Goal: Task Accomplishment & Management: Complete application form

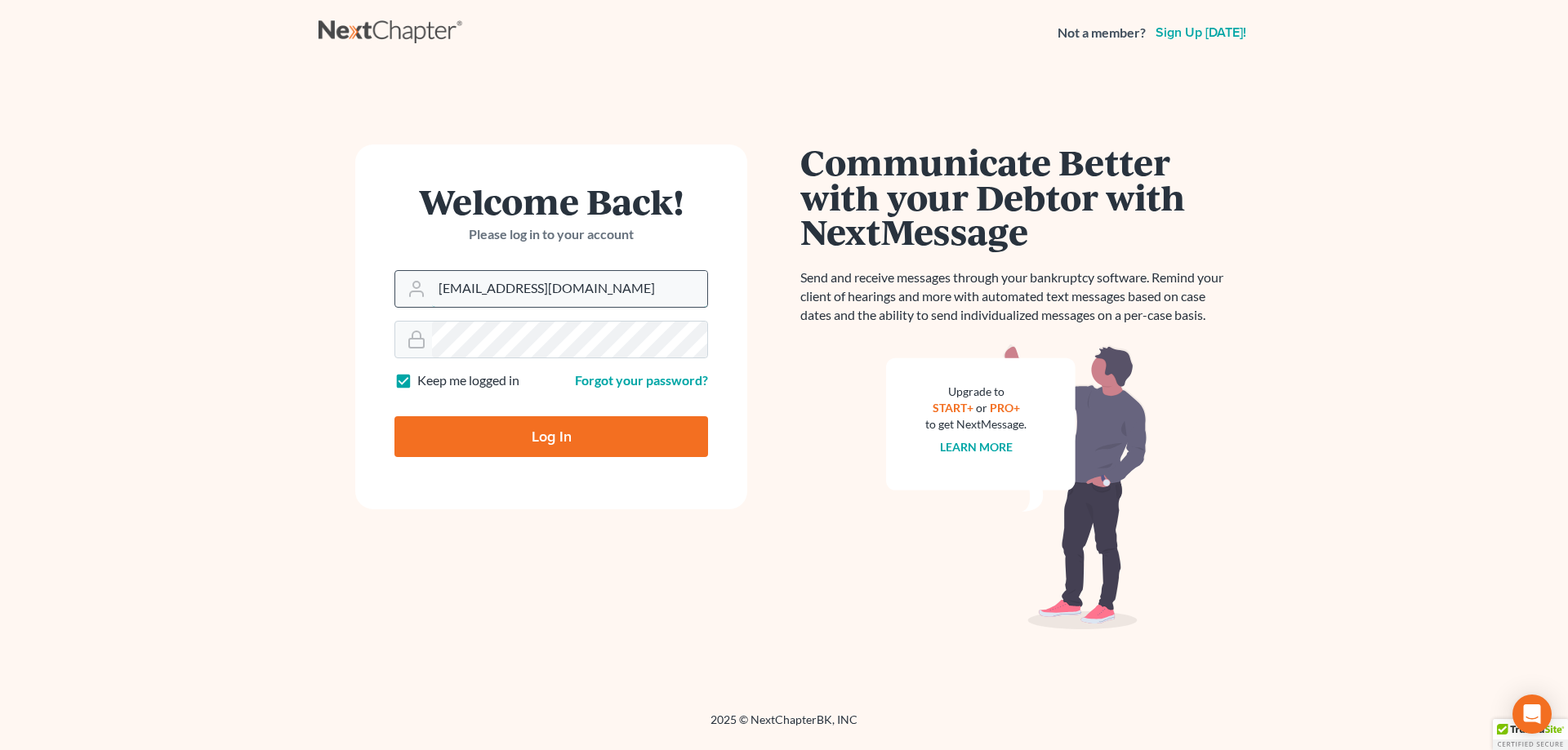
click at [523, 291] on input "analyst@equaljusticelawgroup.com" at bounding box center [569, 288] width 275 height 36
type input "[EMAIL_ADDRESS][DOMAIN_NAME]"
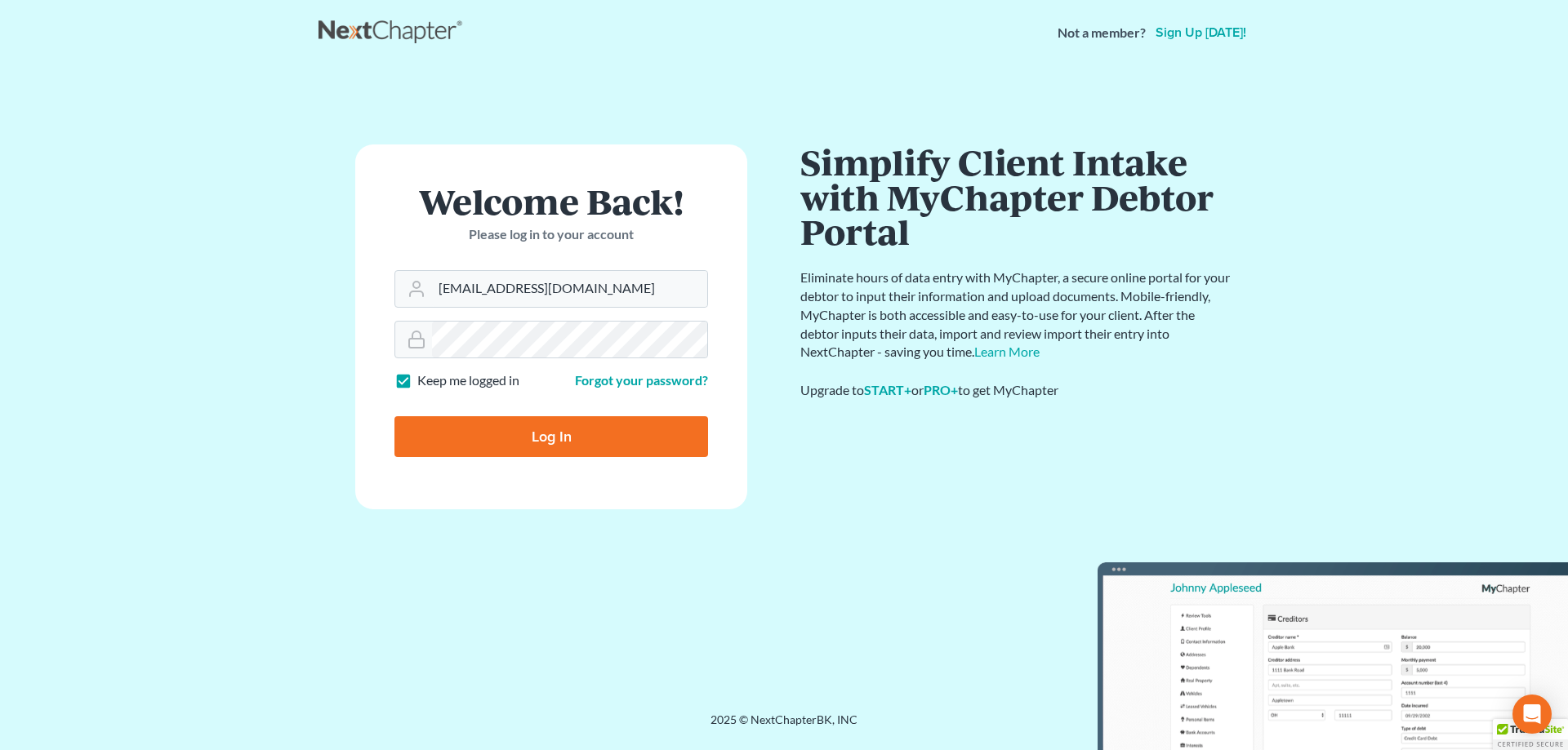
click at [581, 444] on input "Log In" at bounding box center [551, 437] width 313 height 41
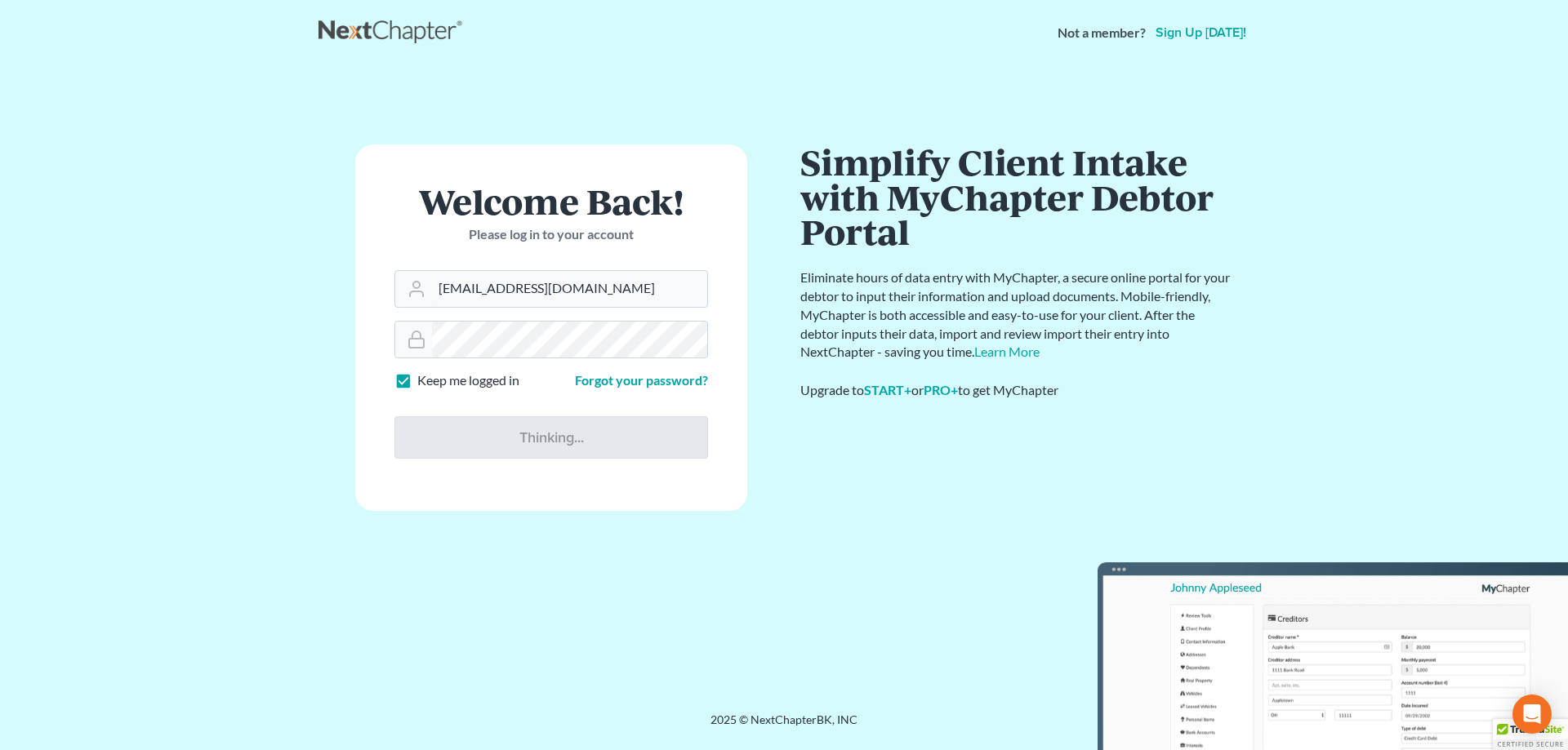
type input "Thinking..."
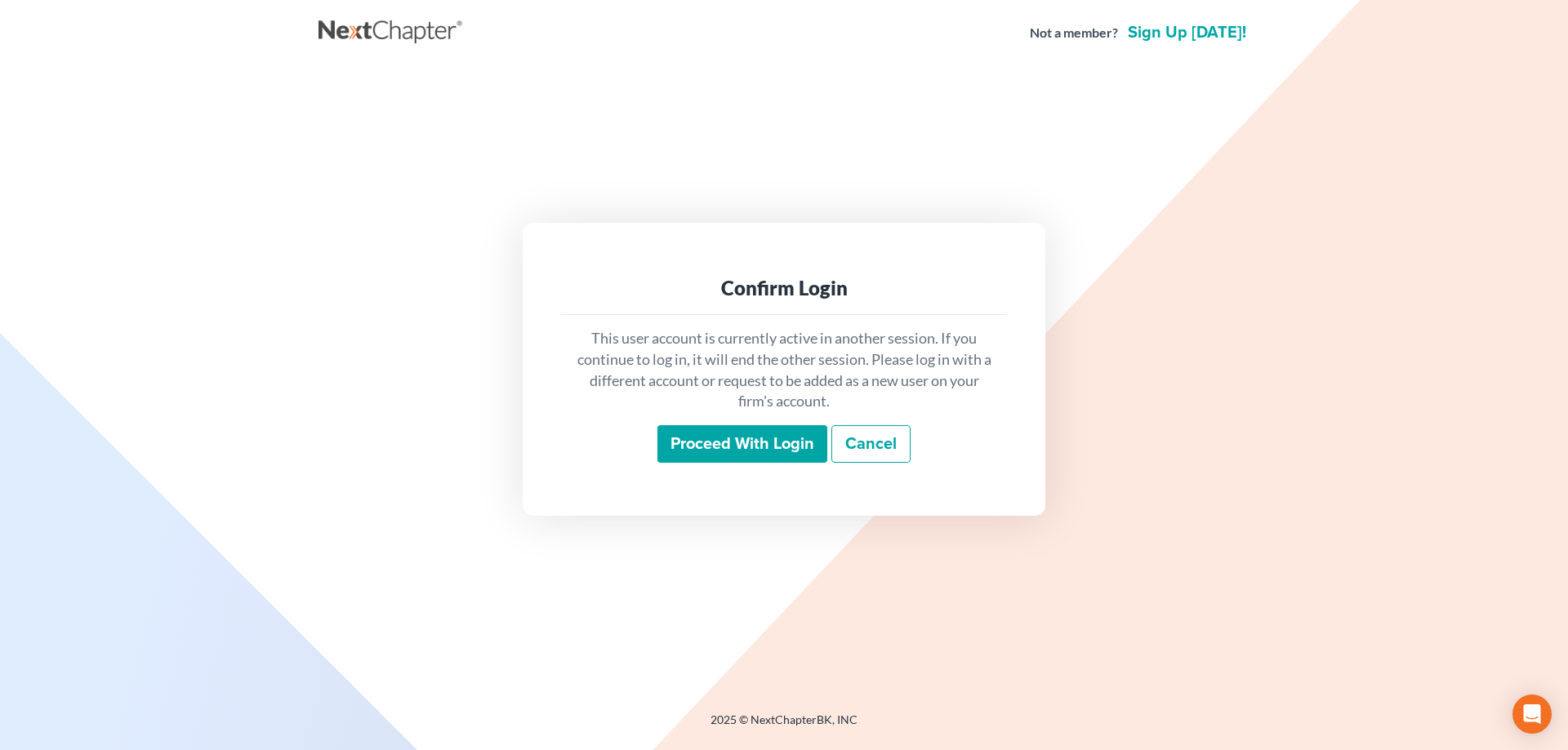
click at [713, 449] on input "Proceed with login" at bounding box center [742, 444] width 170 height 38
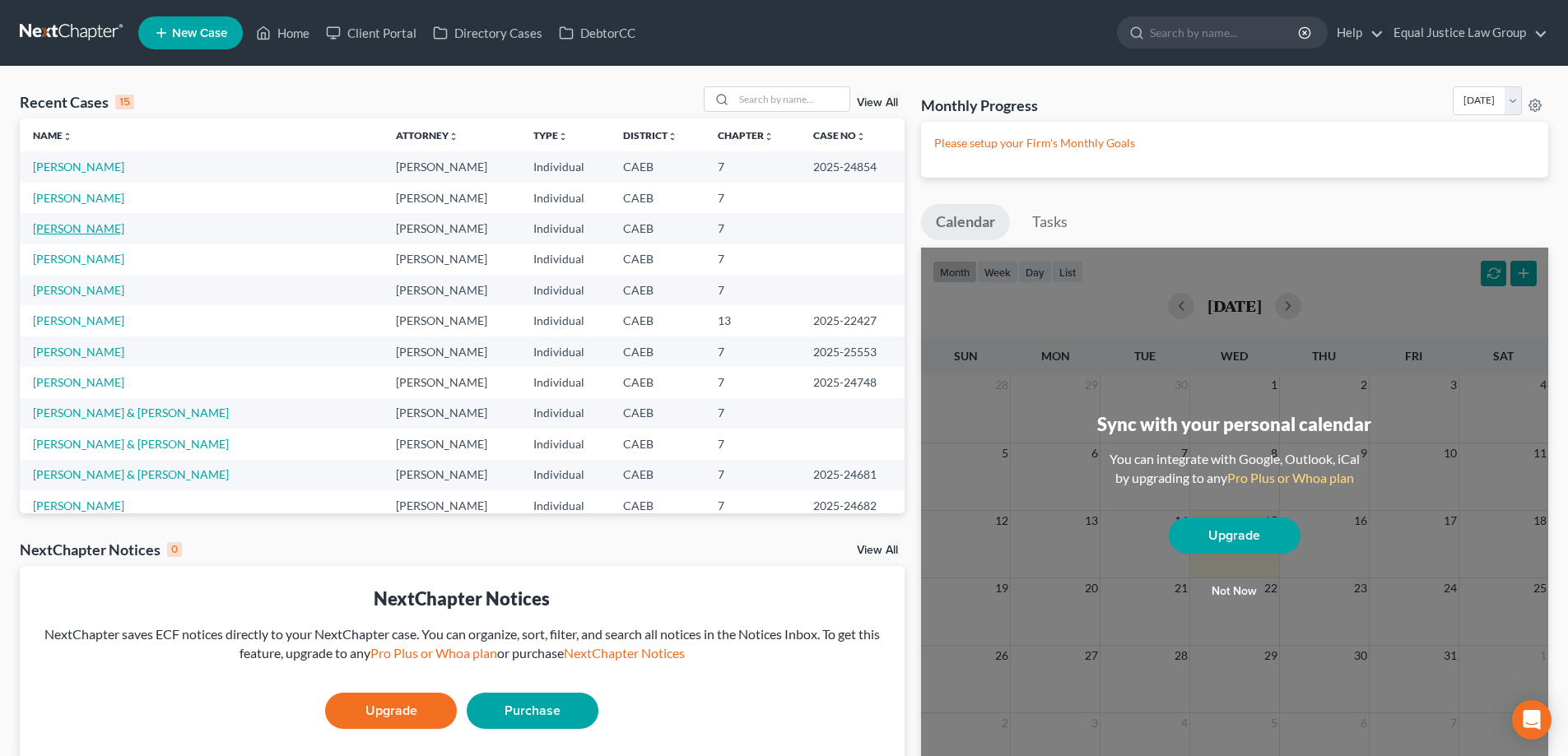
click at [65, 230] on link "Todd, Michael" at bounding box center [78, 228] width 92 height 14
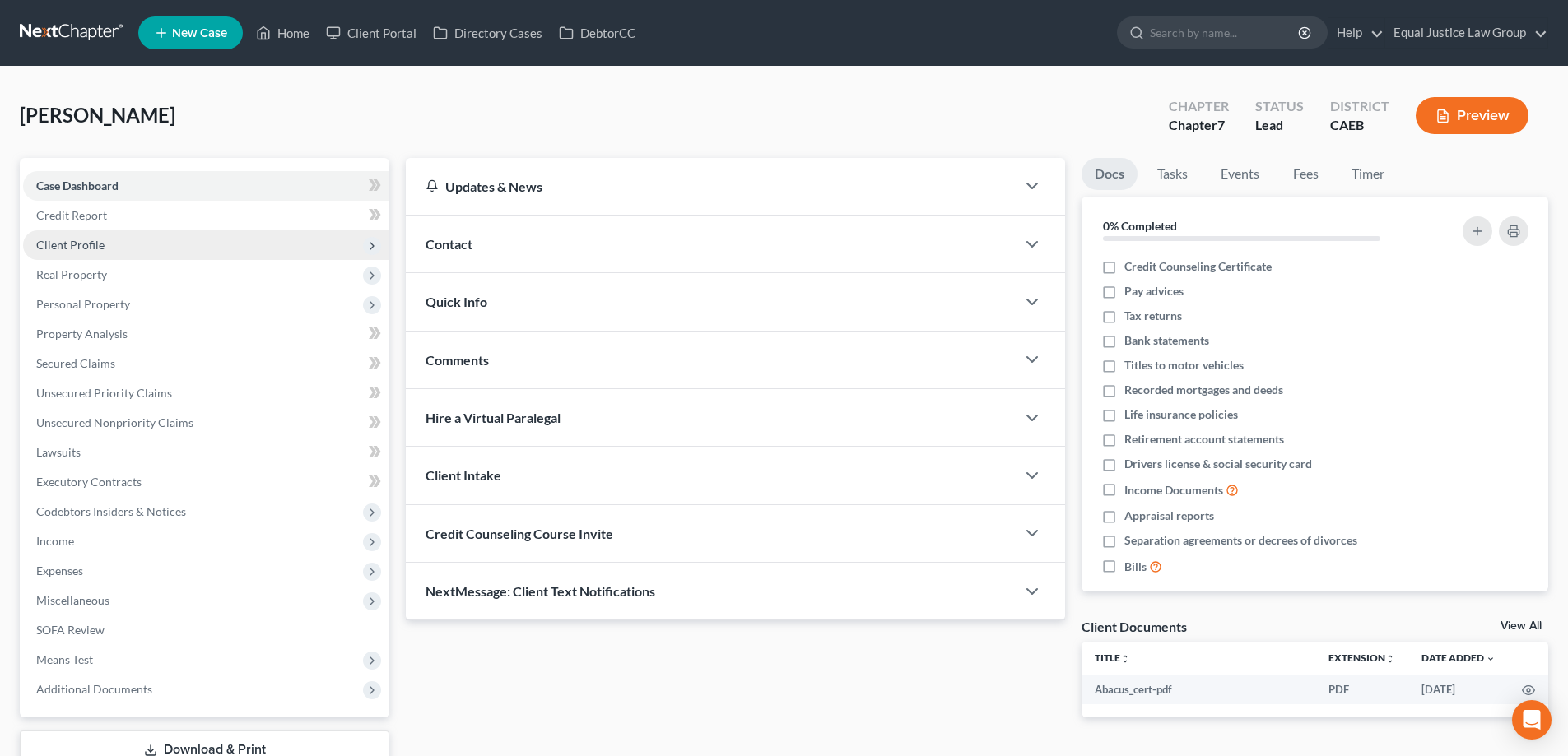
click at [71, 244] on span "Client Profile" at bounding box center [70, 245] width 68 height 14
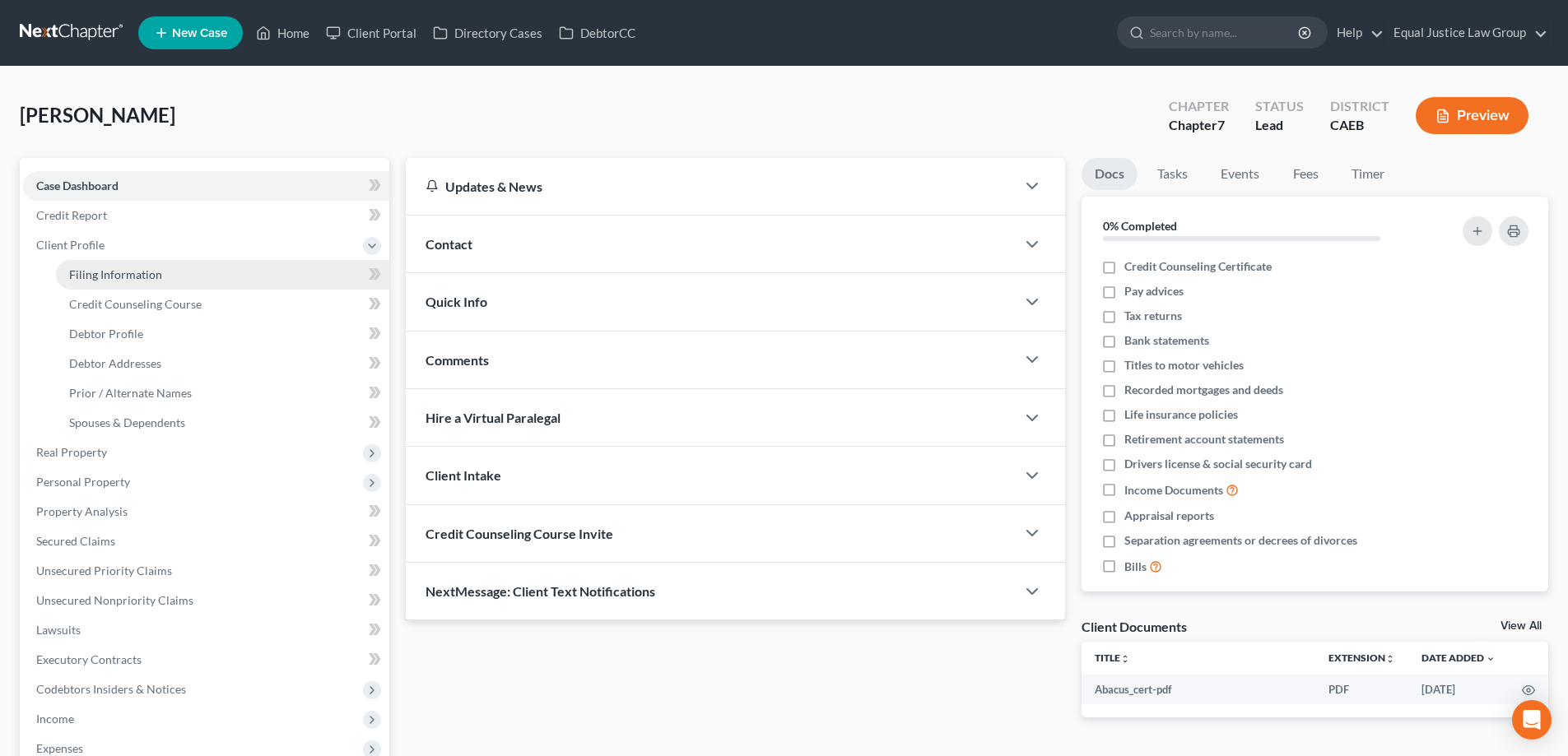
click at [81, 273] on span "Filing Information" at bounding box center [116, 274] width 93 height 14
select select "1"
select select "0"
select select "4"
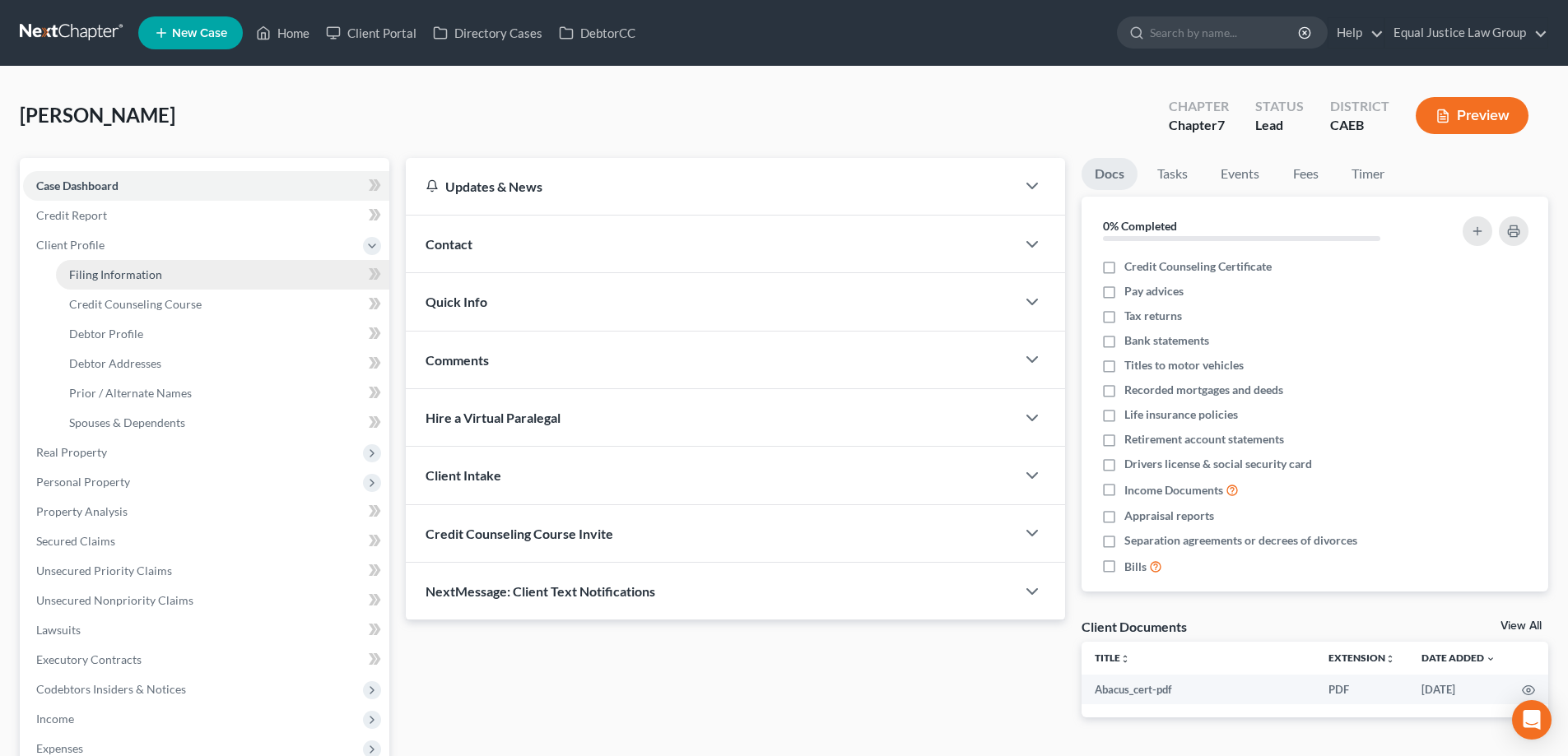
select select "1"
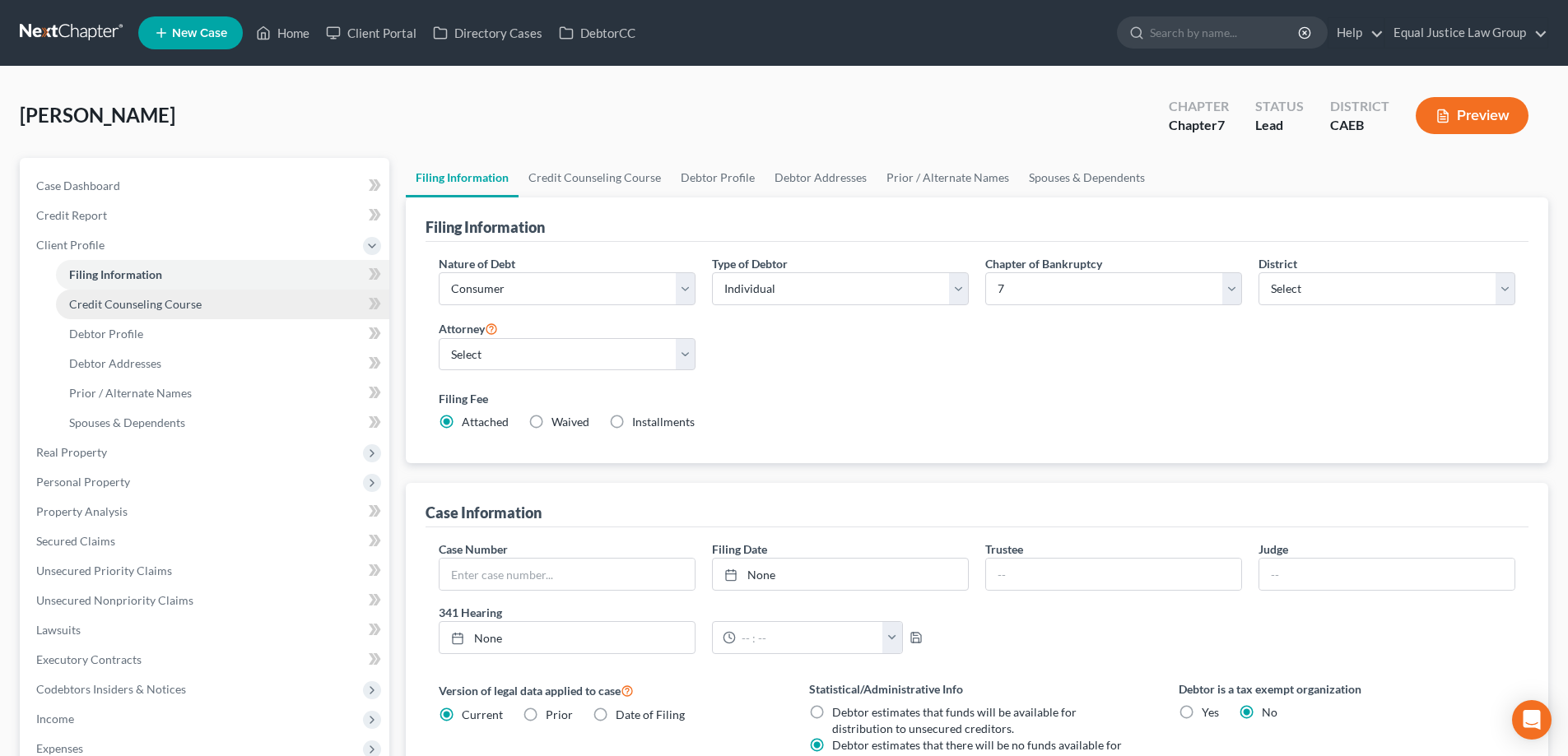
click at [85, 311] on link "Credit Counseling Course" at bounding box center [222, 305] width 334 height 30
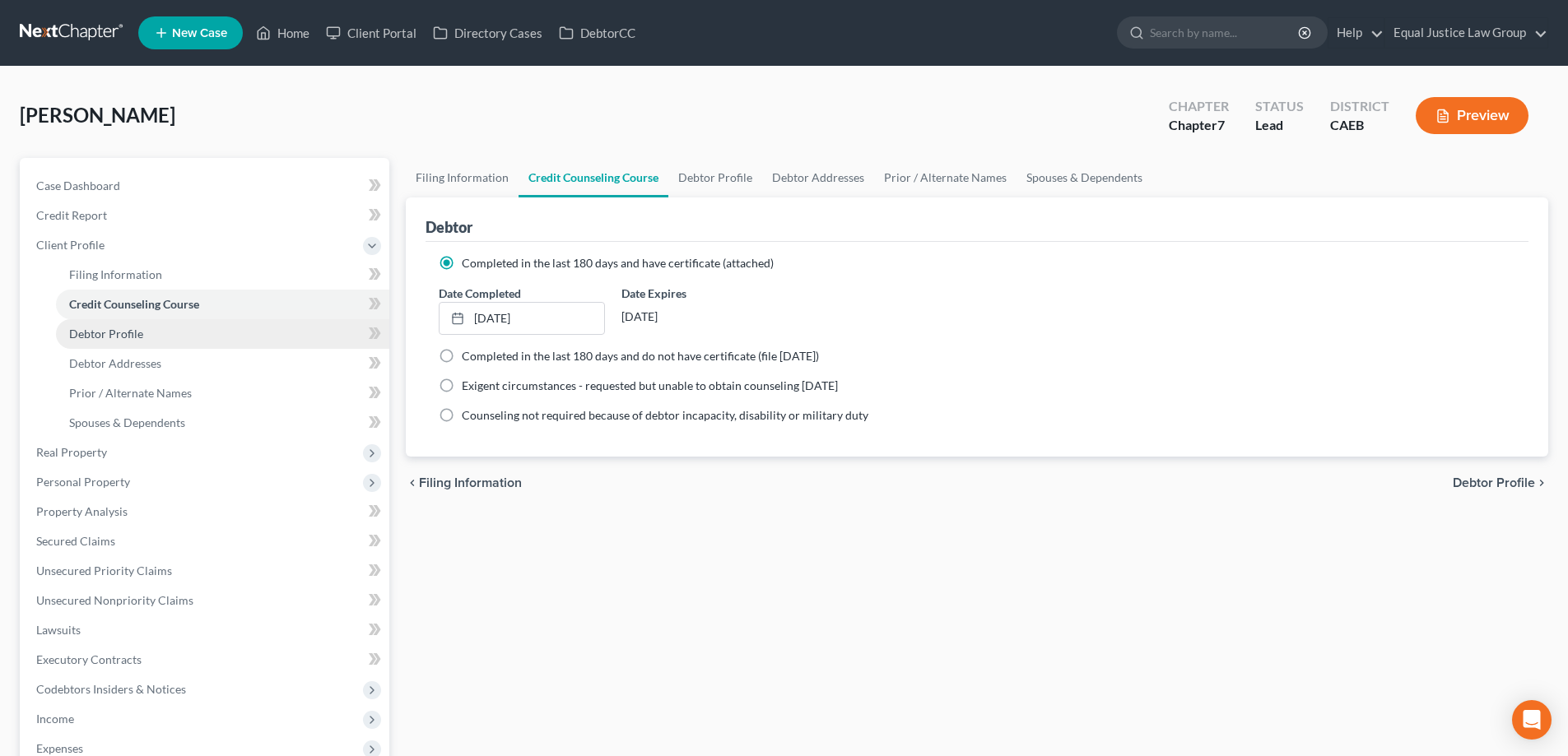
click at [104, 332] on span "Debtor Profile" at bounding box center [106, 334] width 74 height 14
select select "0"
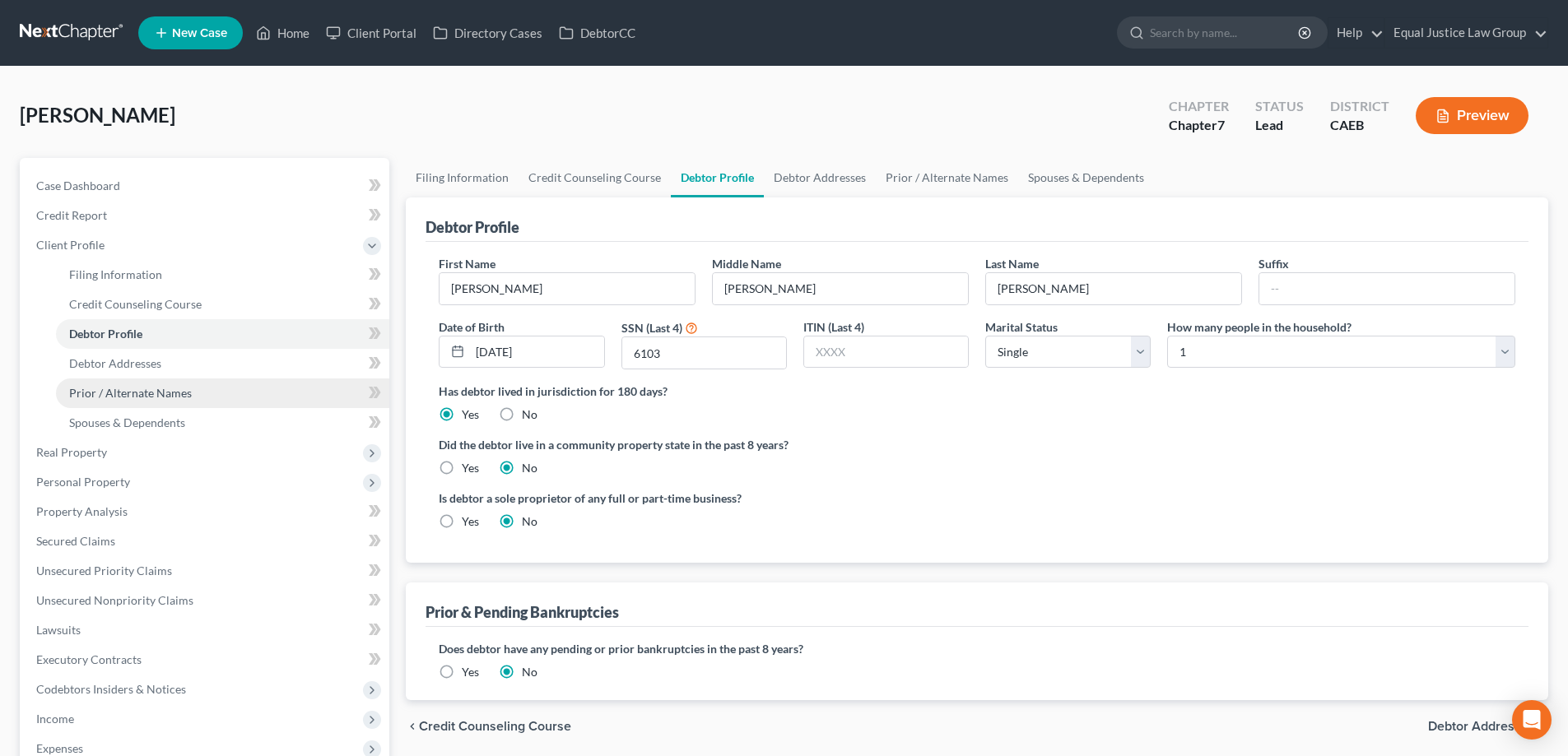
click at [111, 389] on span "Prior / Alternate Names" at bounding box center [130, 392] width 122 height 14
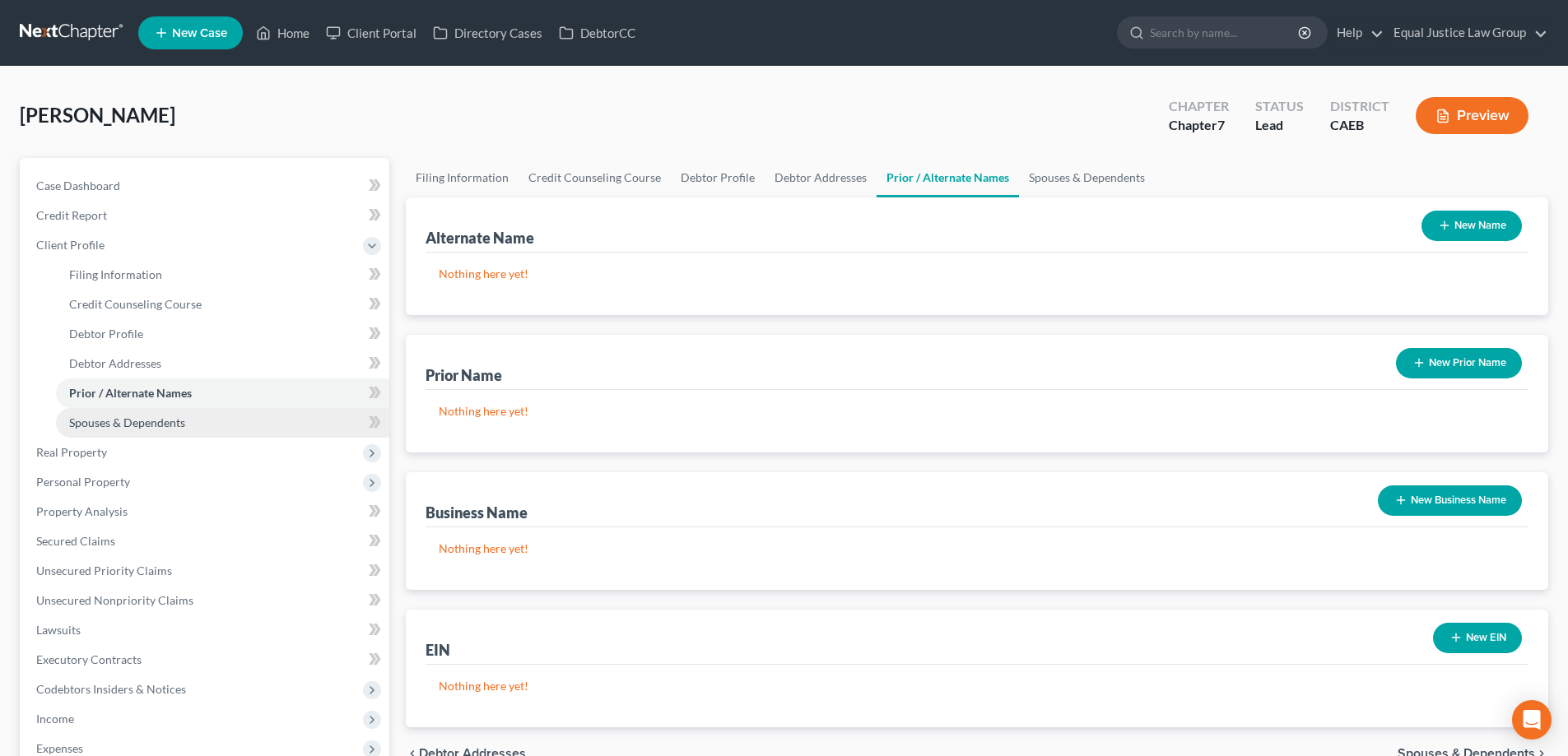
click at [163, 428] on span "Spouses & Dependents" at bounding box center [127, 422] width 116 height 14
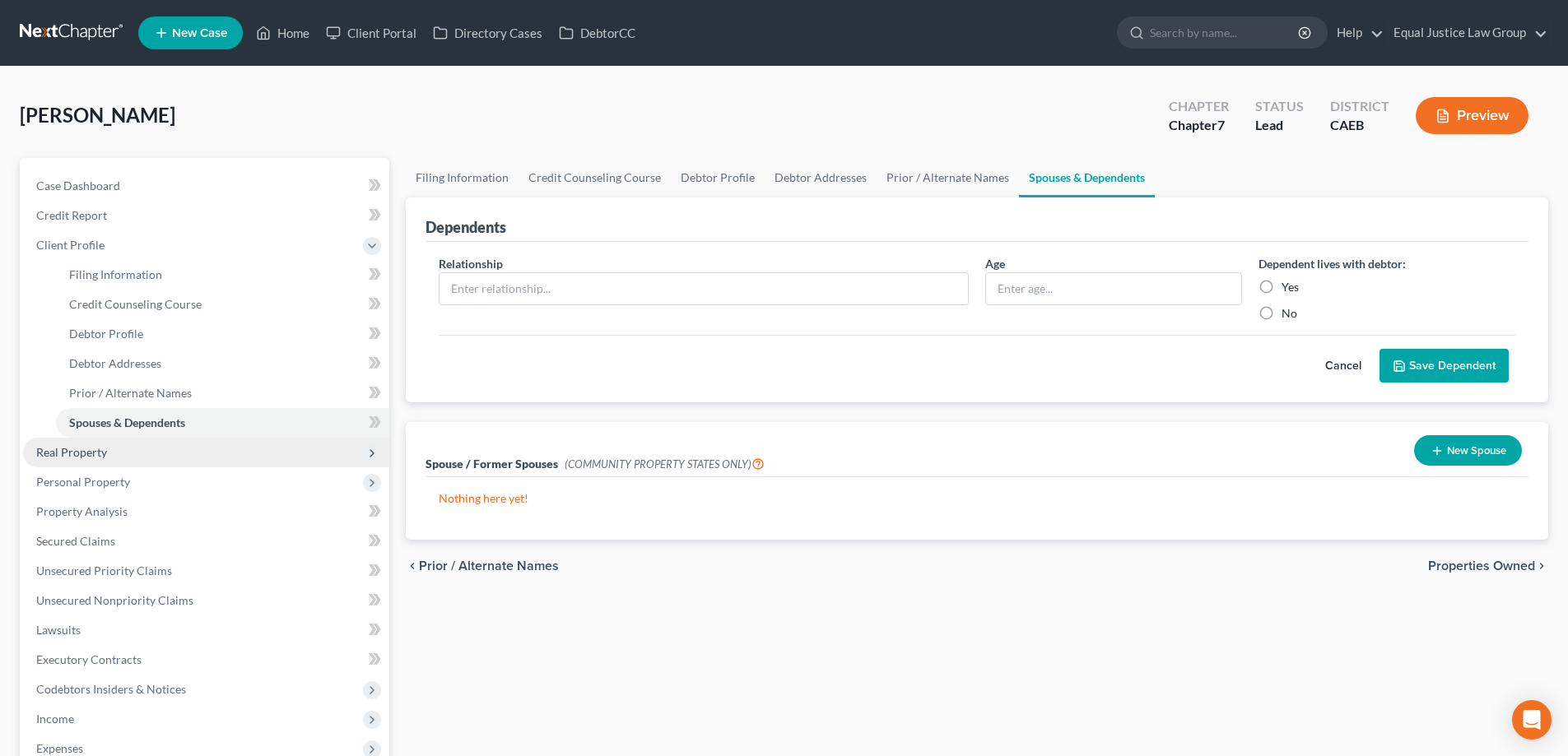
click at [109, 451] on span "Real Property" at bounding box center [207, 453] width 366 height 30
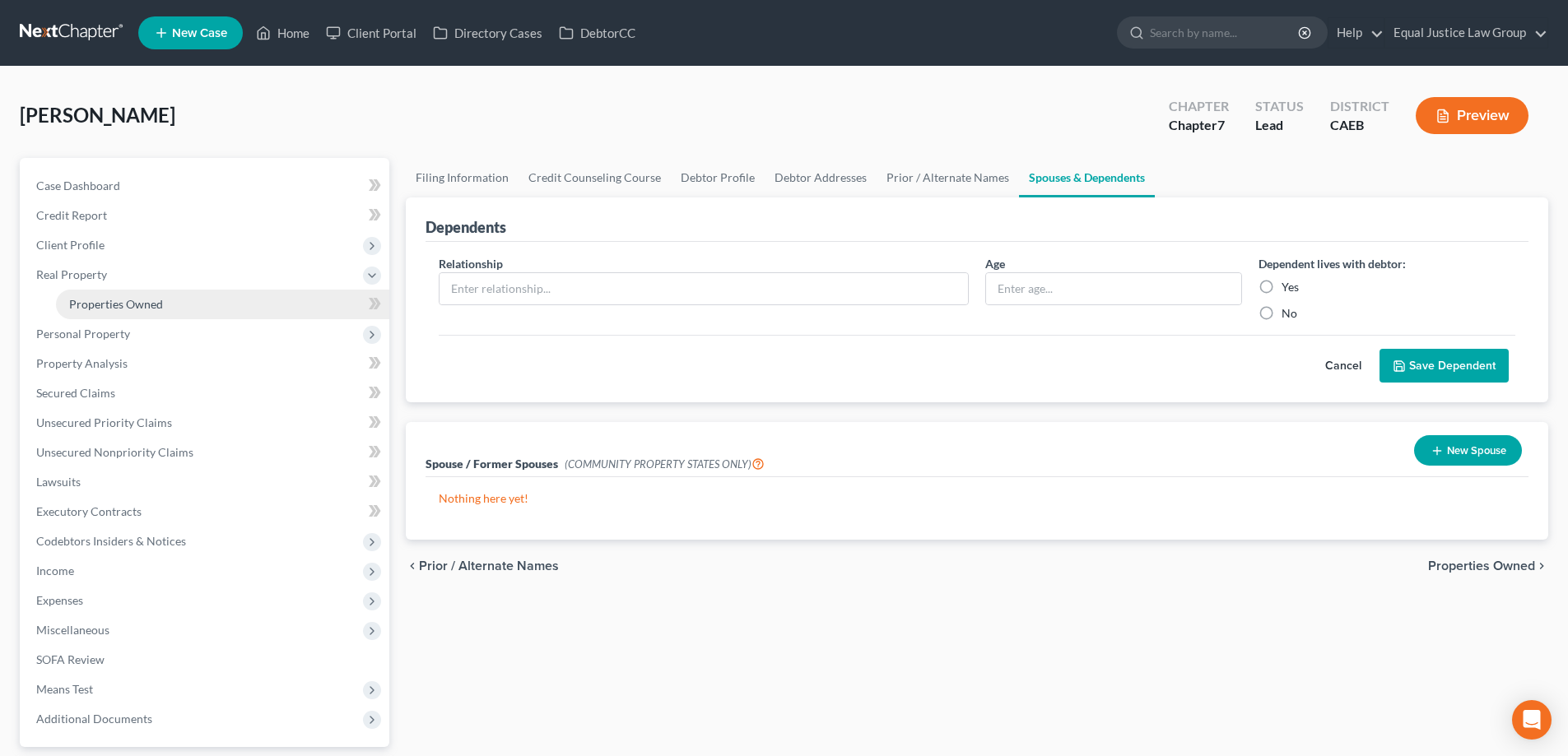
click at [127, 302] on span "Properties Owned" at bounding box center [116, 304] width 93 height 14
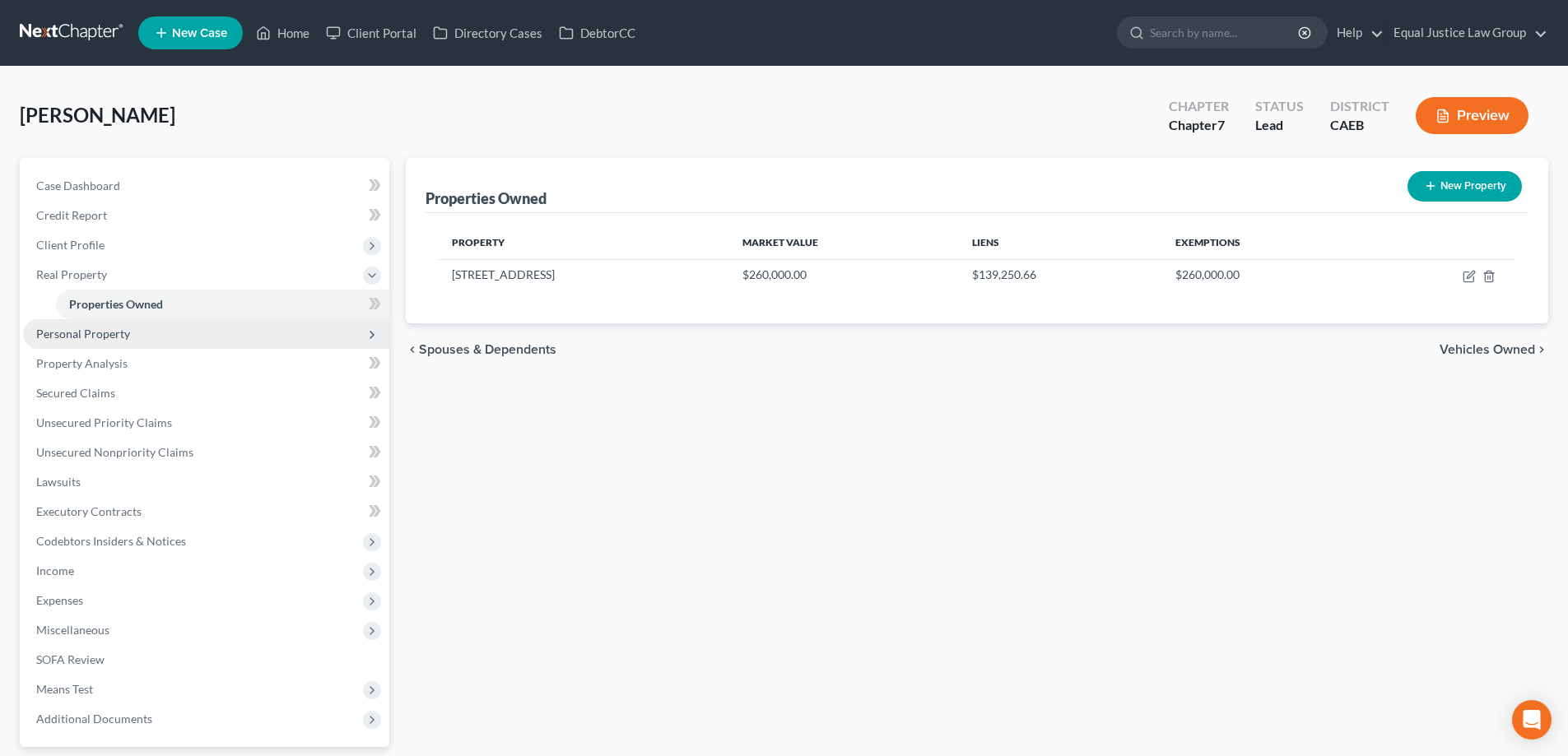
click at [109, 334] on span "Personal Property" at bounding box center [83, 334] width 93 height 14
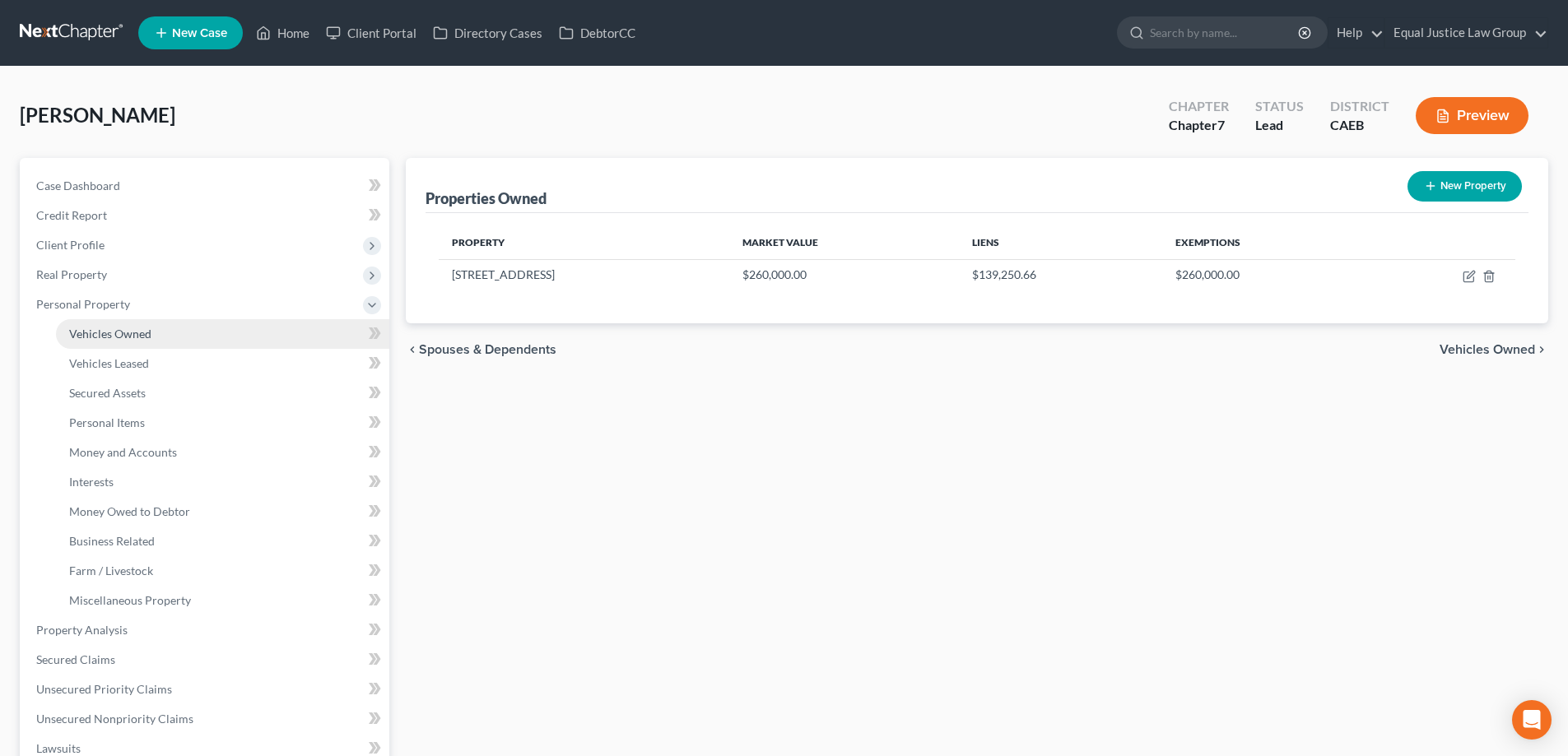
click at [110, 335] on span "Vehicles Owned" at bounding box center [110, 334] width 82 height 14
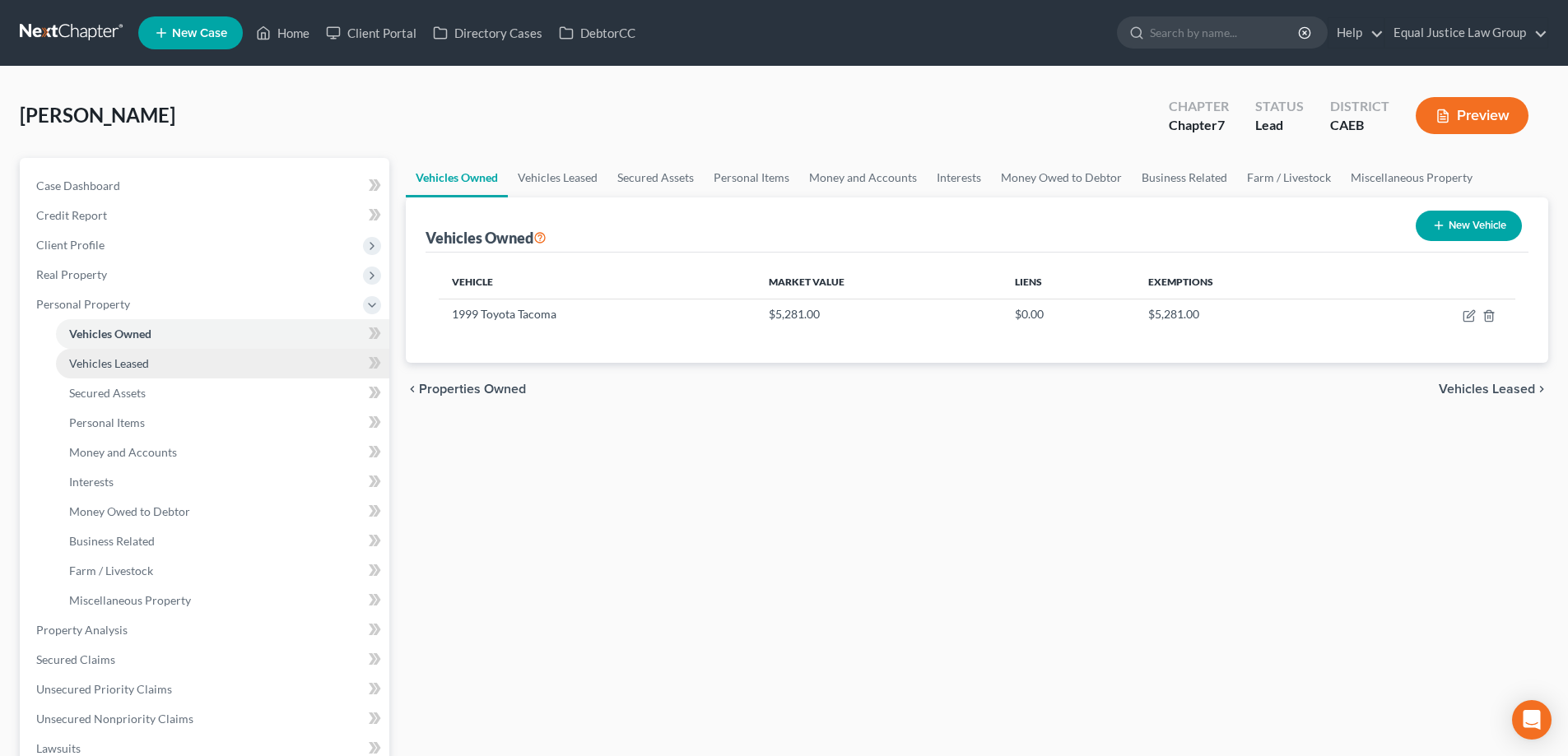
click at [114, 363] on span "Vehicles Leased" at bounding box center [108, 363] width 79 height 14
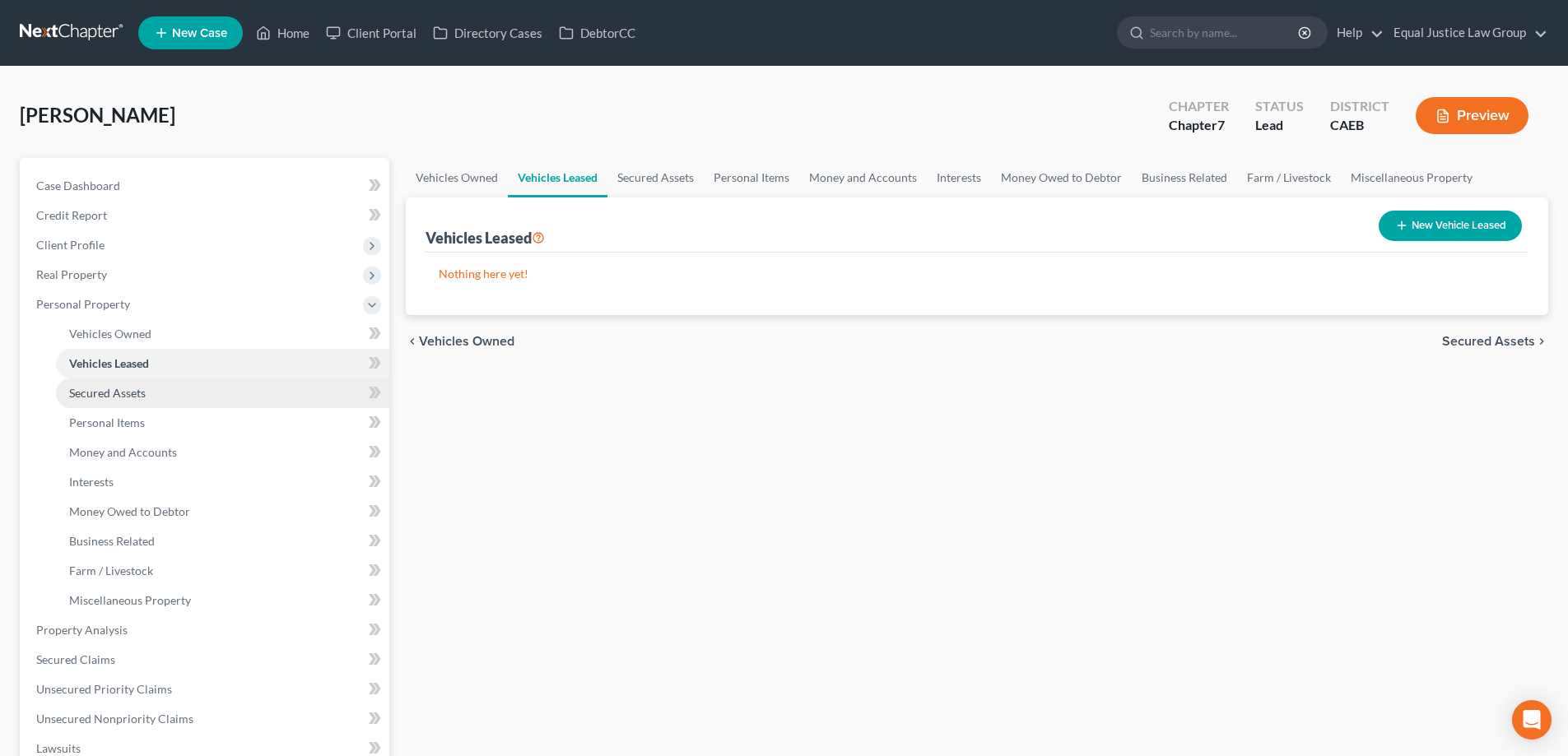
click at [112, 392] on span "Secured Assets" at bounding box center [107, 392] width 77 height 14
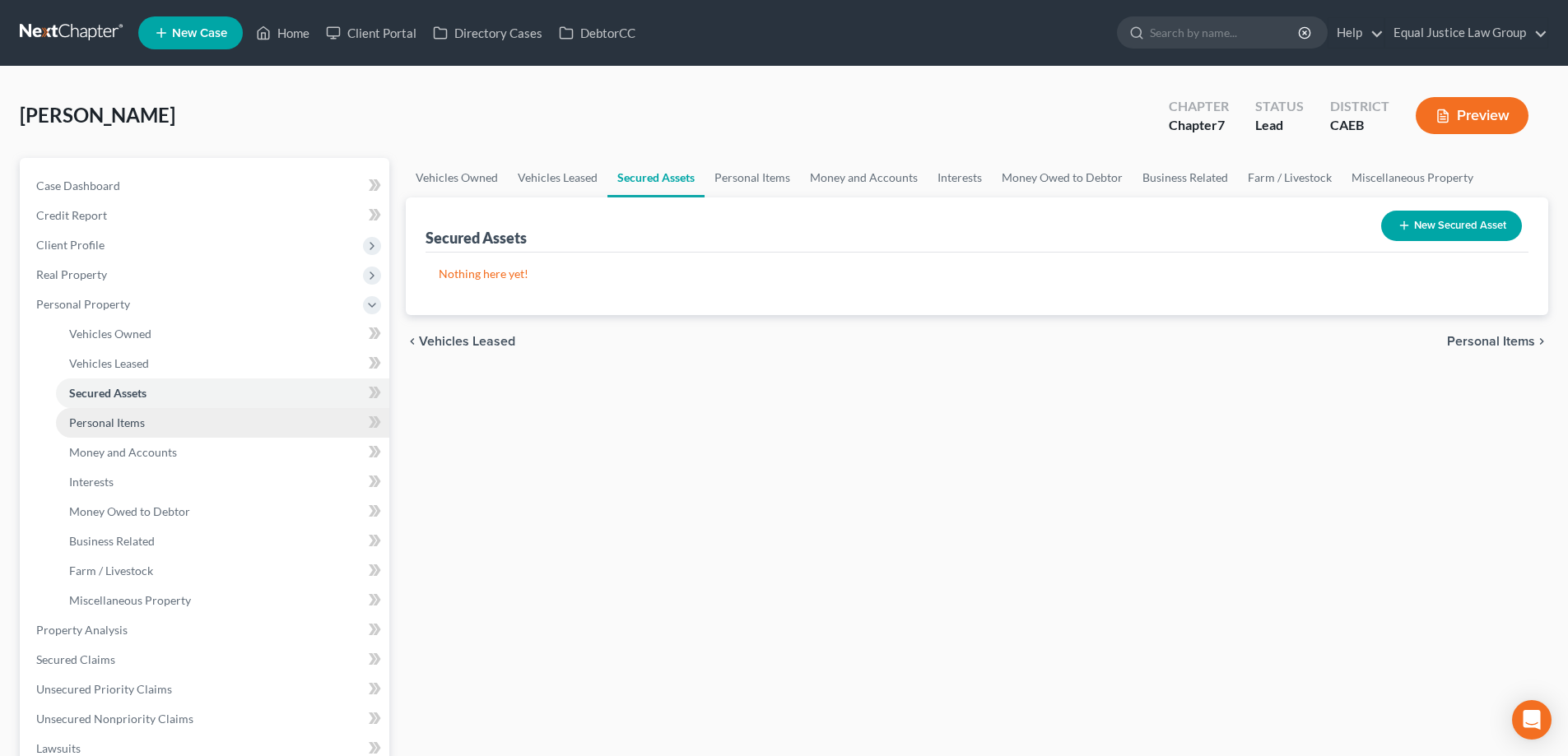
click at [112, 420] on span "Personal Items" at bounding box center [107, 422] width 76 height 14
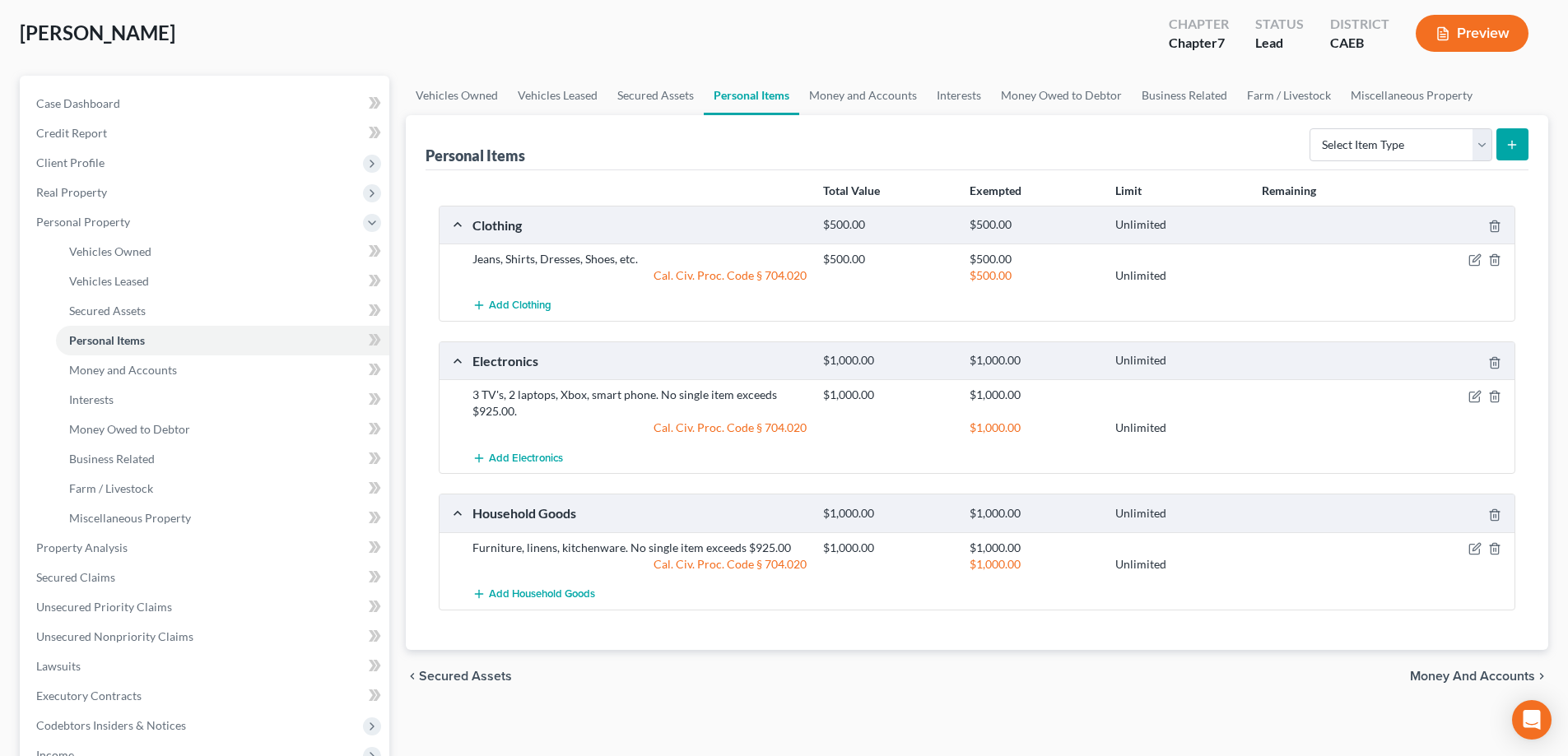
scroll to position [164, 0]
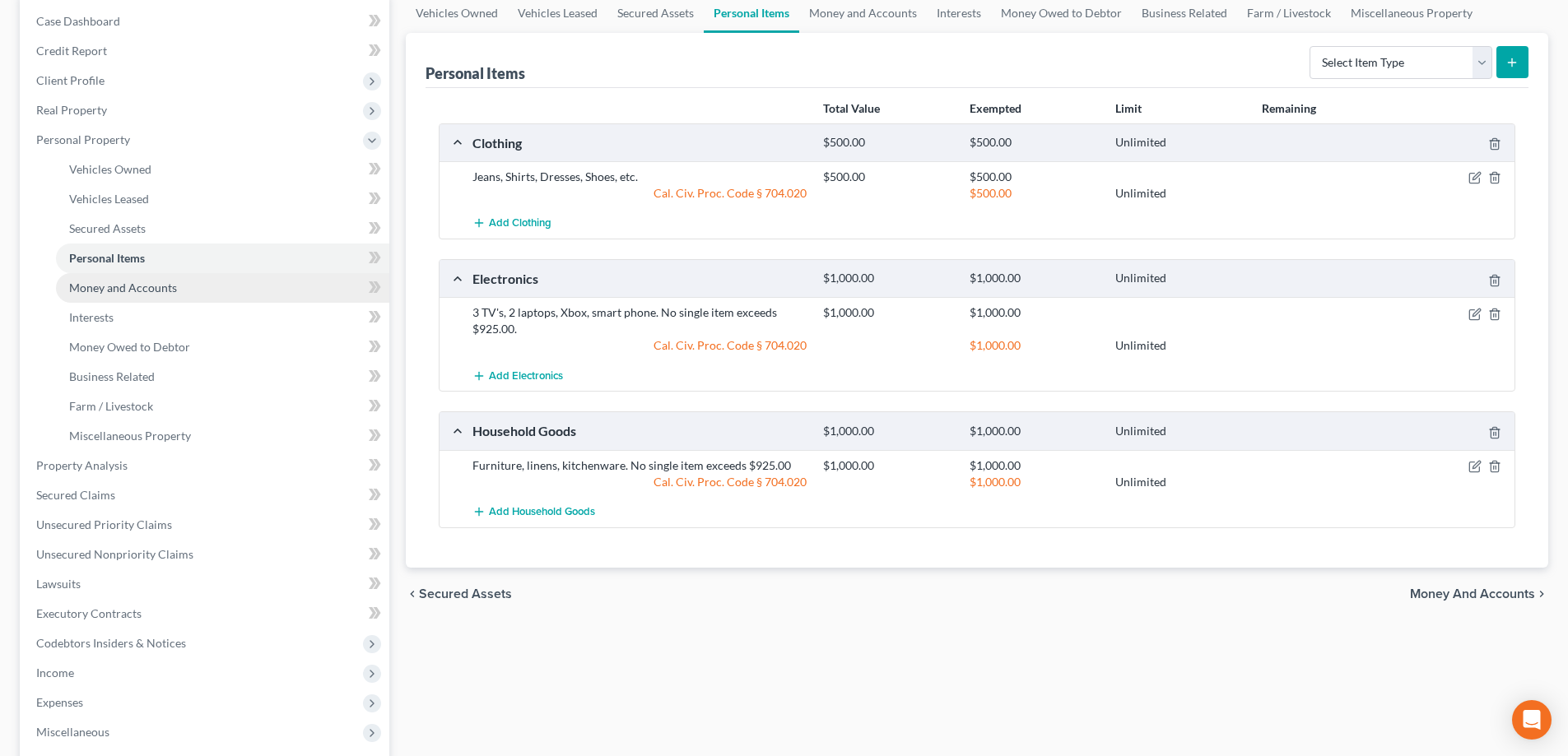
click at [121, 291] on span "Money and Accounts" at bounding box center [122, 287] width 107 height 14
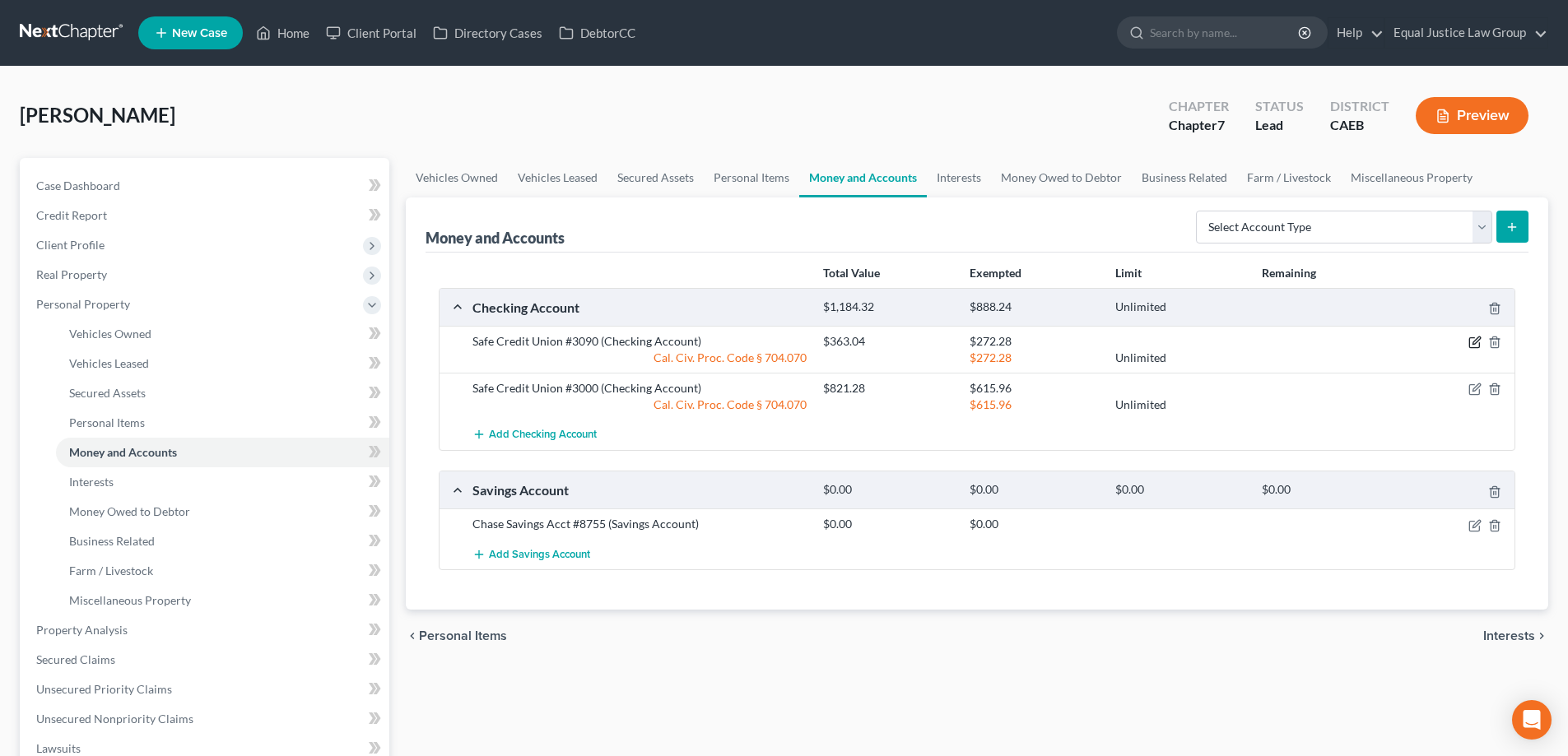
click at [1475, 342] on icon "button" at bounding box center [1475, 342] width 13 height 13
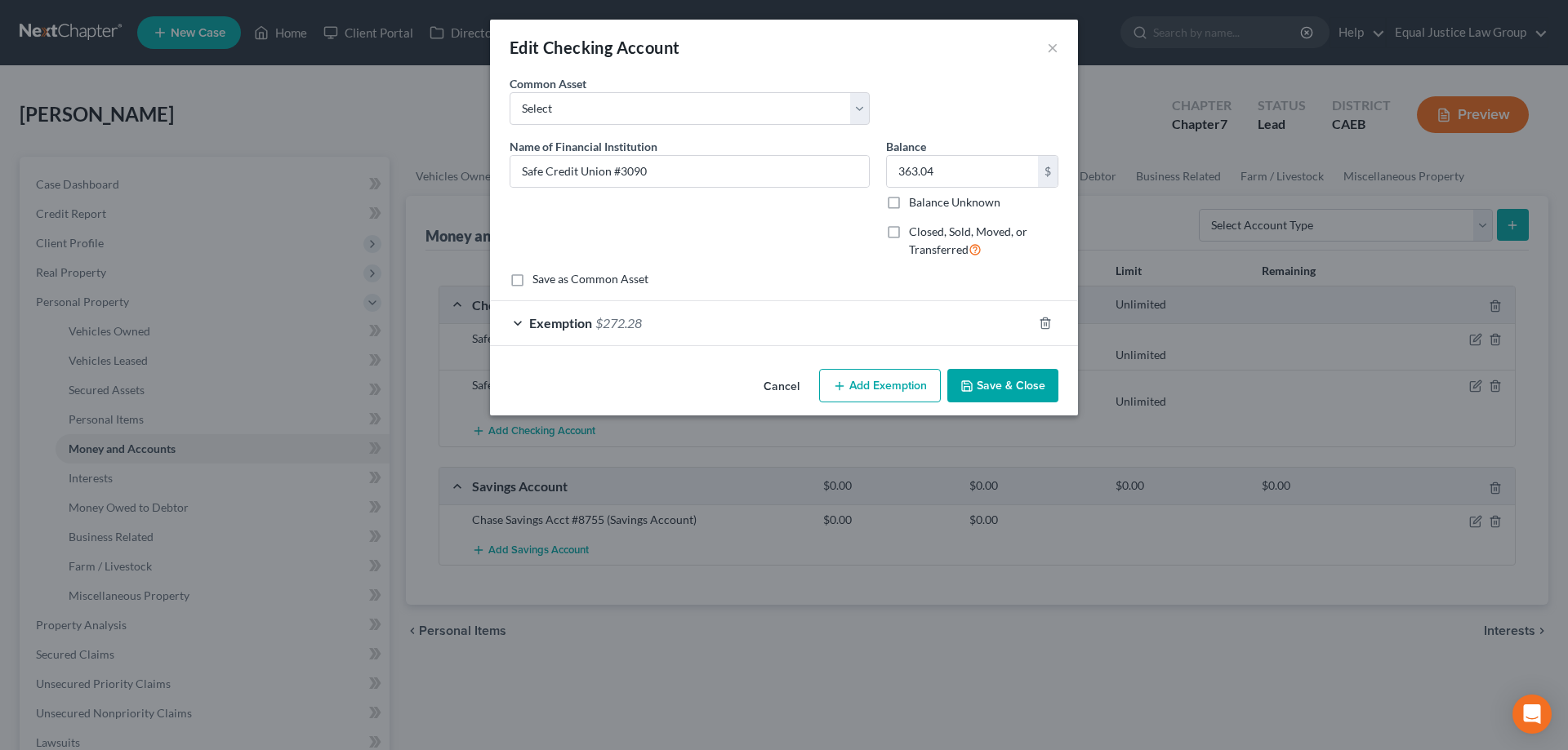
click at [518, 325] on div "Exemption $272.28" at bounding box center [760, 323] width 542 height 44
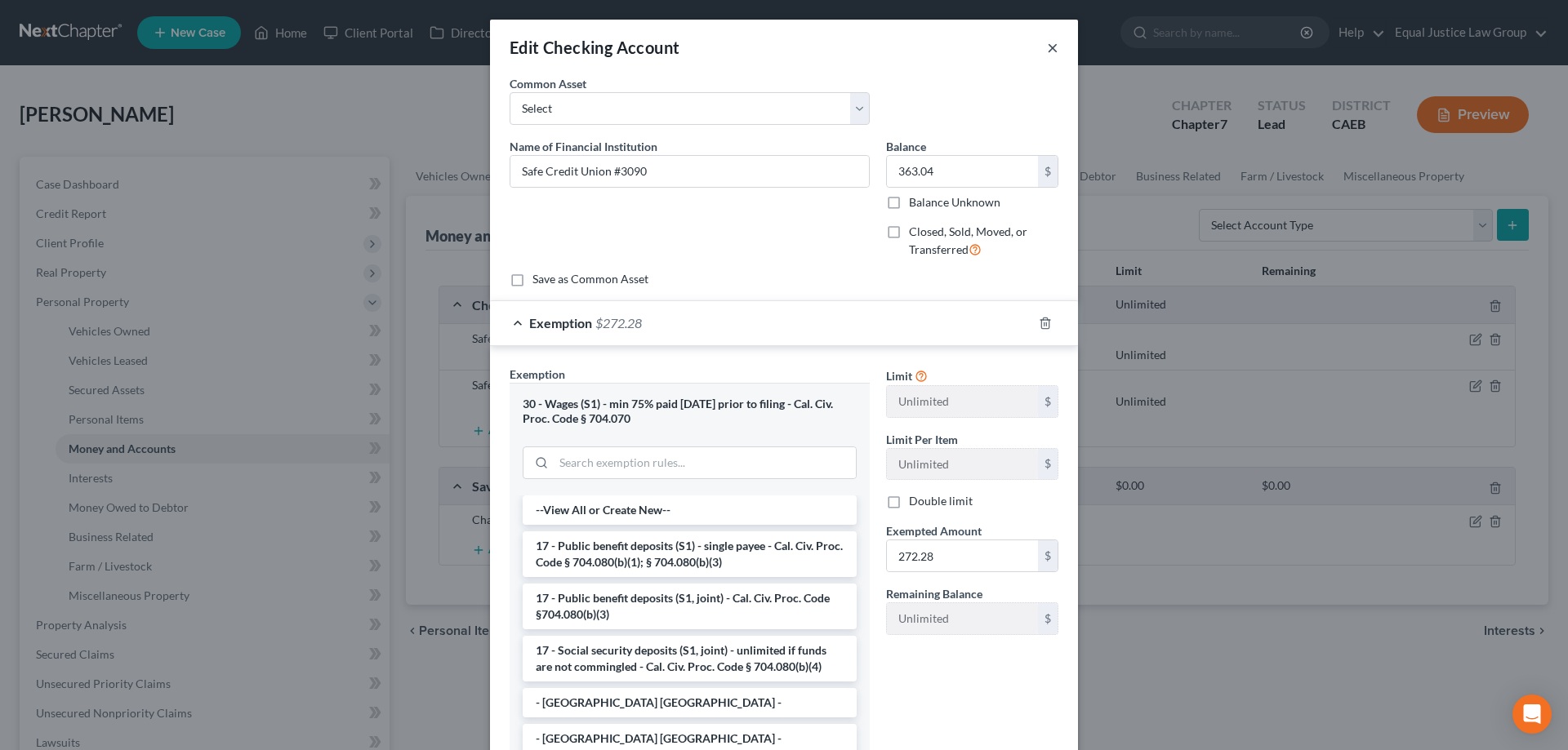
click at [1047, 52] on button "×" at bounding box center [1052, 47] width 11 height 19
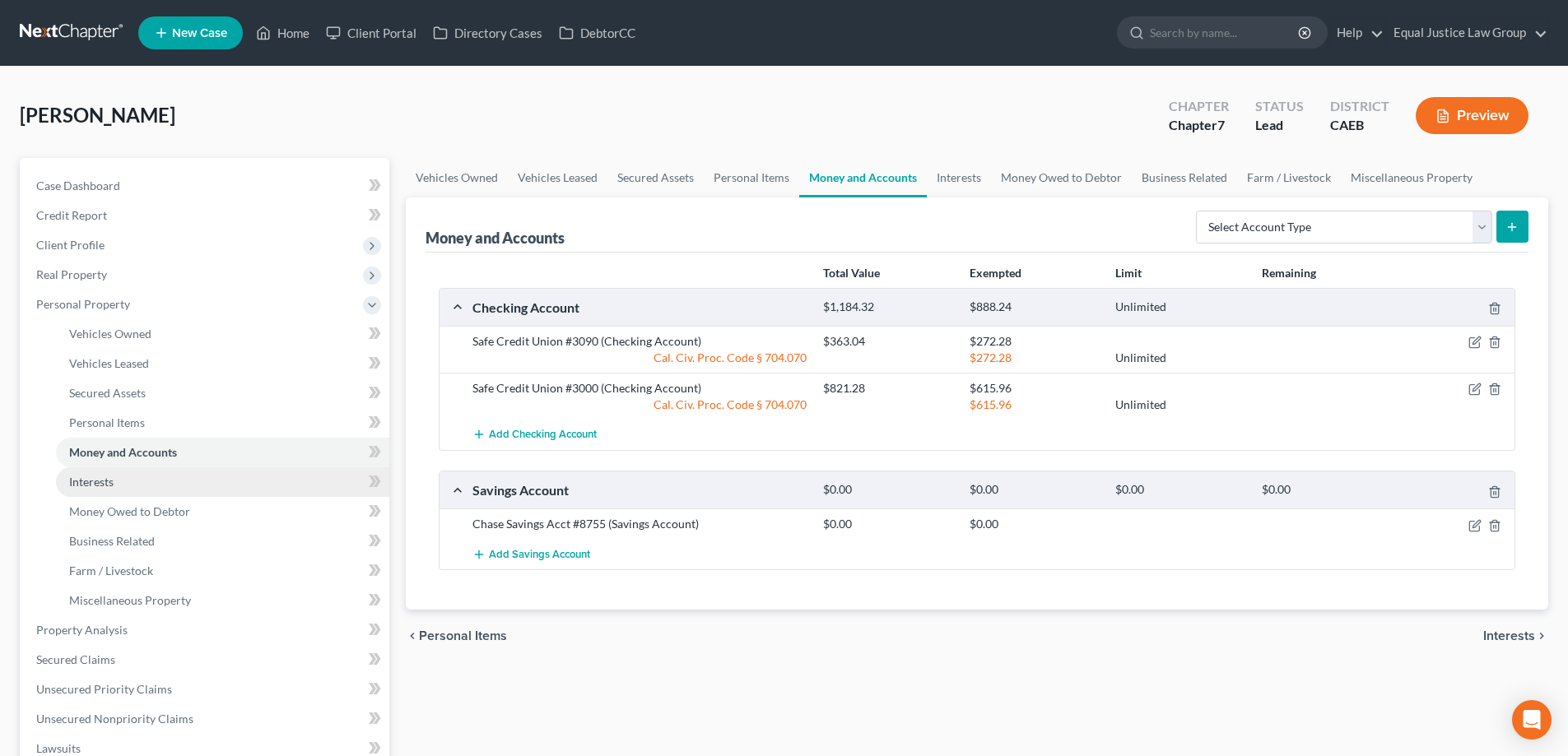
click at [102, 479] on span "Interests" at bounding box center [92, 481] width 45 height 14
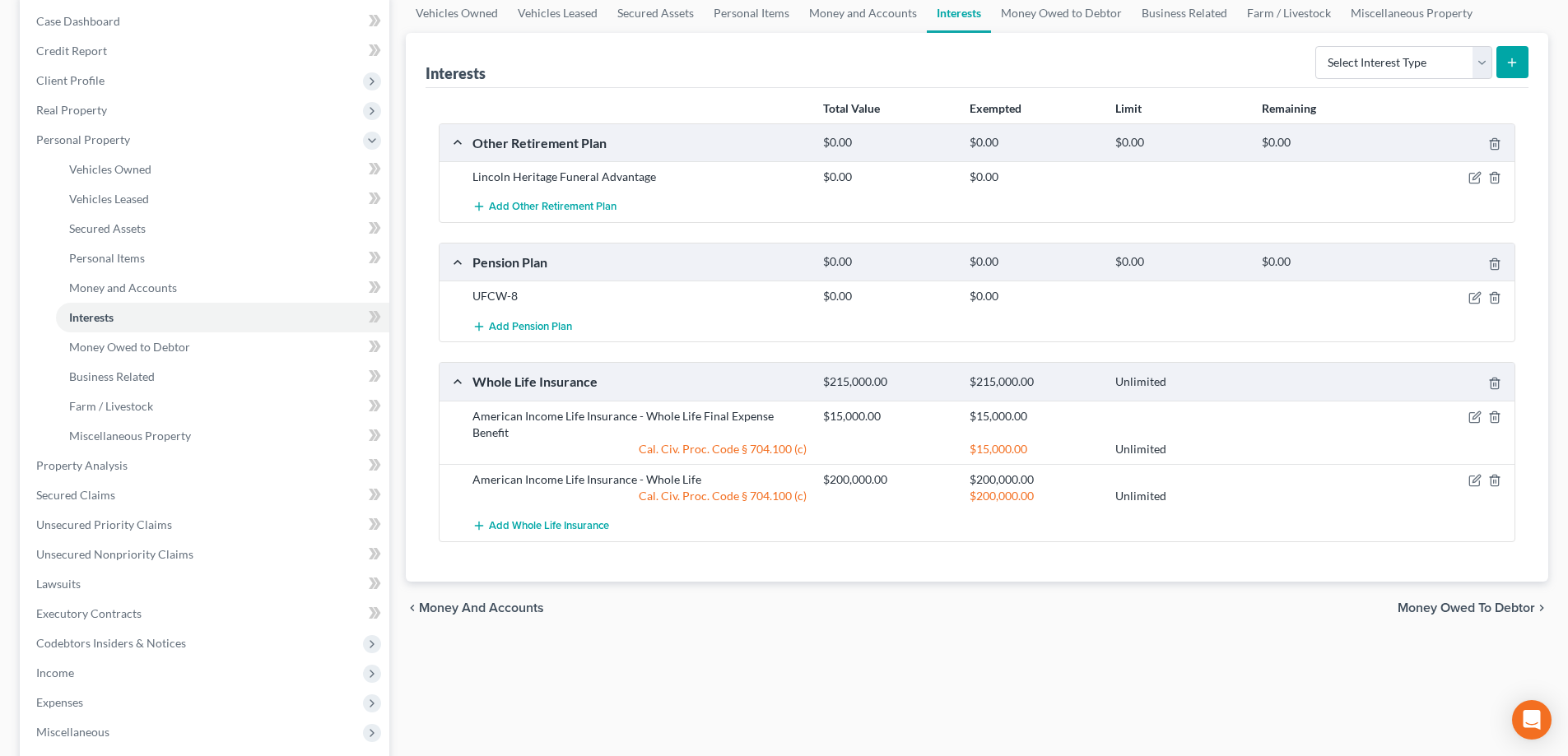
scroll to position [247, 0]
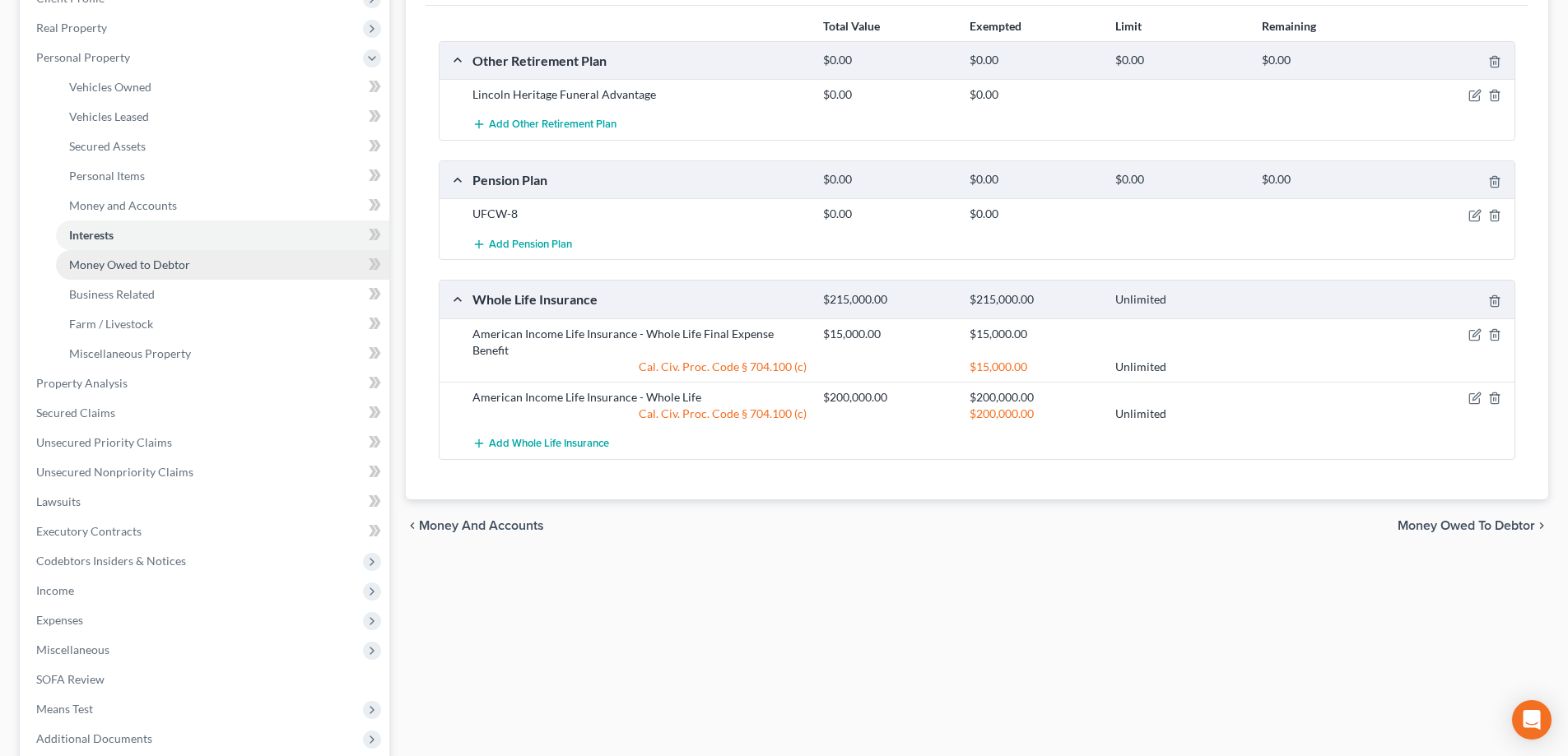
click at [158, 262] on span "Money Owed to Debtor" at bounding box center [129, 264] width 121 height 14
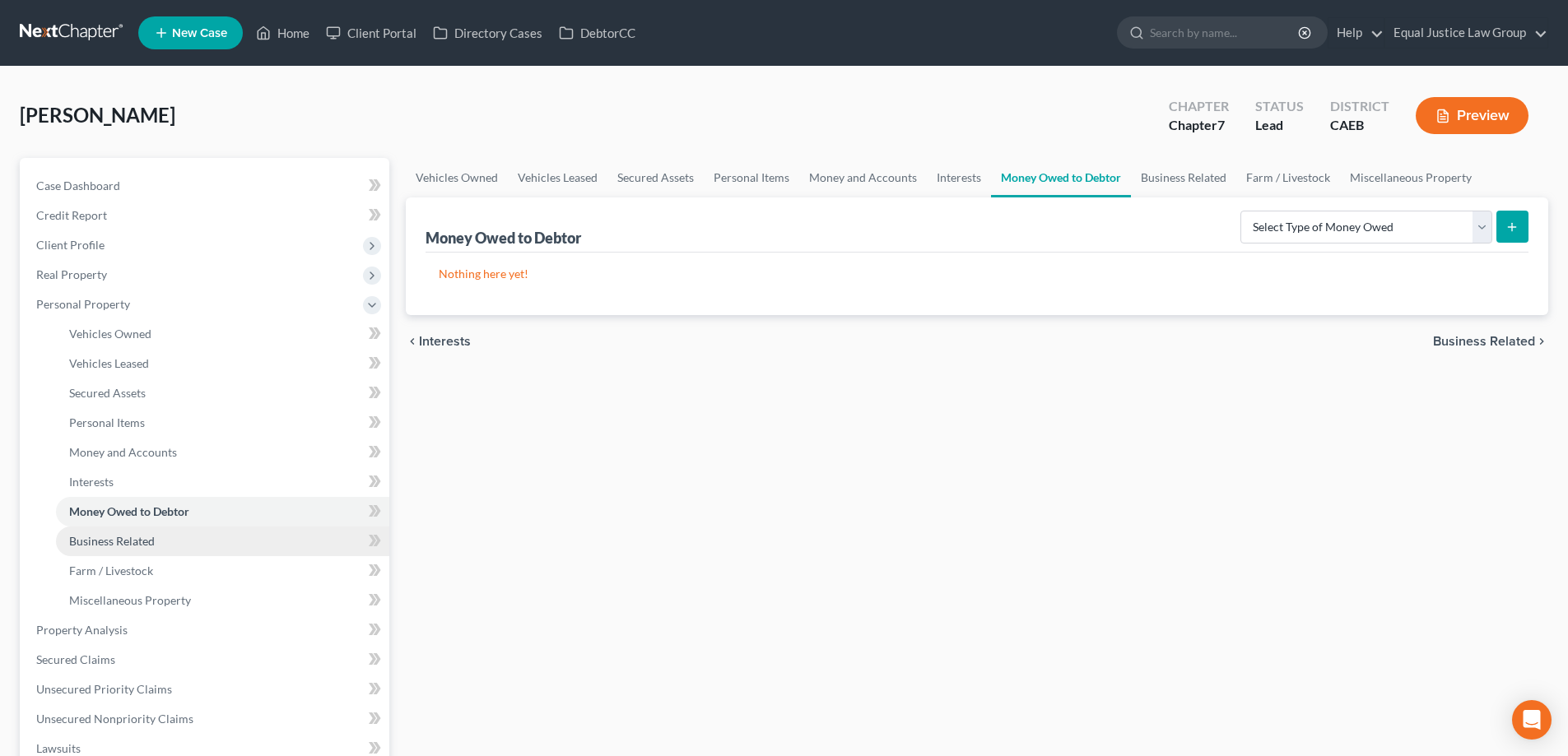
click at [119, 540] on span "Business Related" at bounding box center [112, 541] width 86 height 14
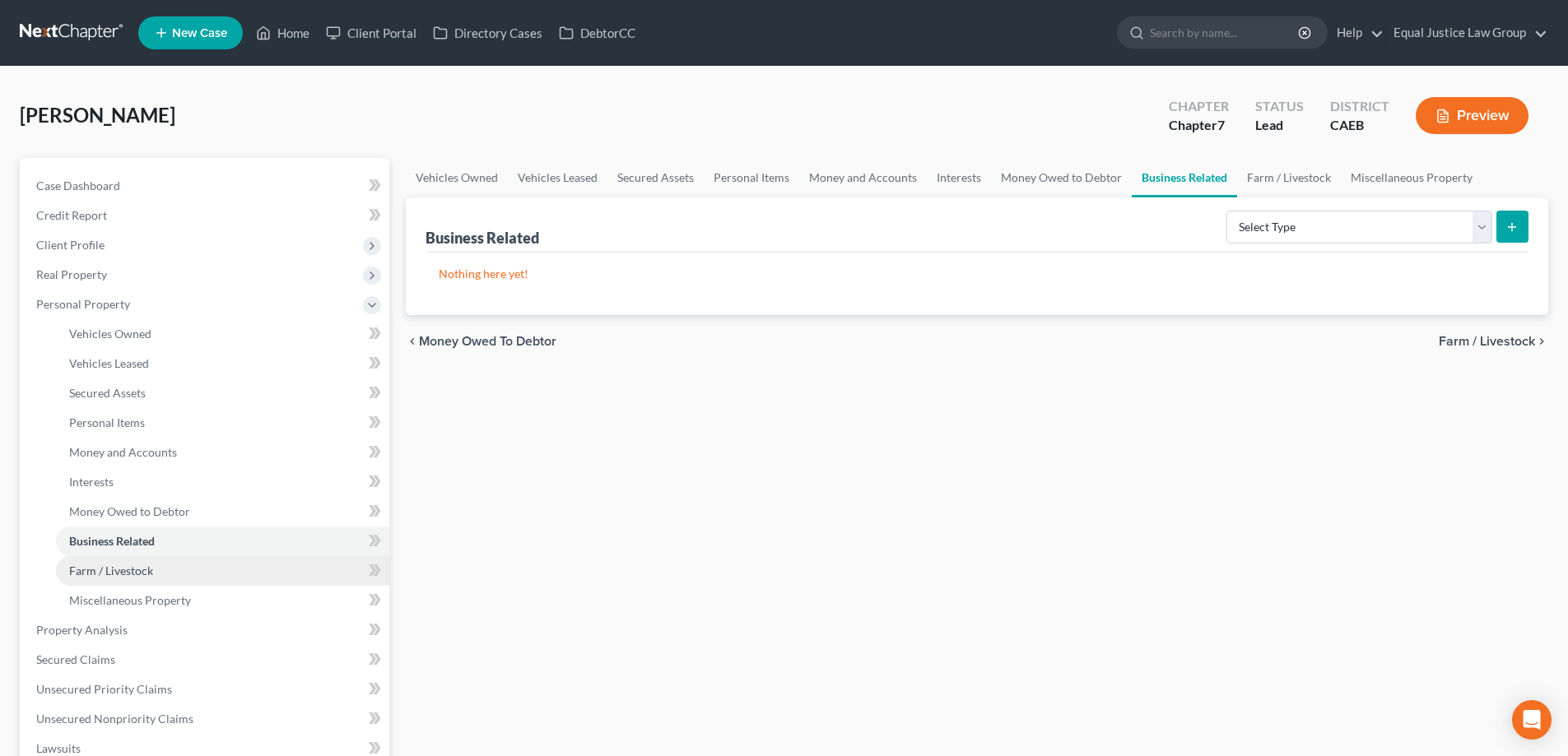
click at [121, 564] on span "Farm / Livestock" at bounding box center [111, 570] width 84 height 14
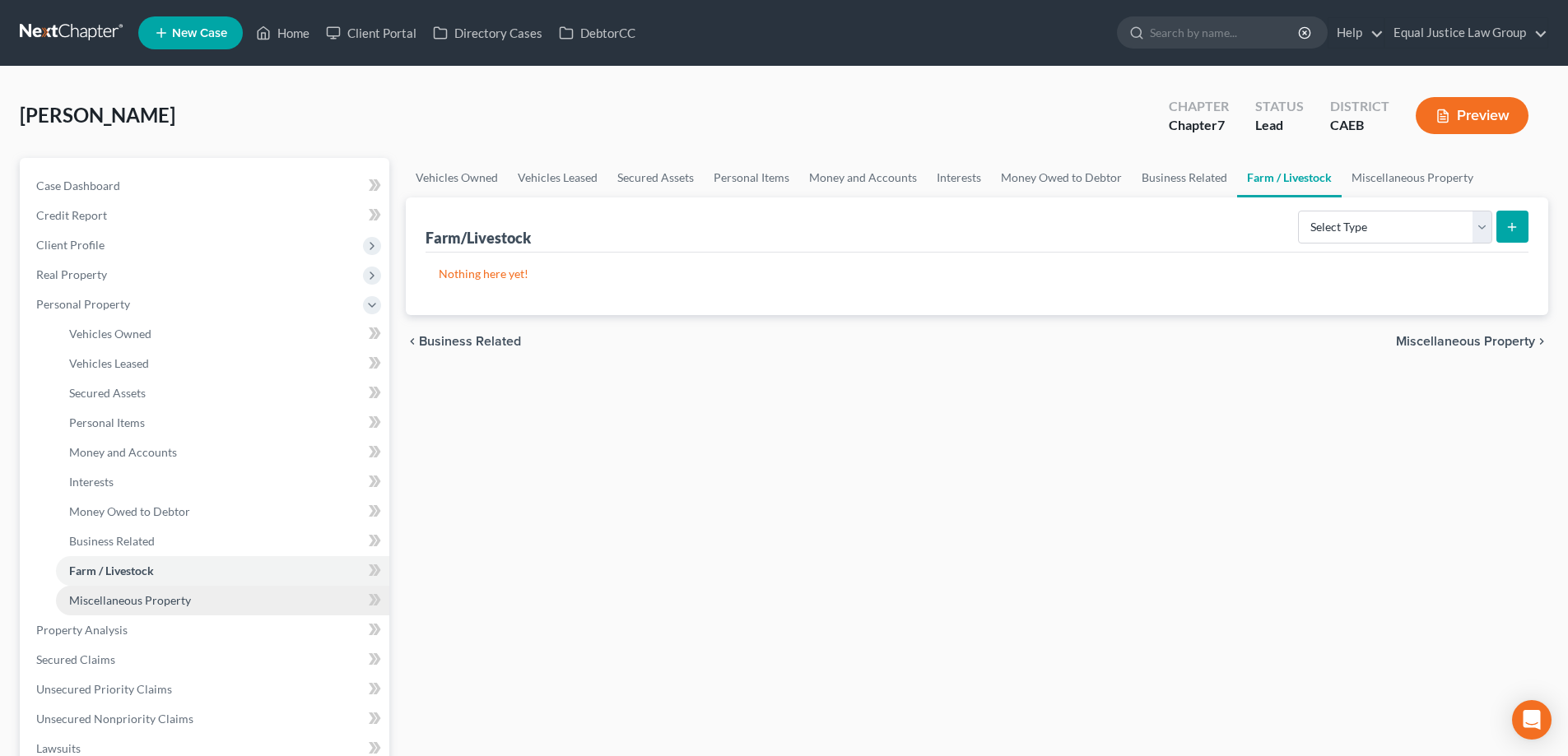
click at [122, 594] on span "Miscellaneous Property" at bounding box center [130, 600] width 121 height 14
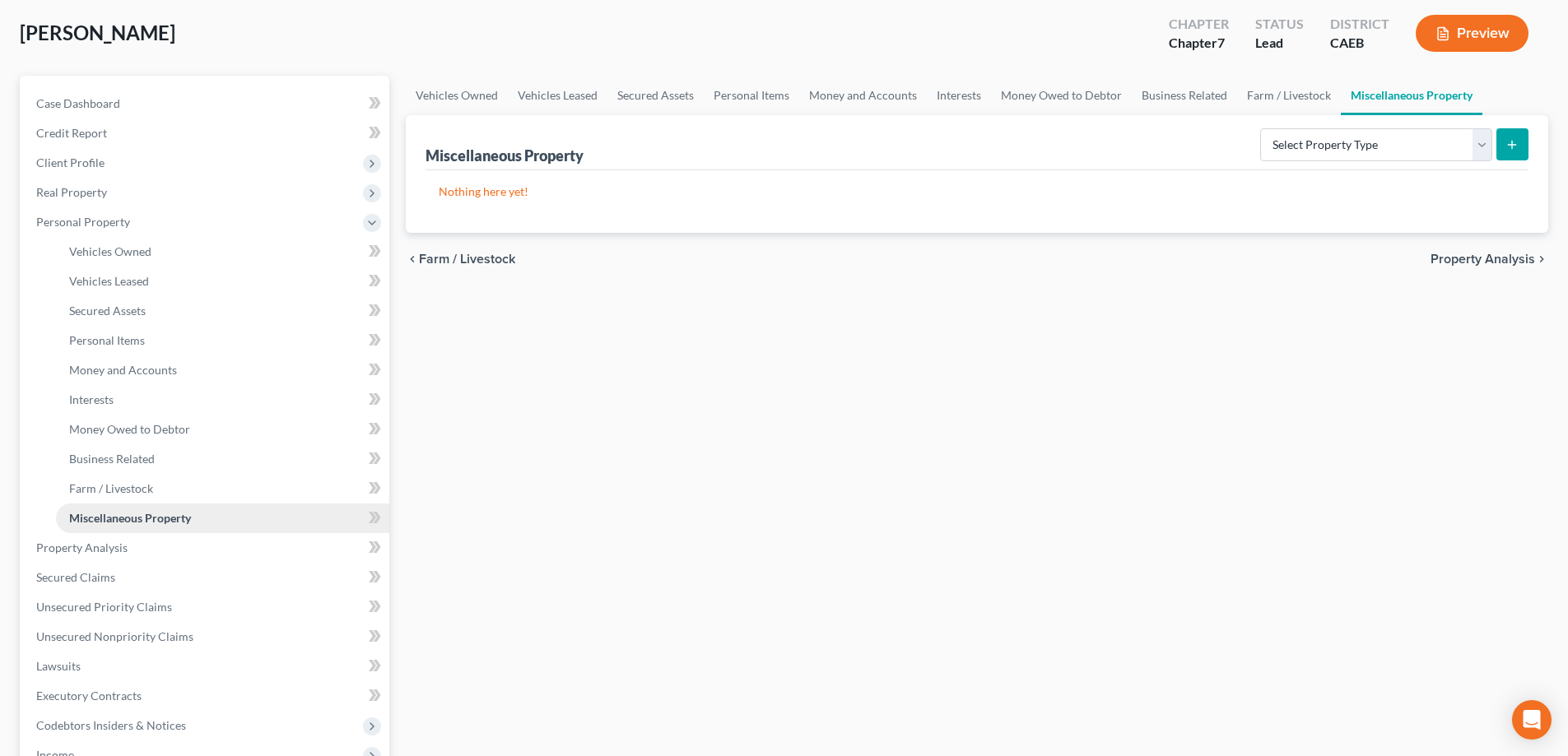
scroll to position [164, 0]
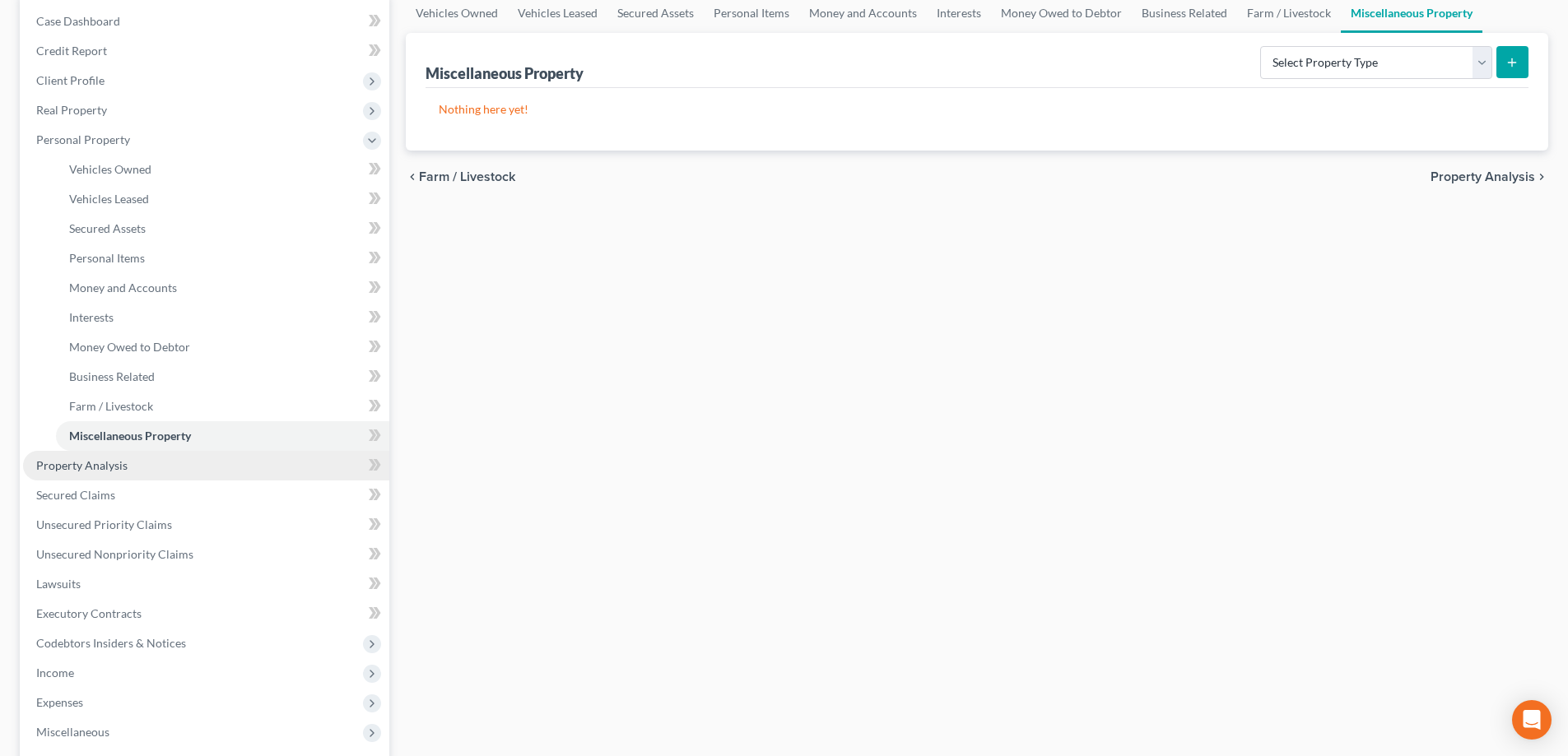
click at [119, 468] on span "Property Analysis" at bounding box center [82, 465] width 92 height 14
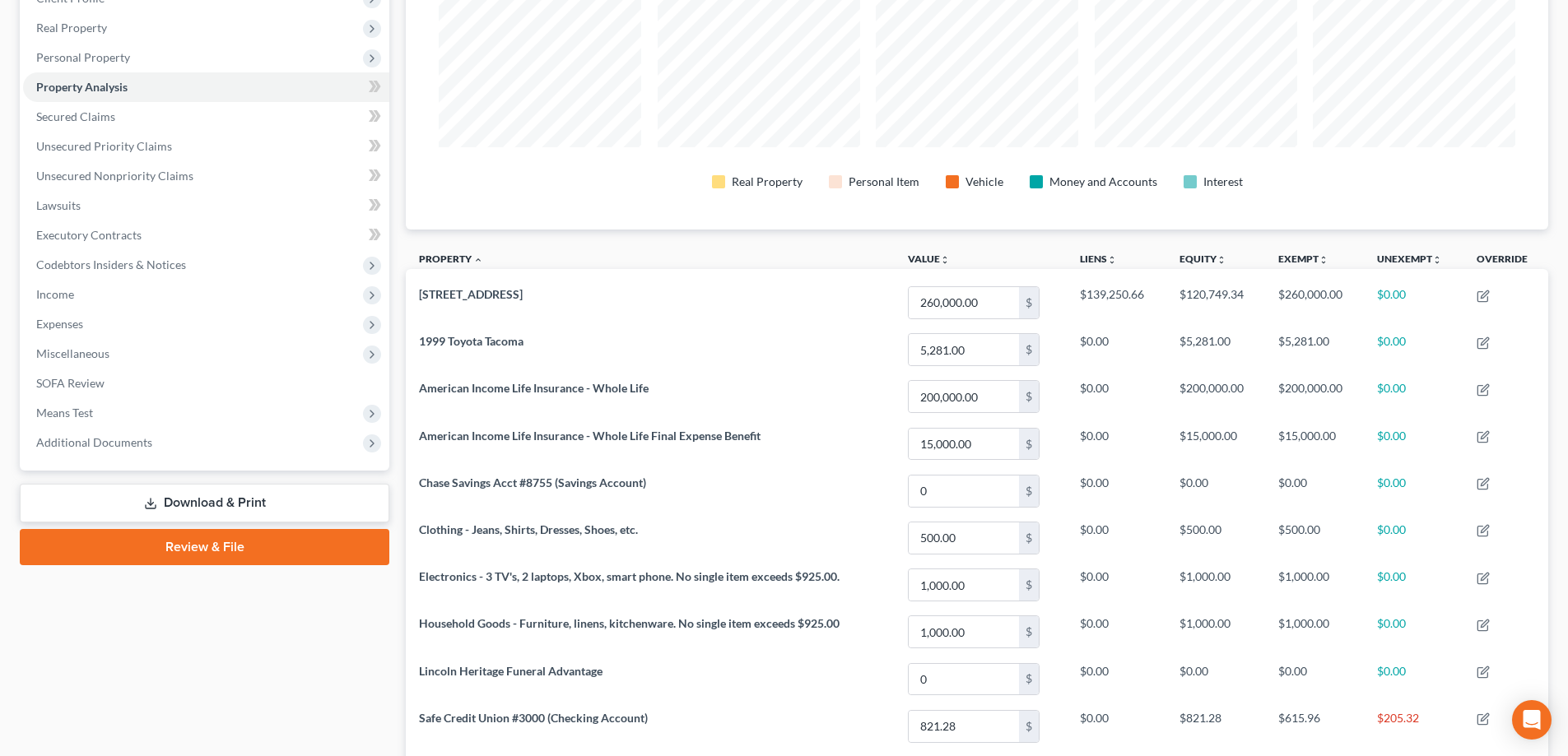
scroll to position [82, 0]
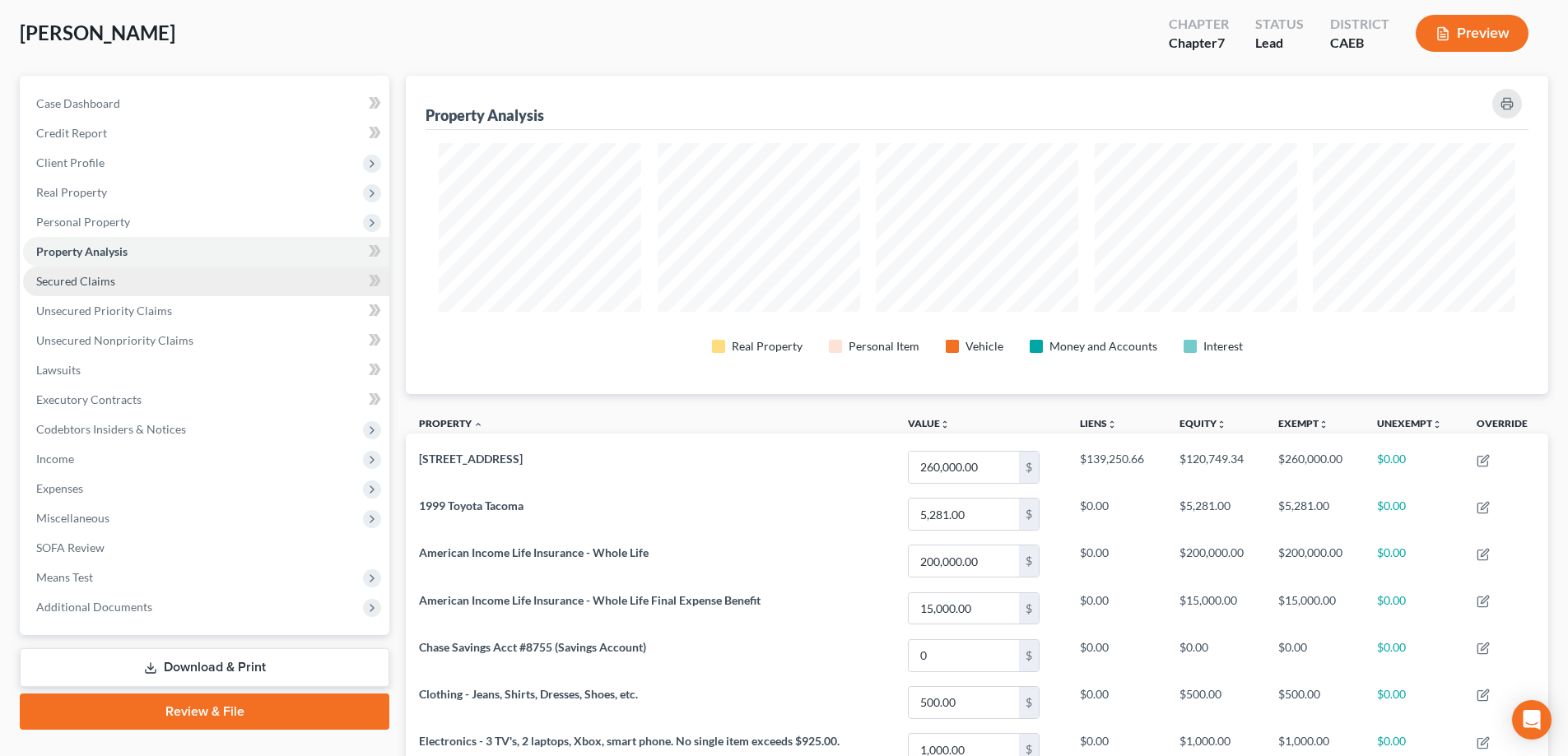
click at [93, 278] on span "Secured Claims" at bounding box center [76, 280] width 79 height 14
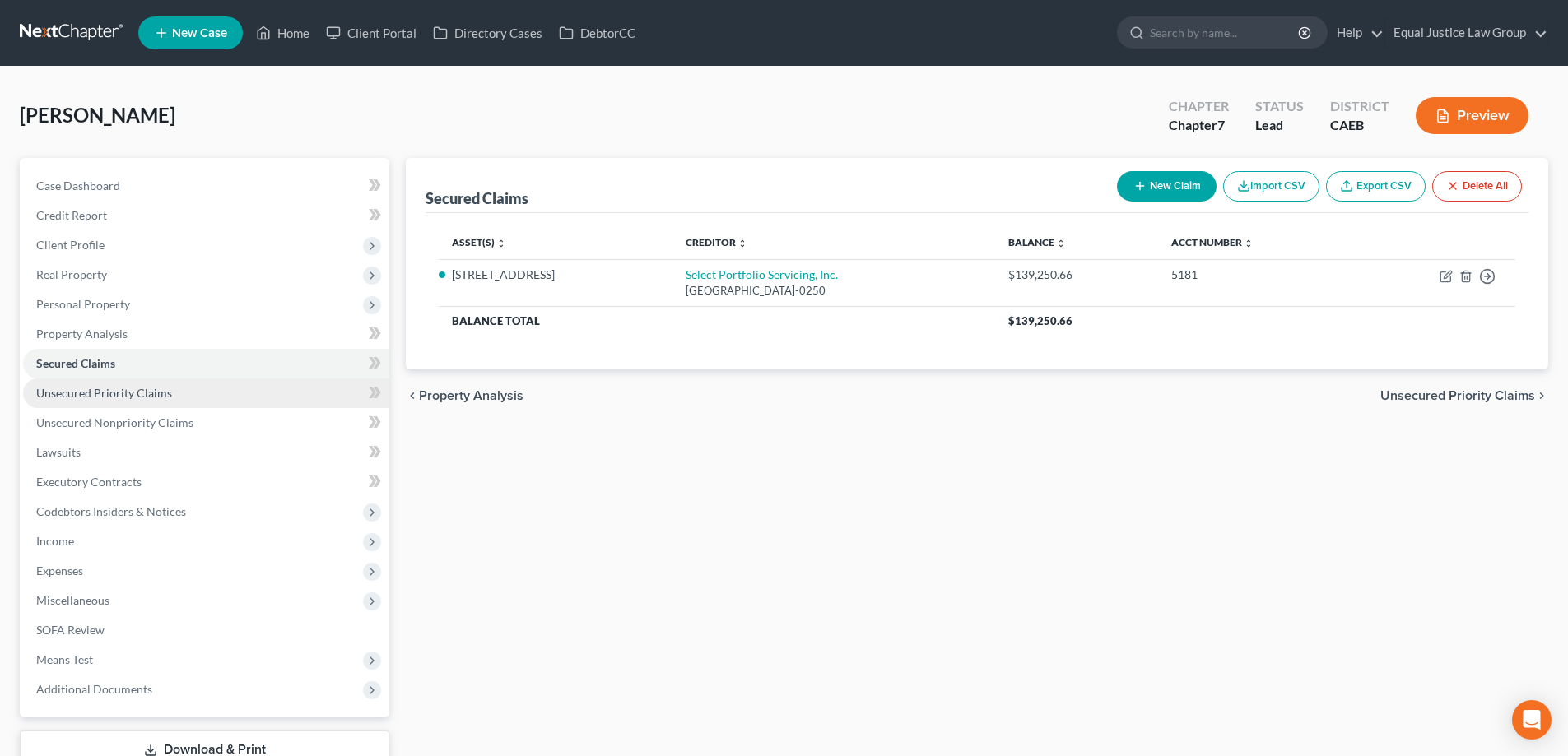
click at [92, 399] on span "Unsecured Priority Claims" at bounding box center [104, 392] width 135 height 14
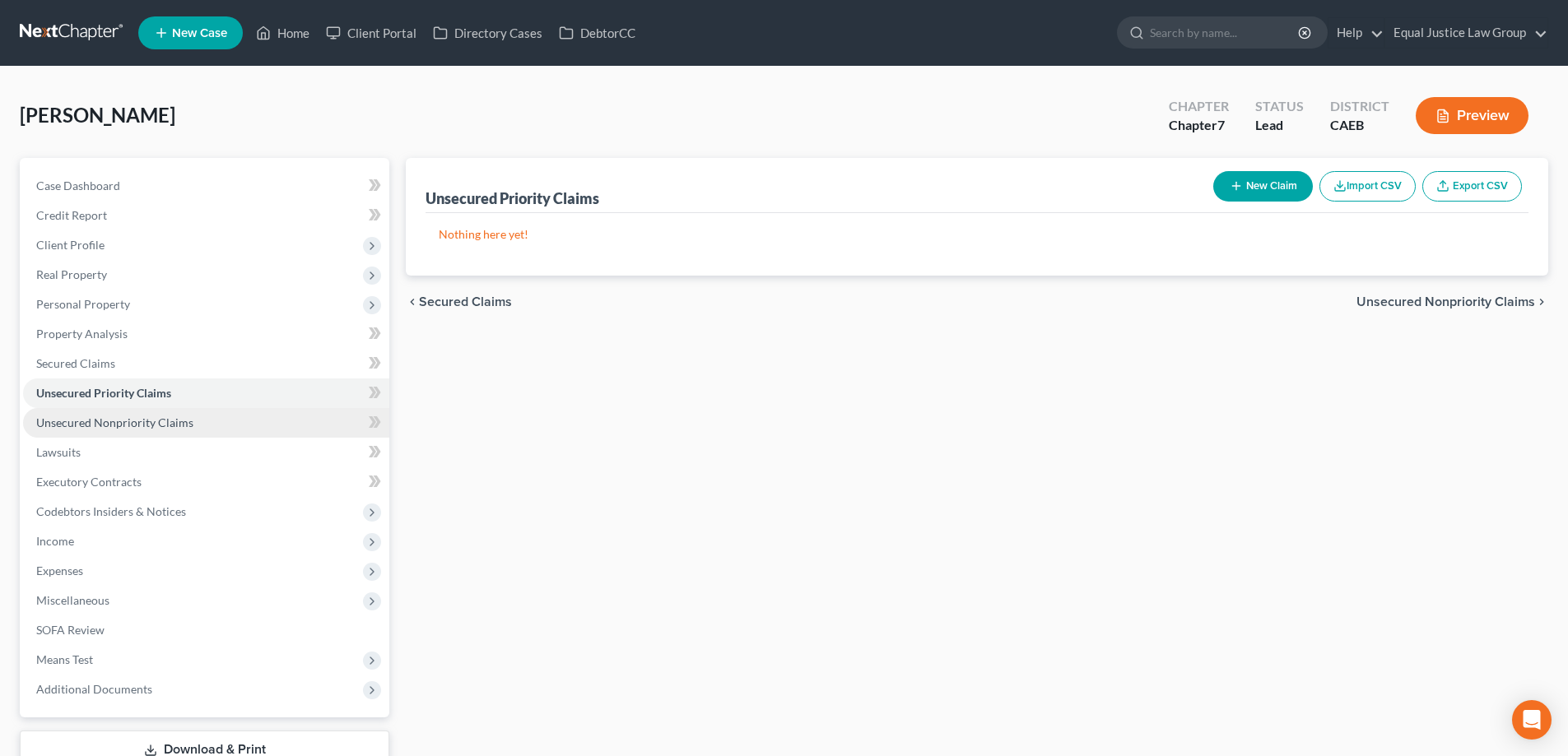
click at [94, 425] on span "Unsecured Nonpriority Claims" at bounding box center [115, 422] width 157 height 14
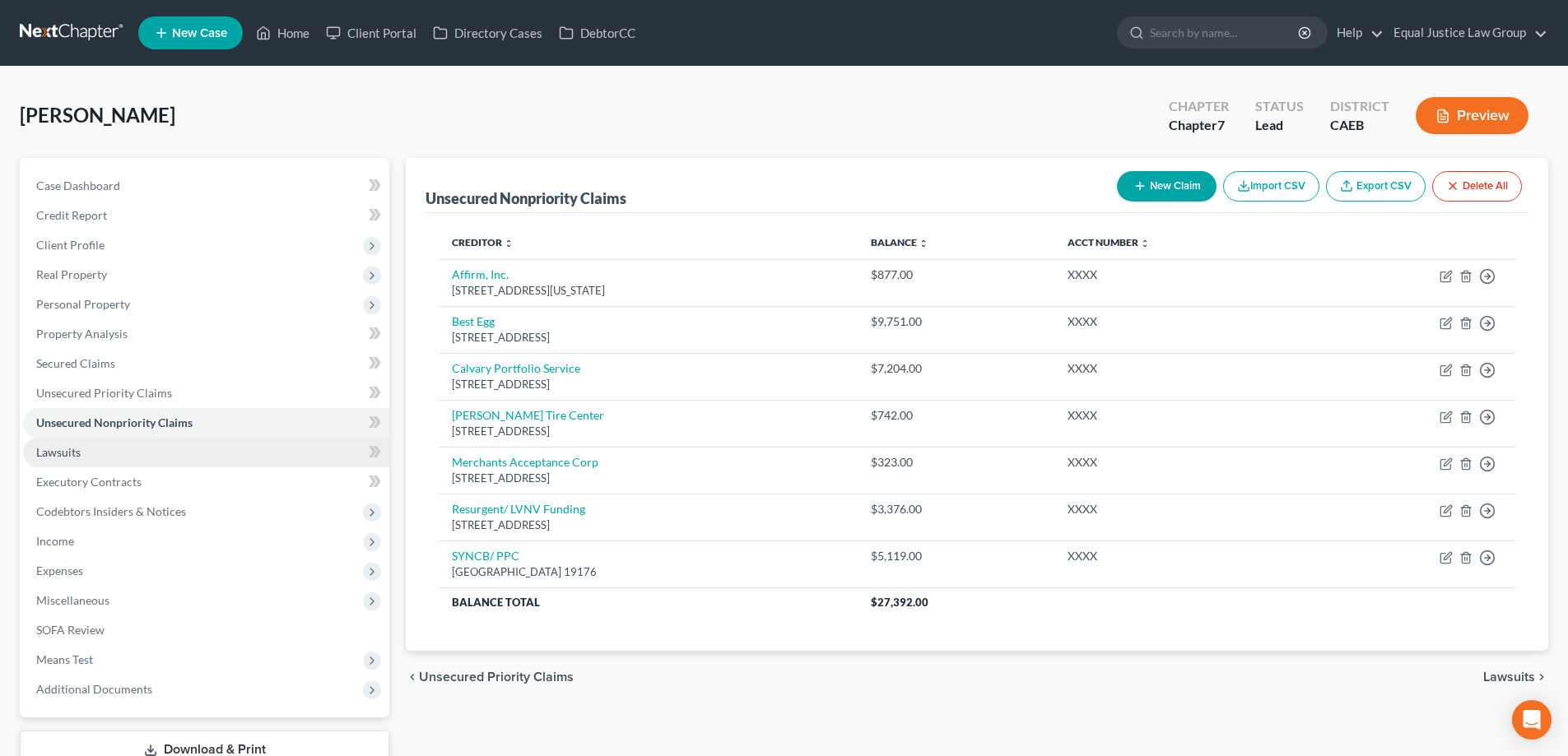
click at [121, 459] on link "Lawsuits" at bounding box center [207, 453] width 366 height 30
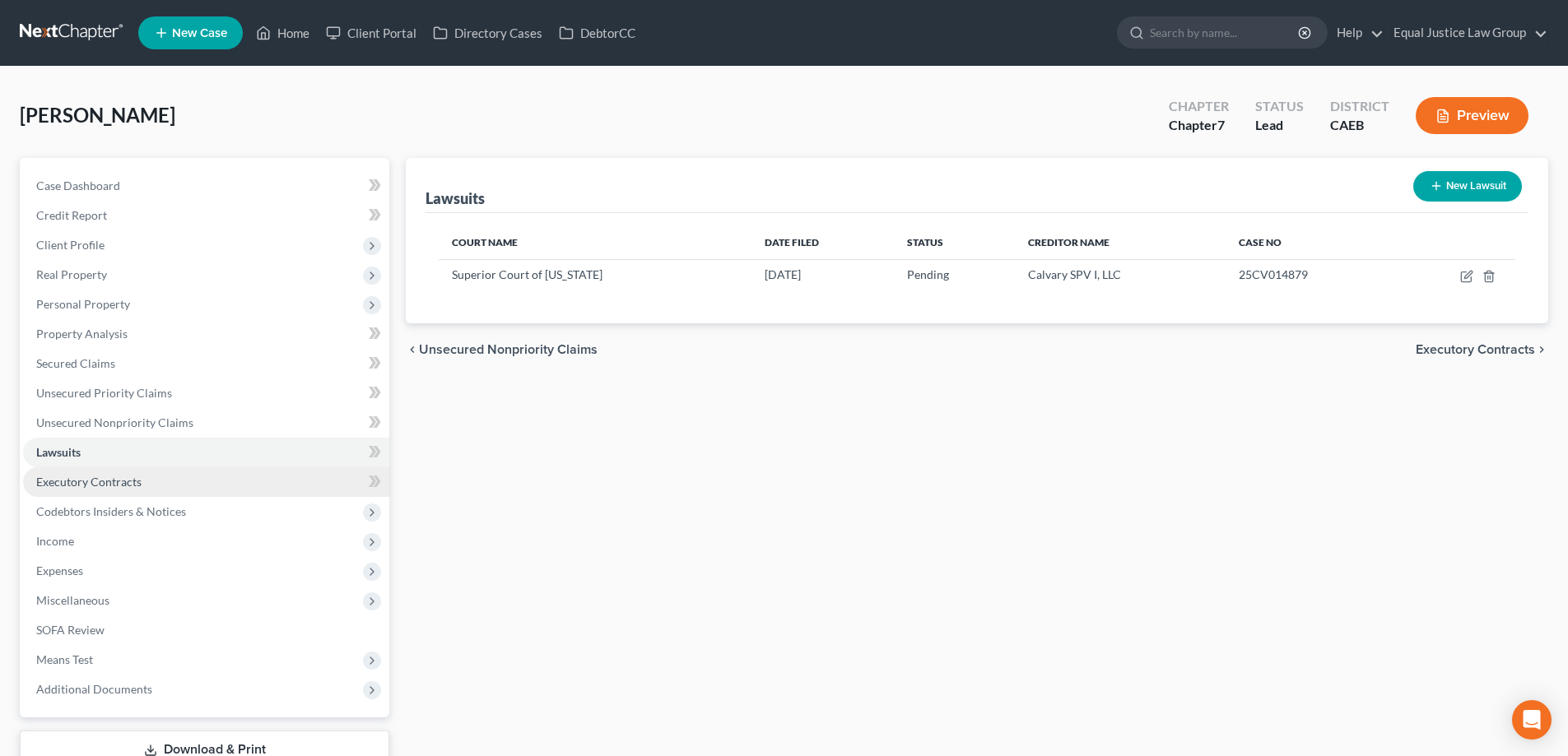
click at [107, 488] on span "Executory Contracts" at bounding box center [89, 481] width 106 height 14
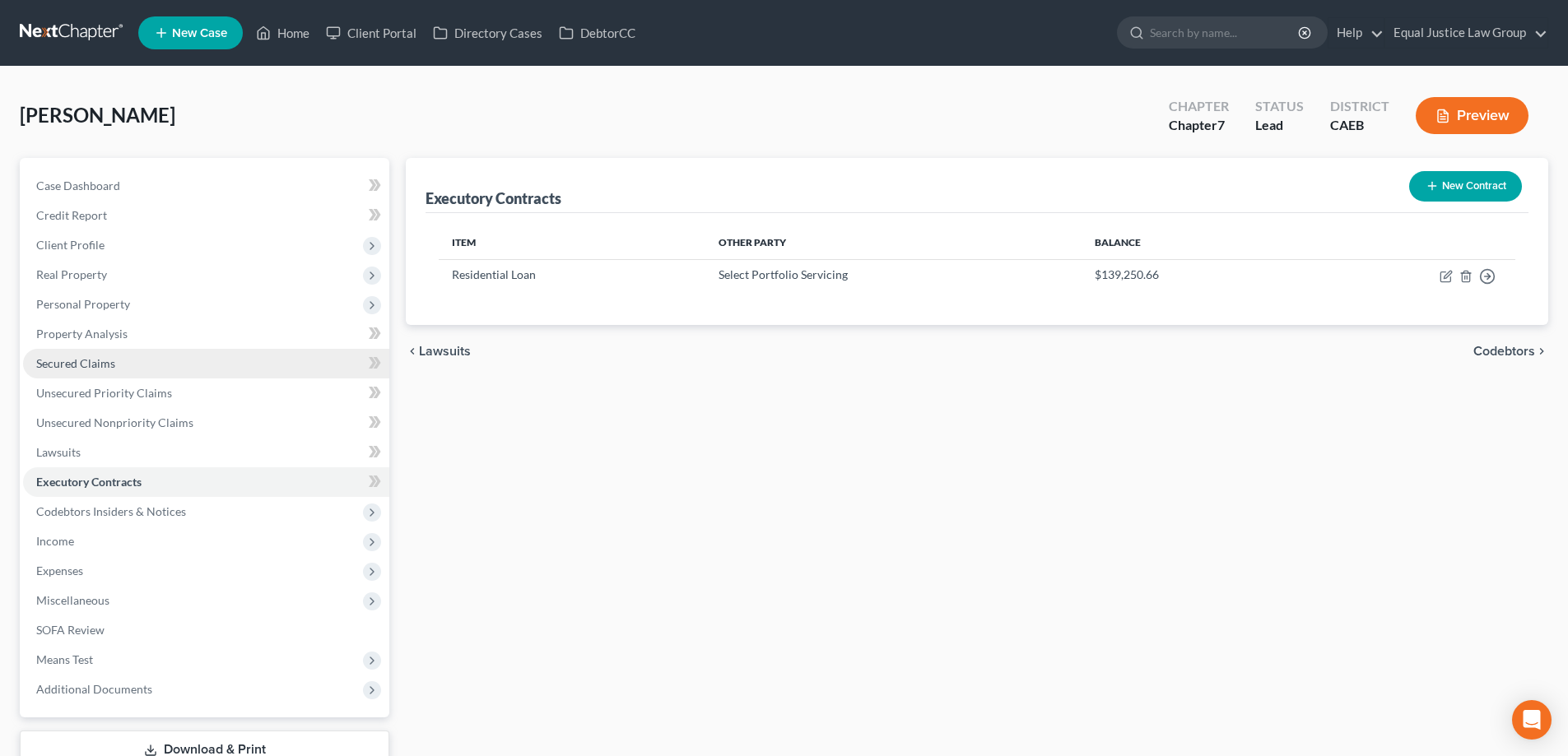
click at [70, 358] on span "Secured Claims" at bounding box center [76, 363] width 79 height 14
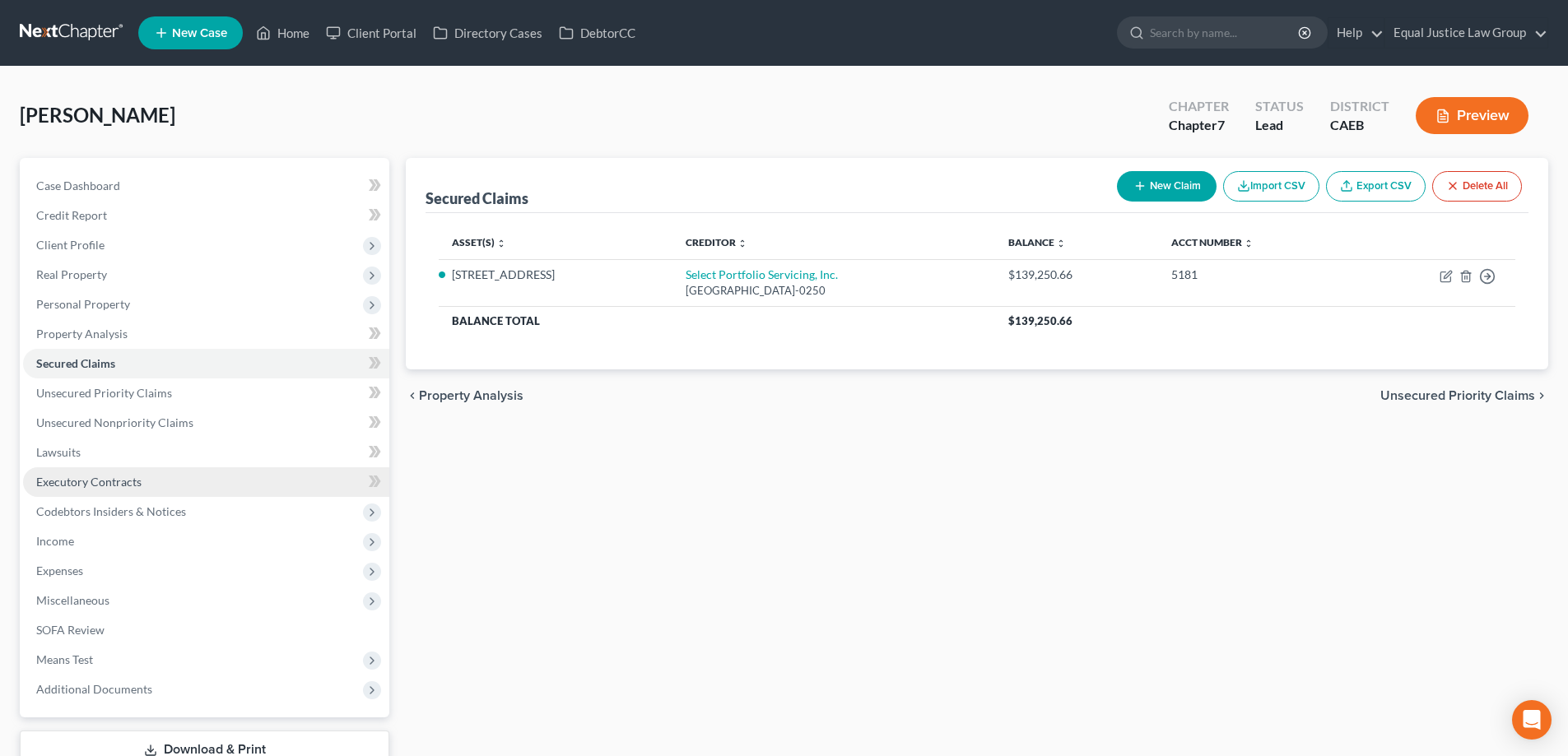
click at [81, 483] on span "Executory Contracts" at bounding box center [89, 481] width 106 height 14
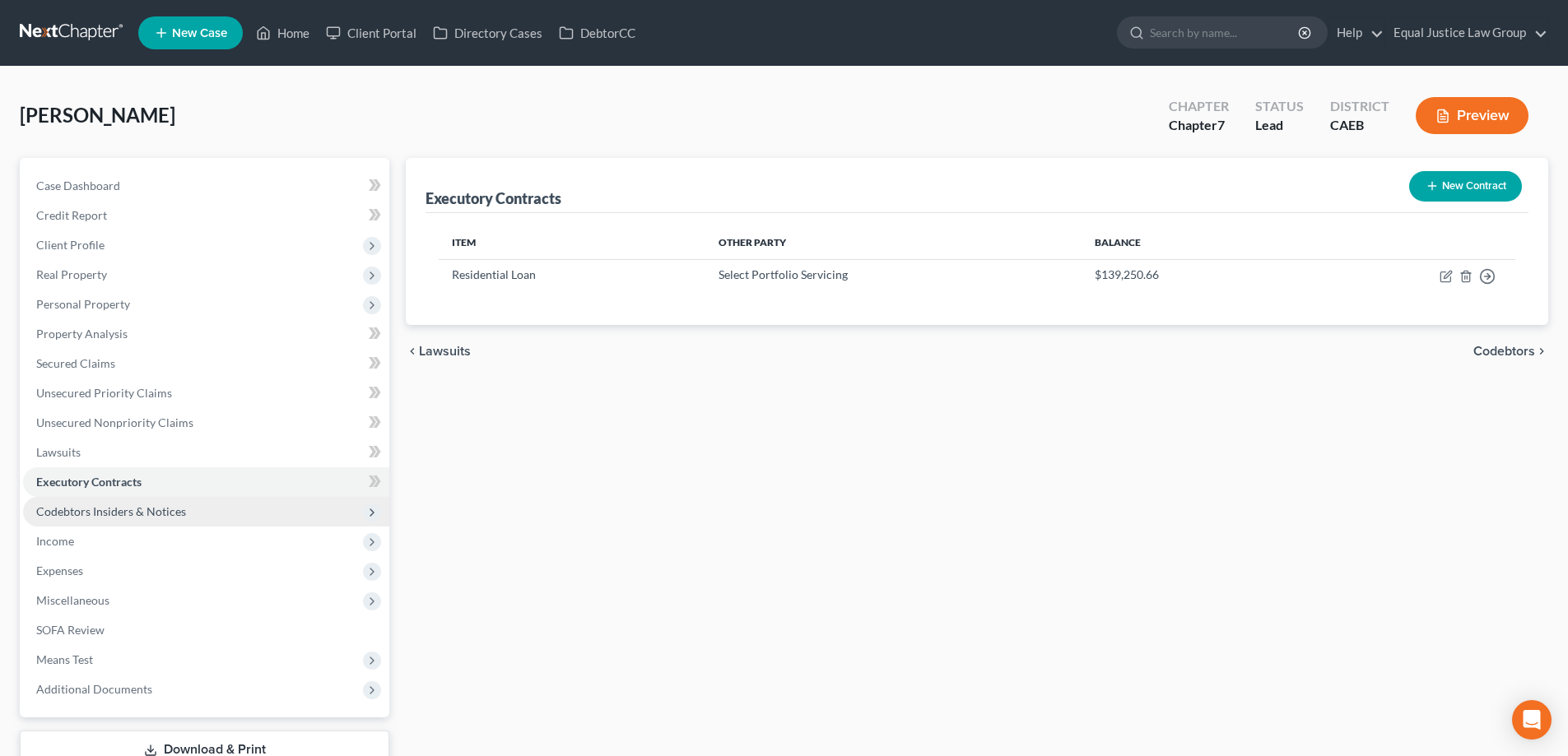
click at [185, 515] on span "Codebtors Insiders & Notices" at bounding box center [207, 512] width 366 height 30
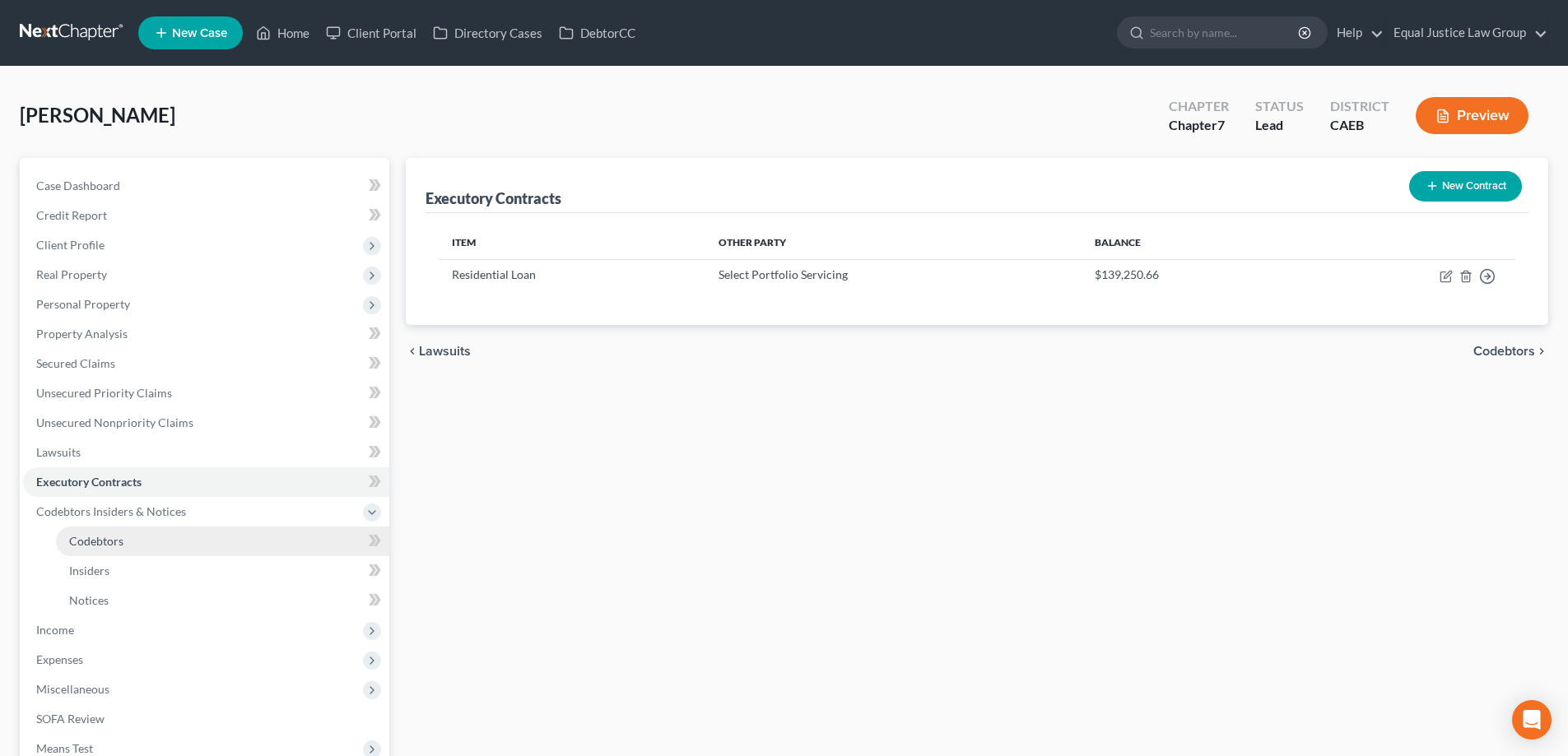
click at [149, 545] on link "Codebtors" at bounding box center [222, 542] width 334 height 30
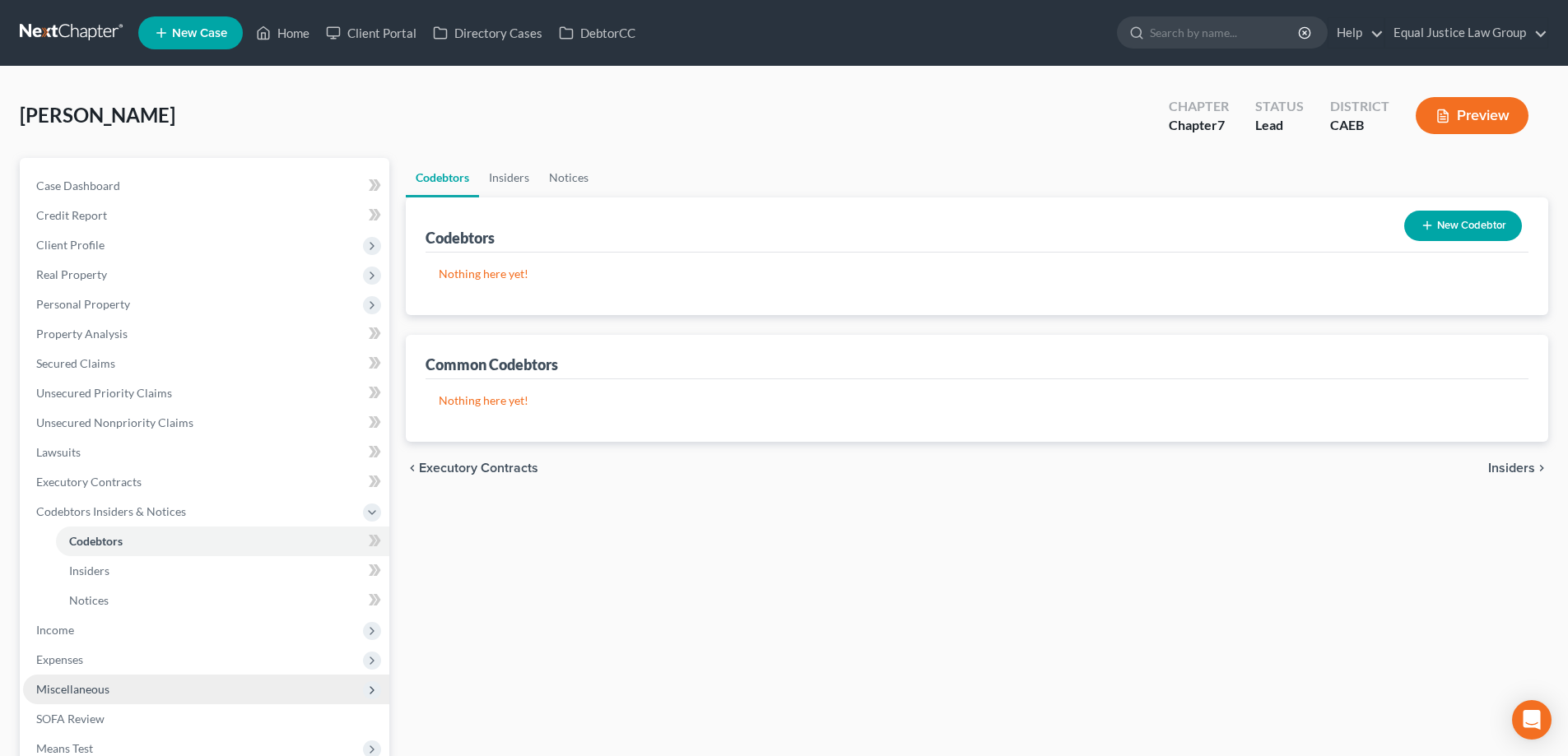
scroll to position [82, 0]
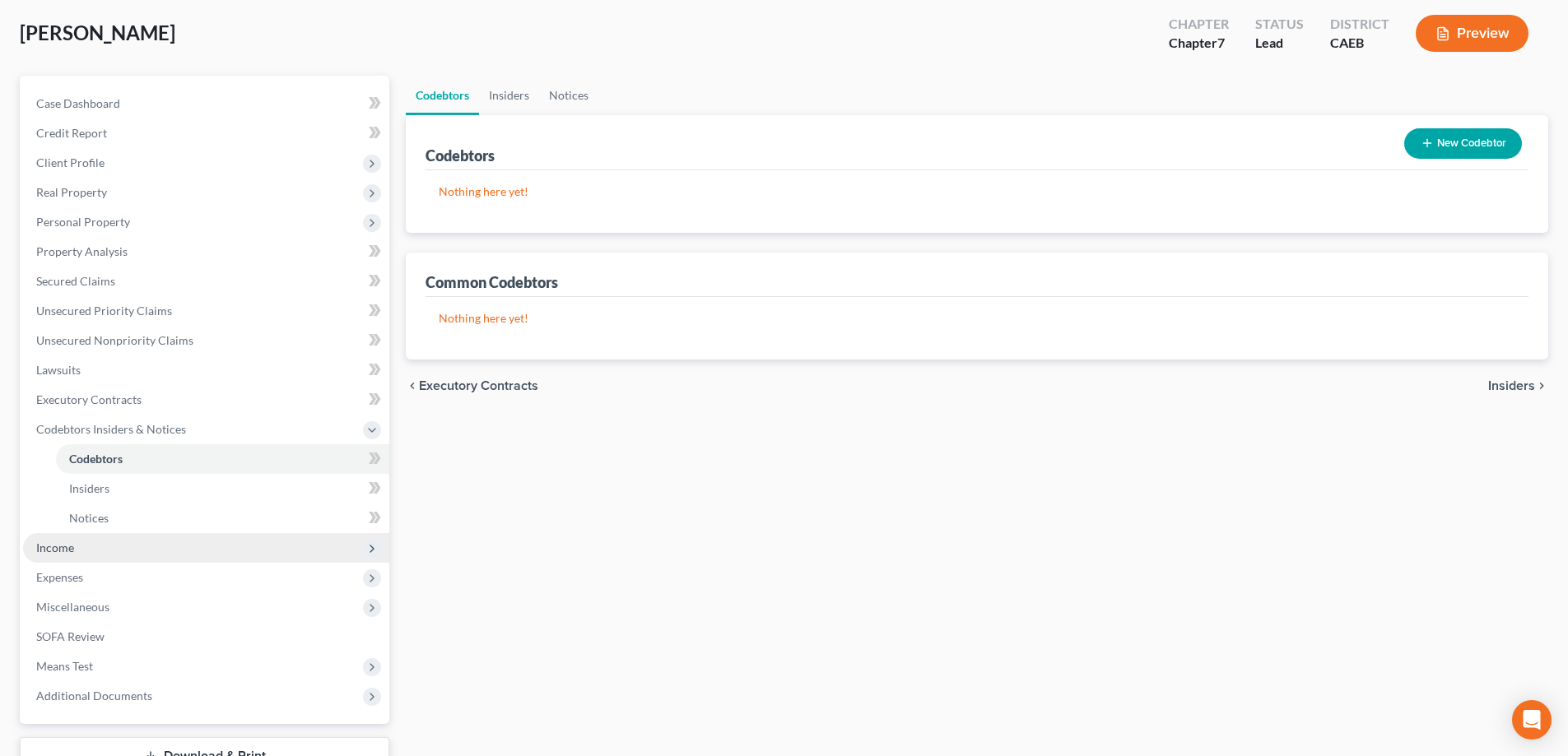
click at [72, 553] on span "Income" at bounding box center [55, 548] width 38 height 14
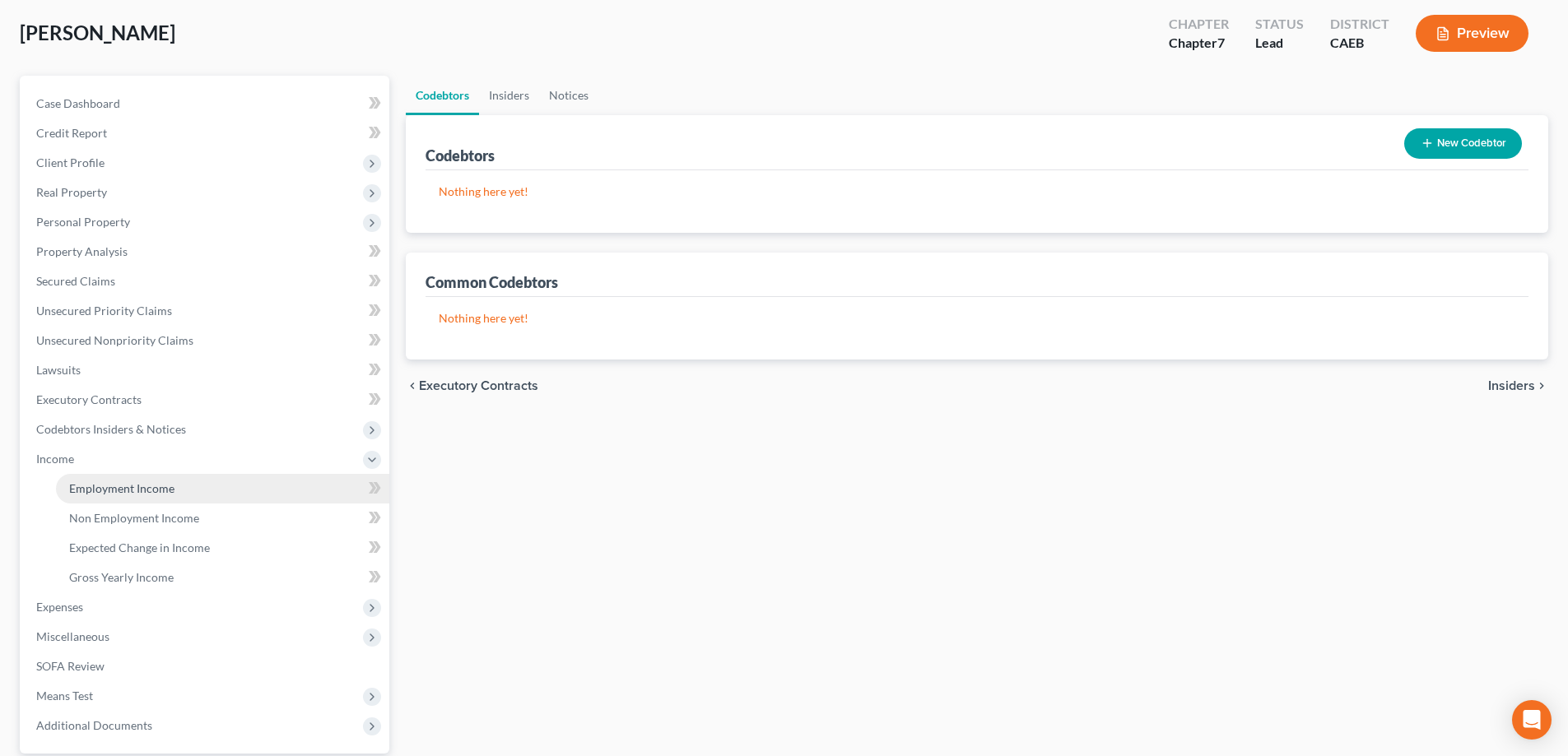
click at [107, 486] on span "Employment Income" at bounding box center [121, 488] width 106 height 14
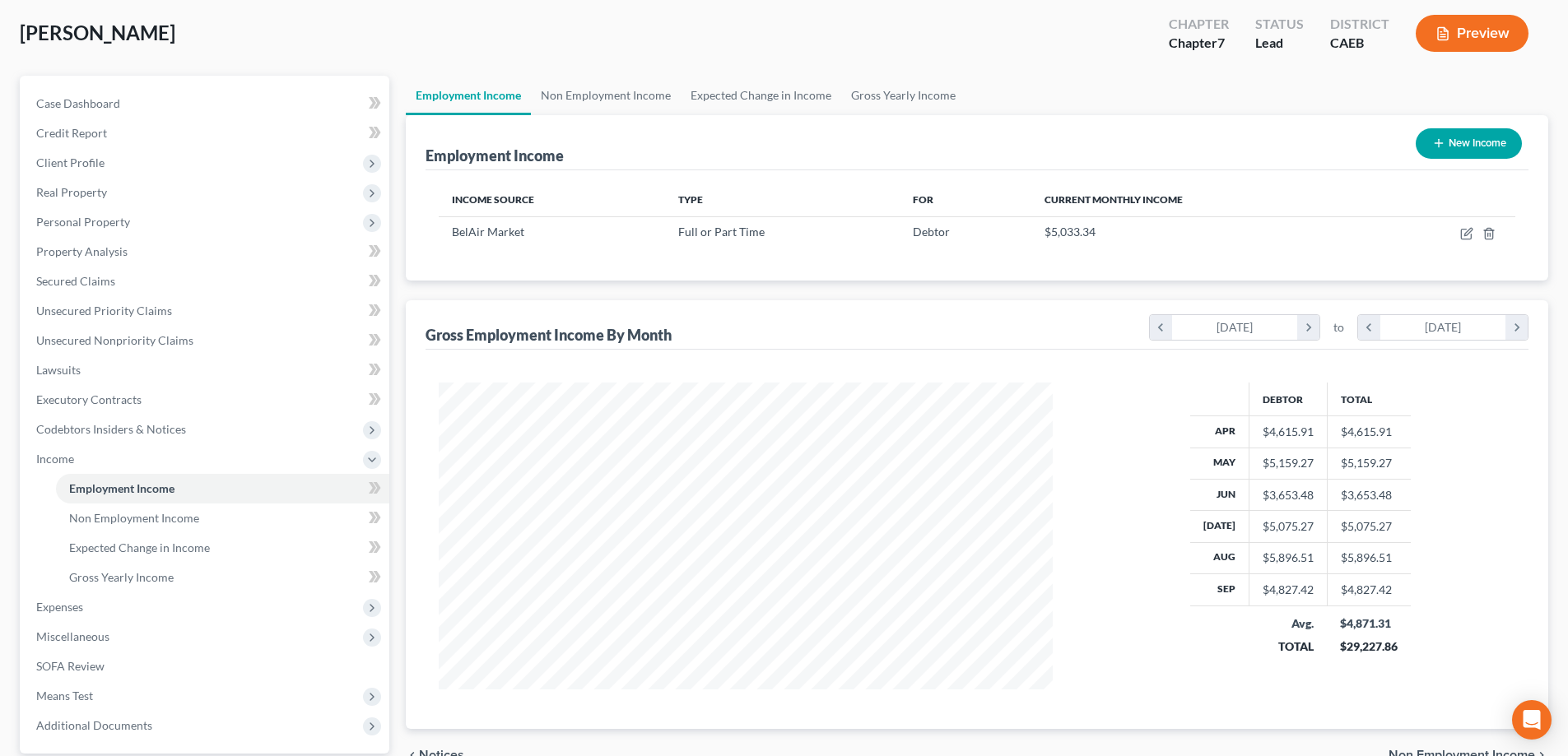
scroll to position [237, 0]
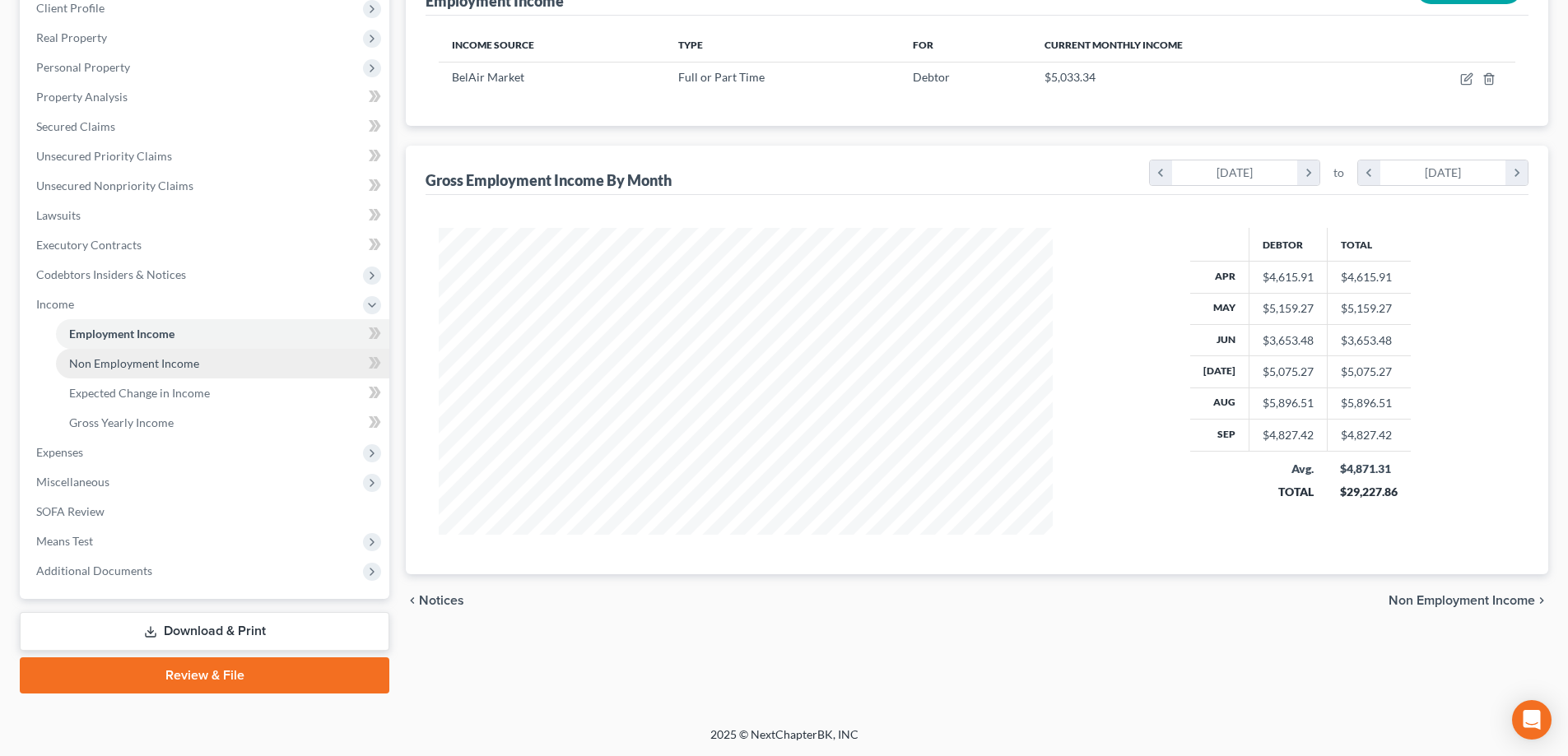
click at [153, 370] on link "Non Employment Income" at bounding box center [222, 364] width 334 height 30
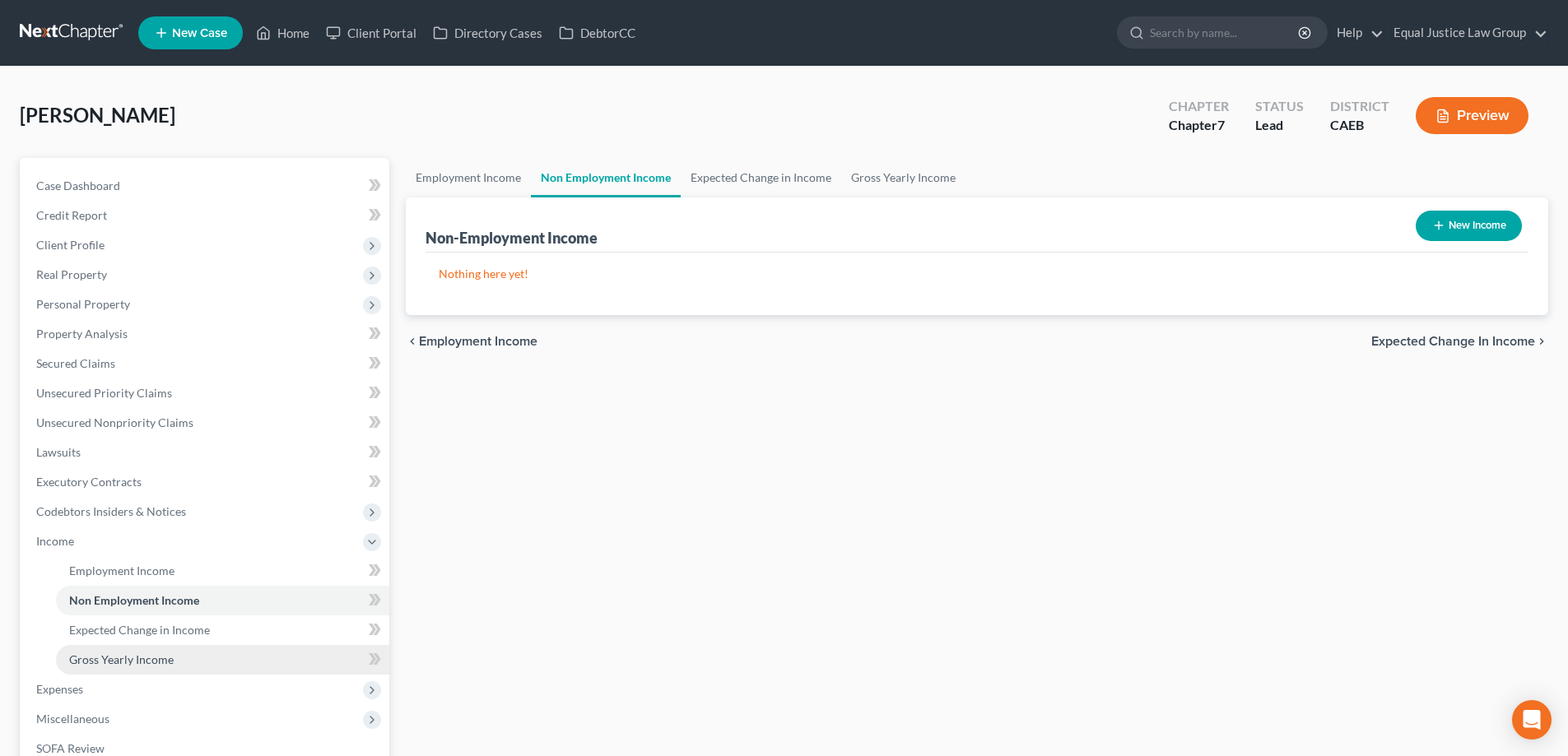
scroll to position [82, 0]
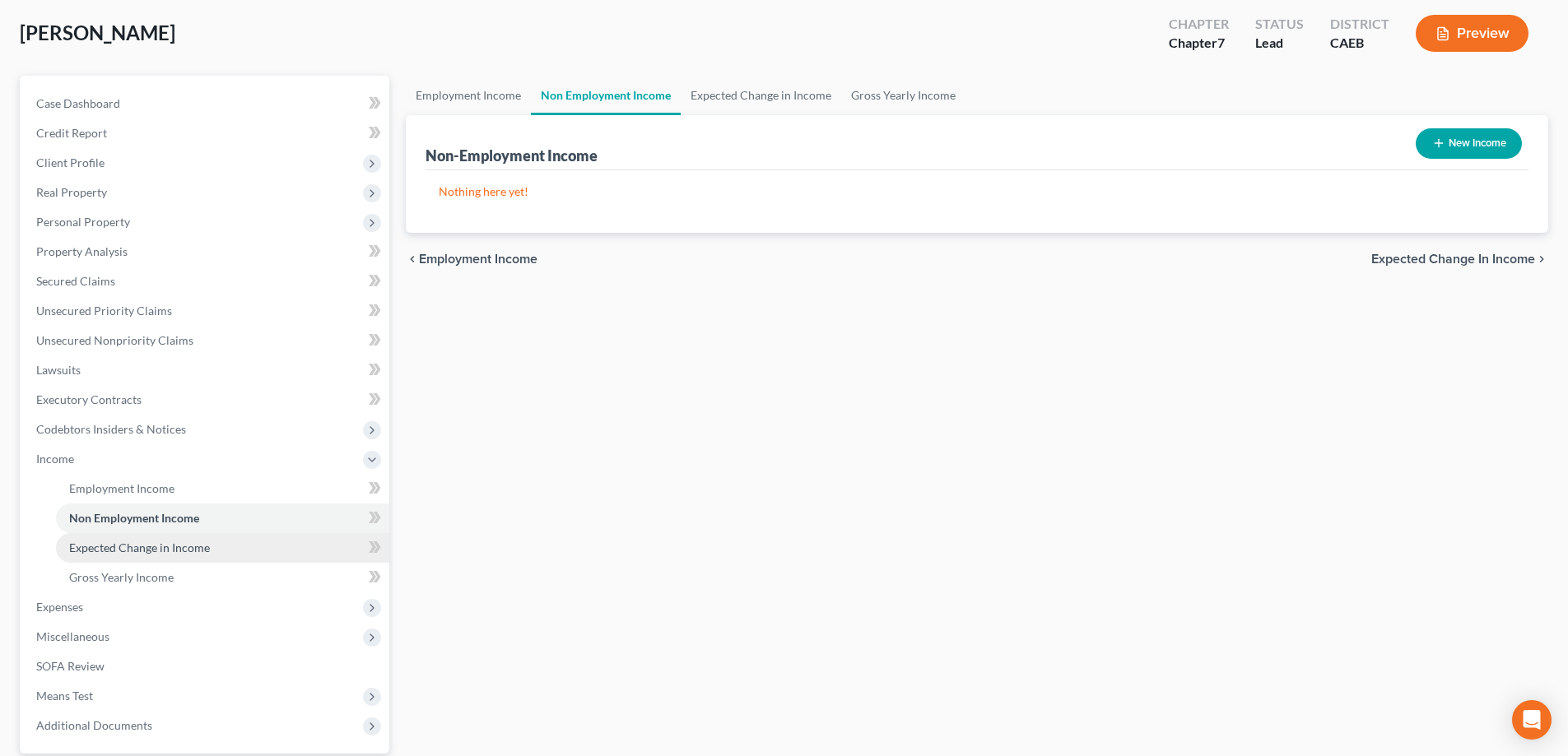
click at [157, 555] on link "Expected Change in Income" at bounding box center [222, 549] width 334 height 30
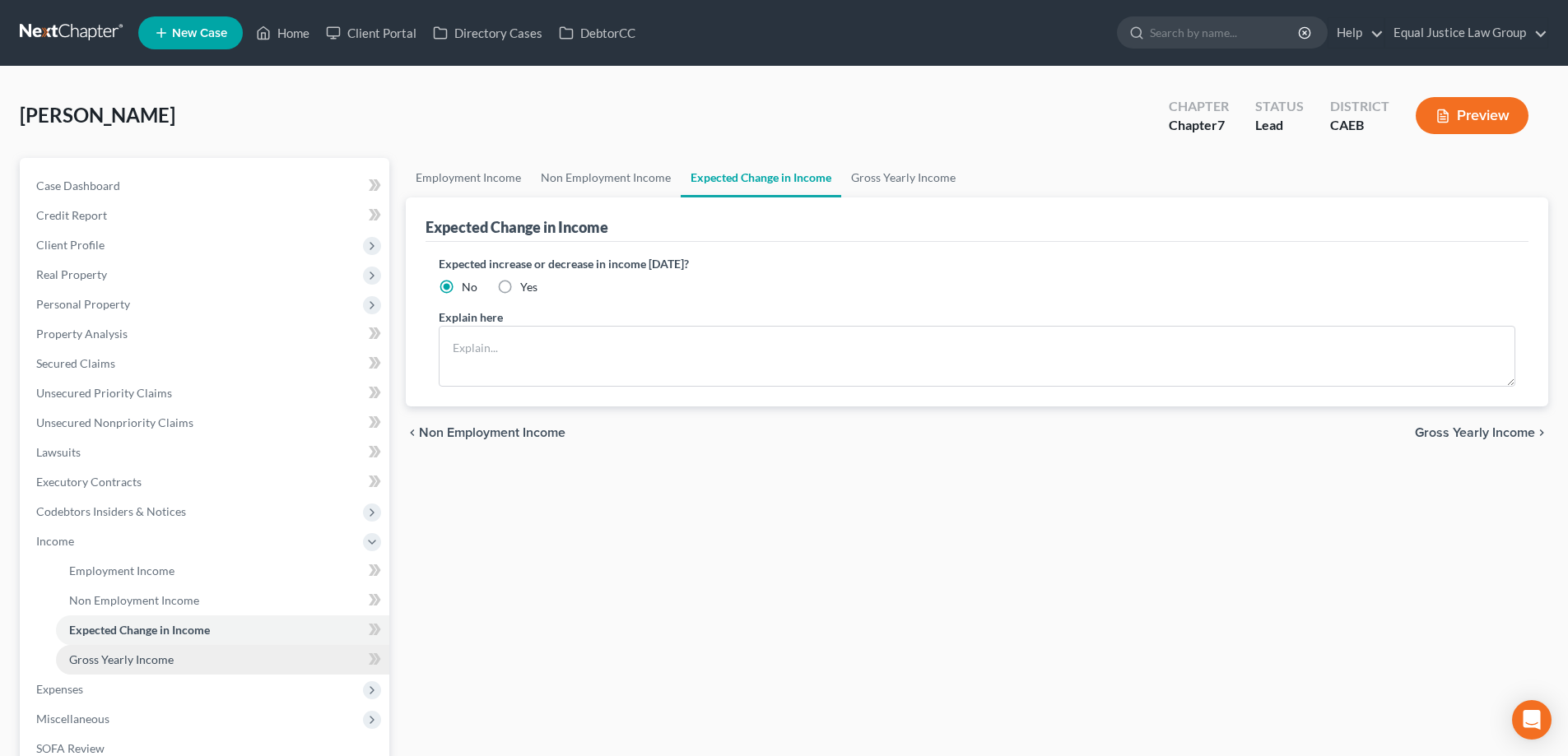
click at [146, 658] on span "Gross Yearly Income" at bounding box center [121, 659] width 105 height 14
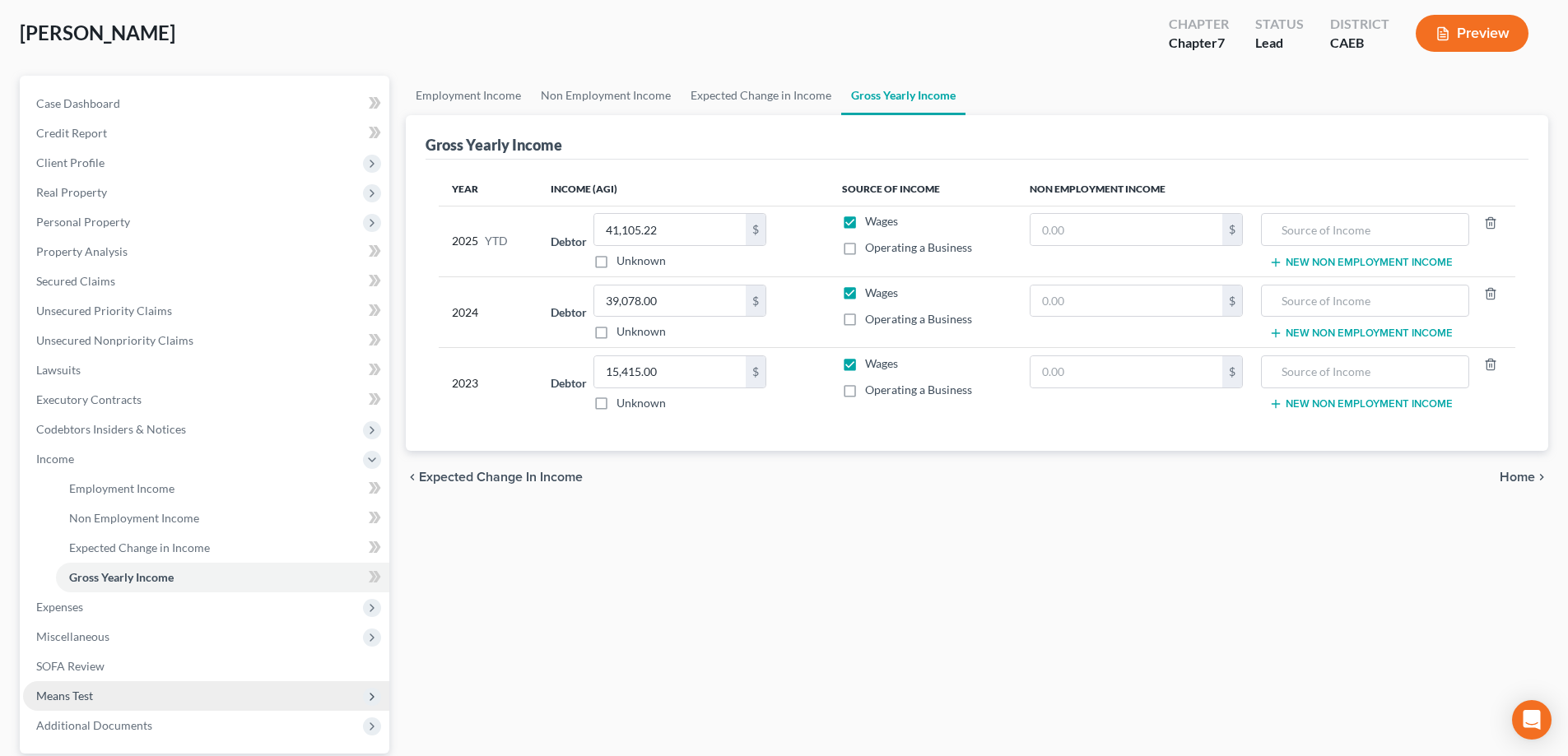
scroll to position [164, 0]
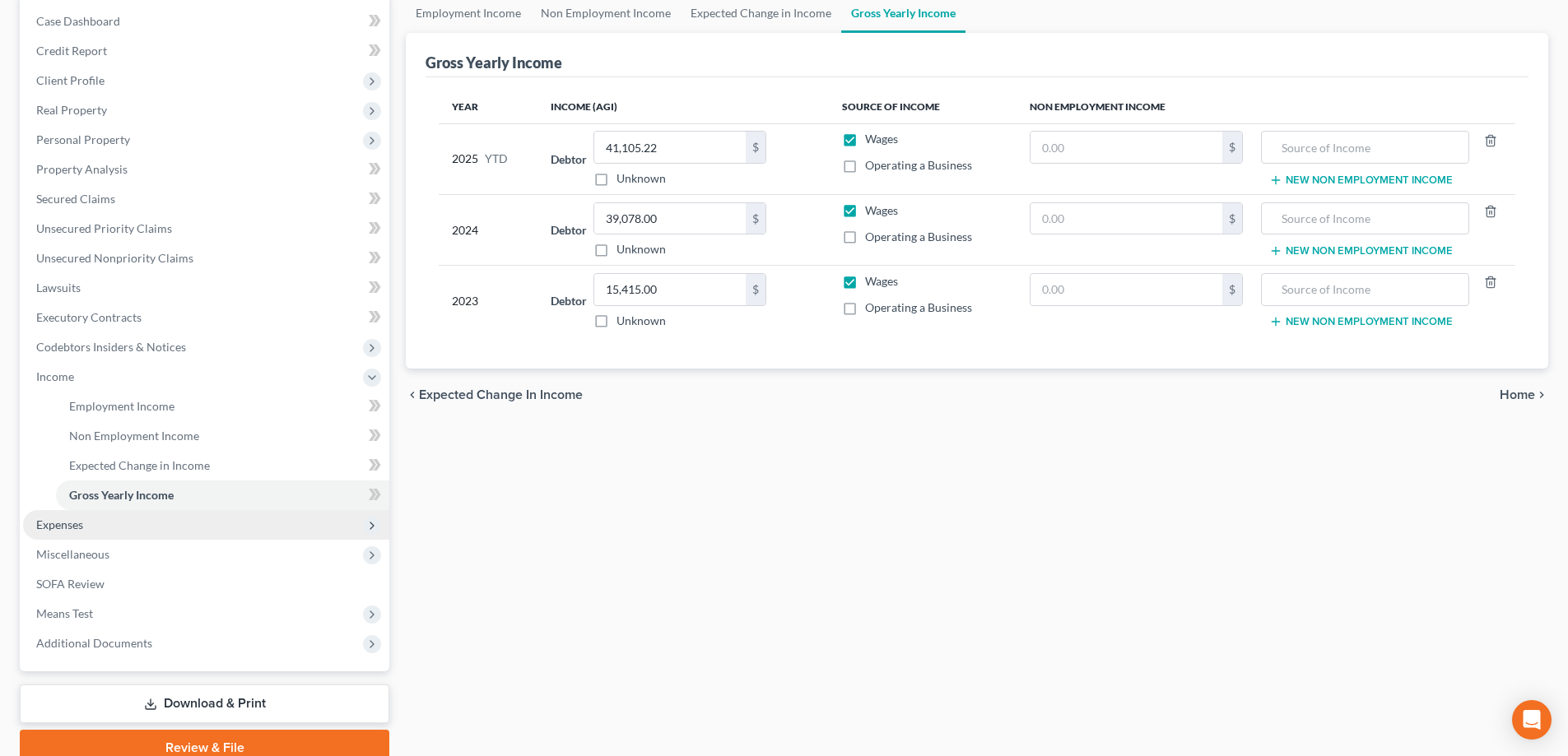
click at [66, 525] on span "Expenses" at bounding box center [60, 524] width 47 height 14
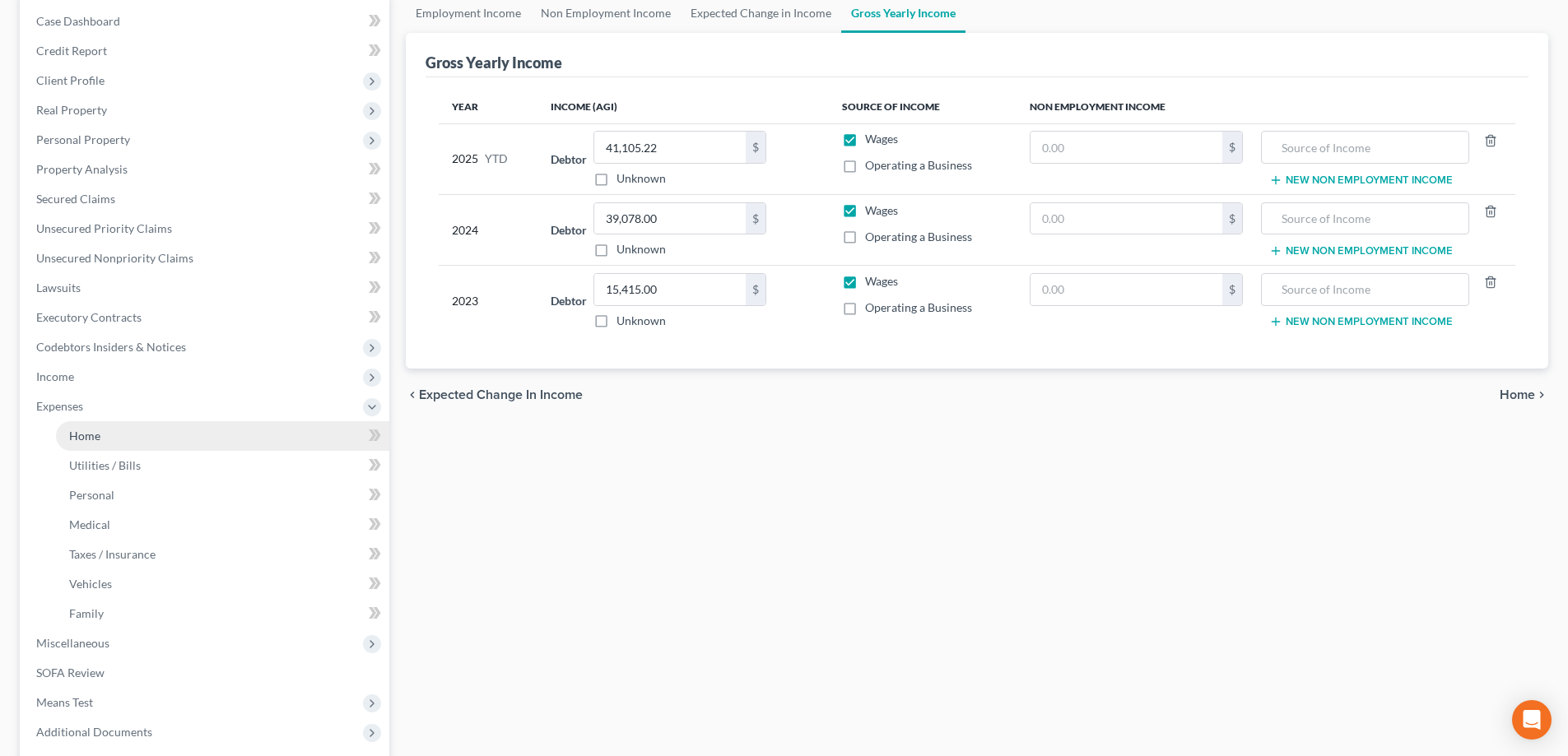
click at [165, 443] on link "Home" at bounding box center [222, 436] width 334 height 30
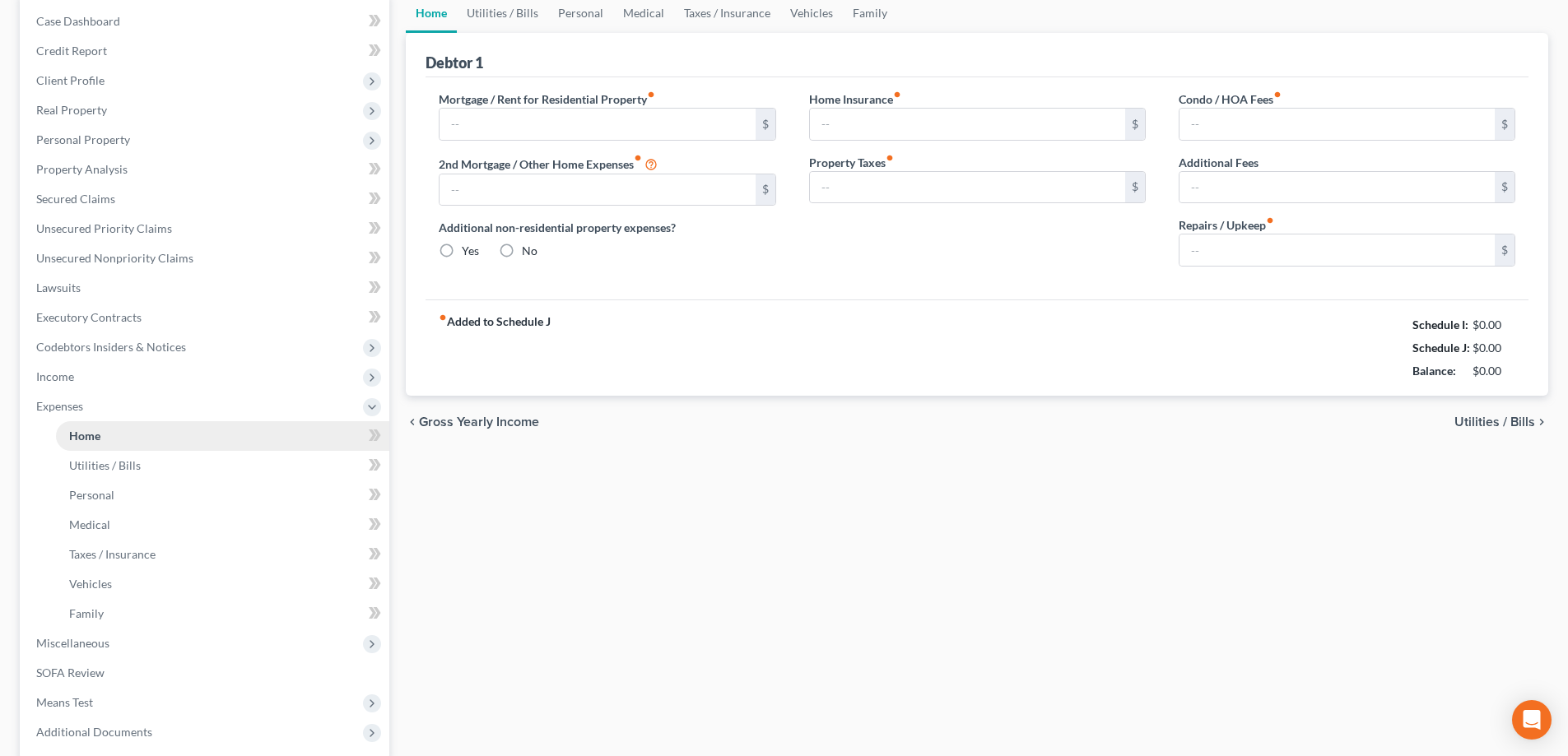
type input "966.12"
type input "0.00"
radio input "true"
type input "0.00"
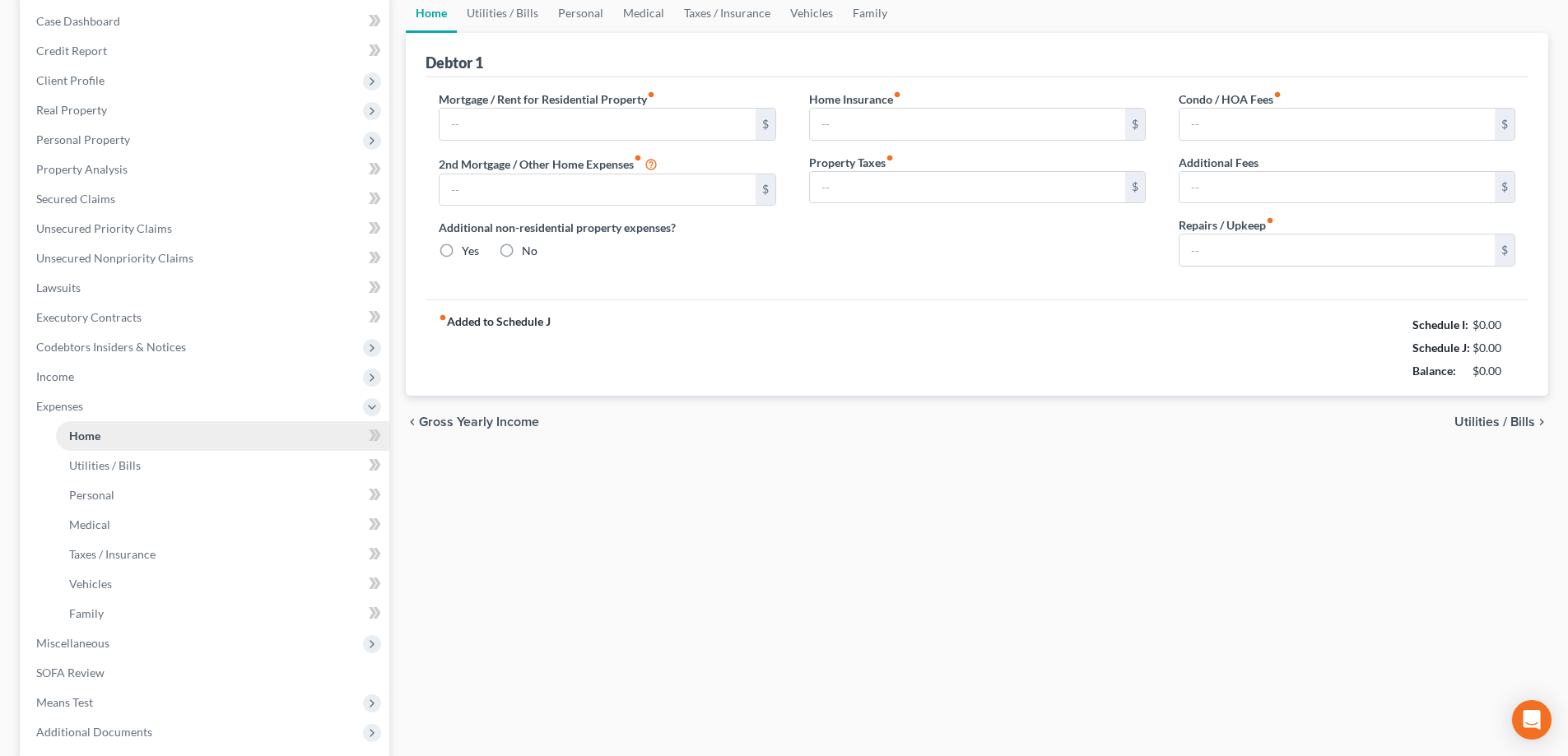
type input "0.00"
type input "100.00"
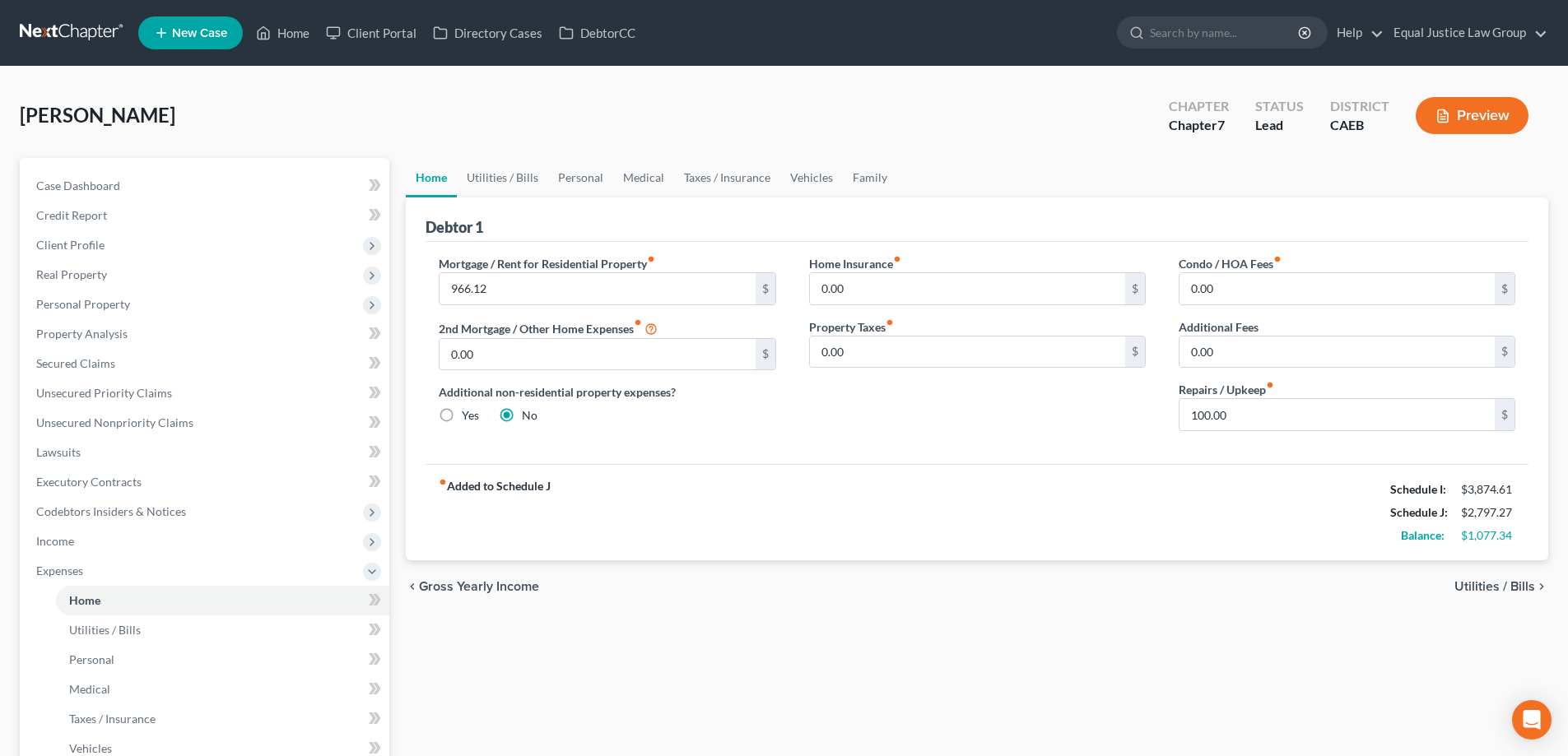
scroll to position [82, 0]
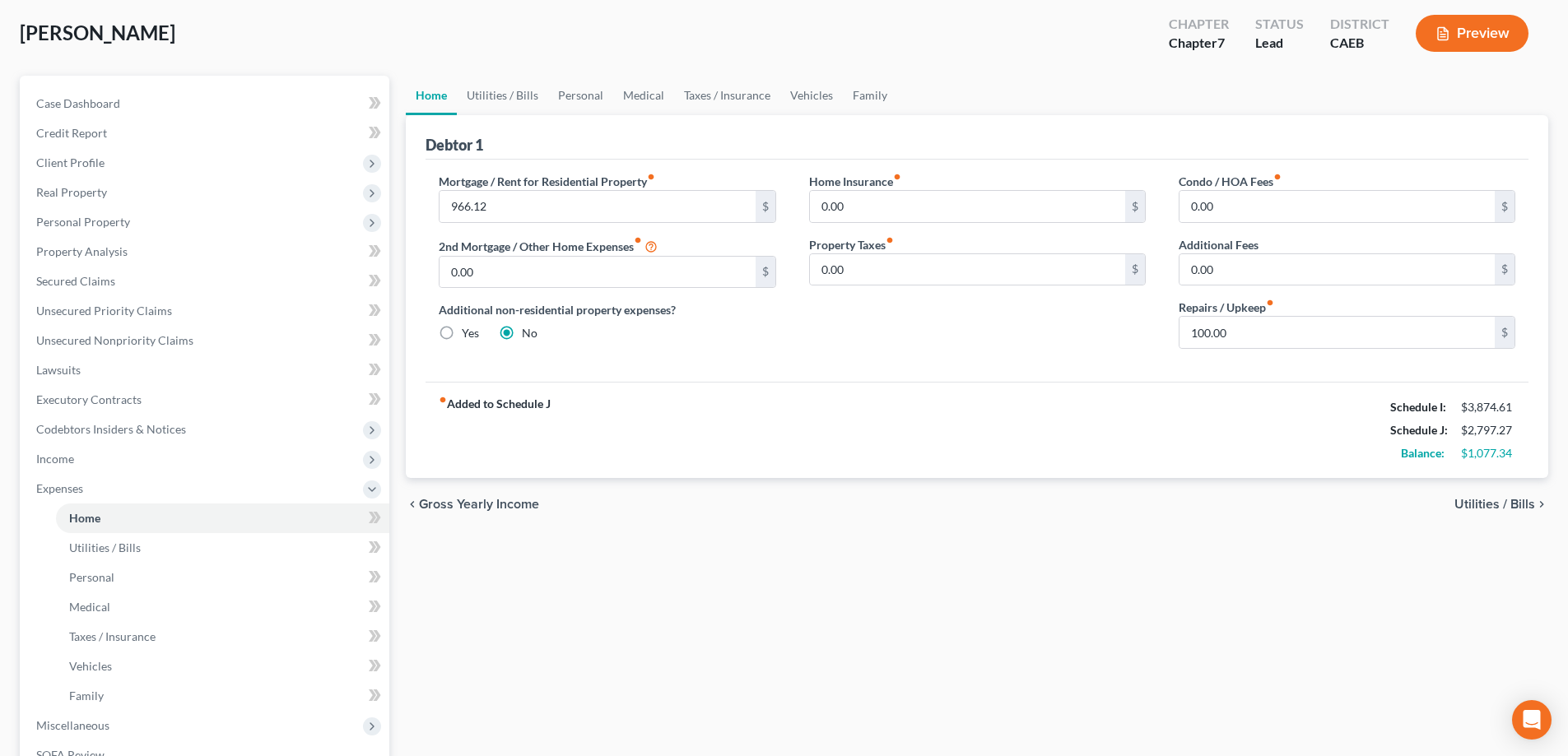
click at [1507, 501] on span "Utilities / Bills" at bounding box center [1494, 505] width 80 height 13
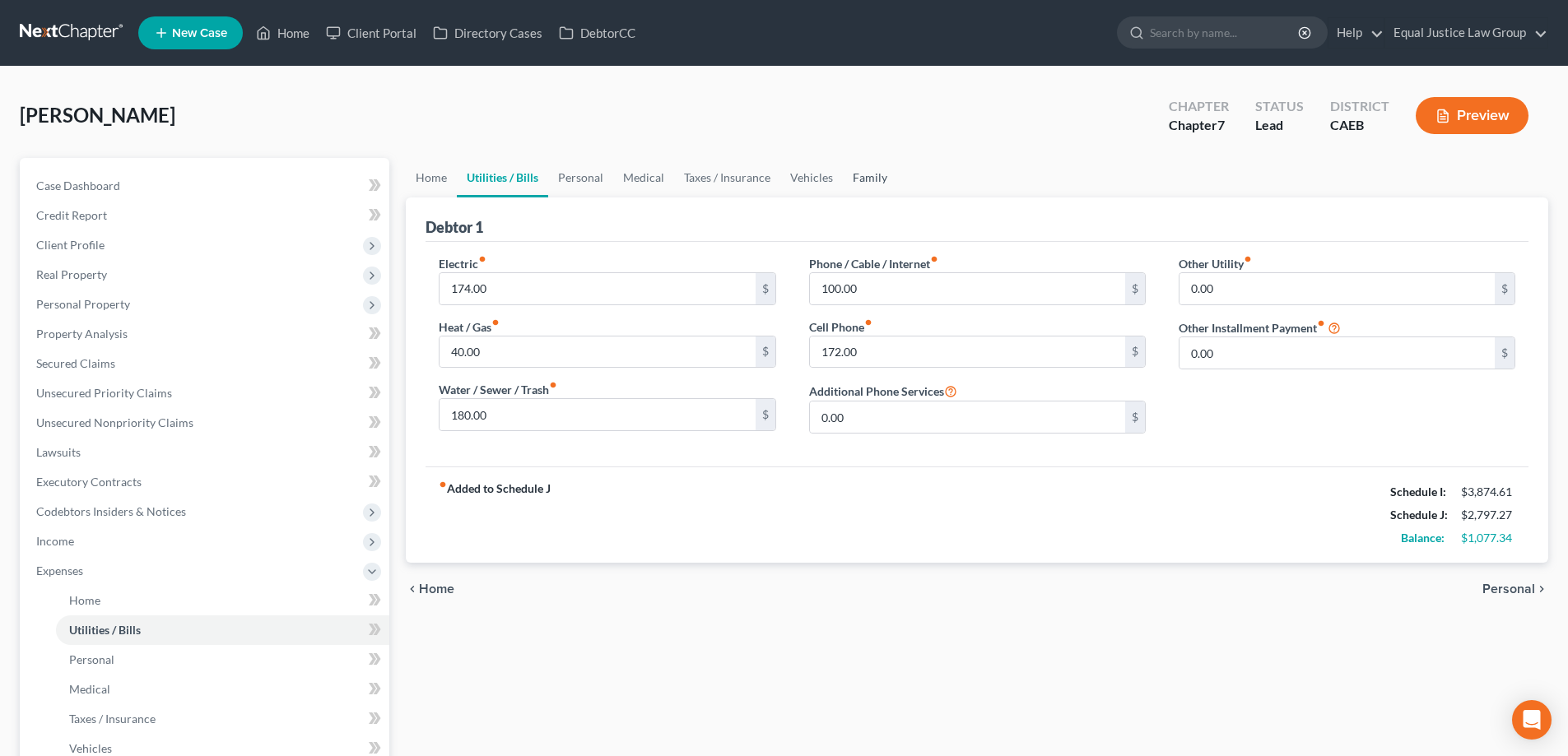
click at [865, 178] on link "Family" at bounding box center [870, 178] width 54 height 39
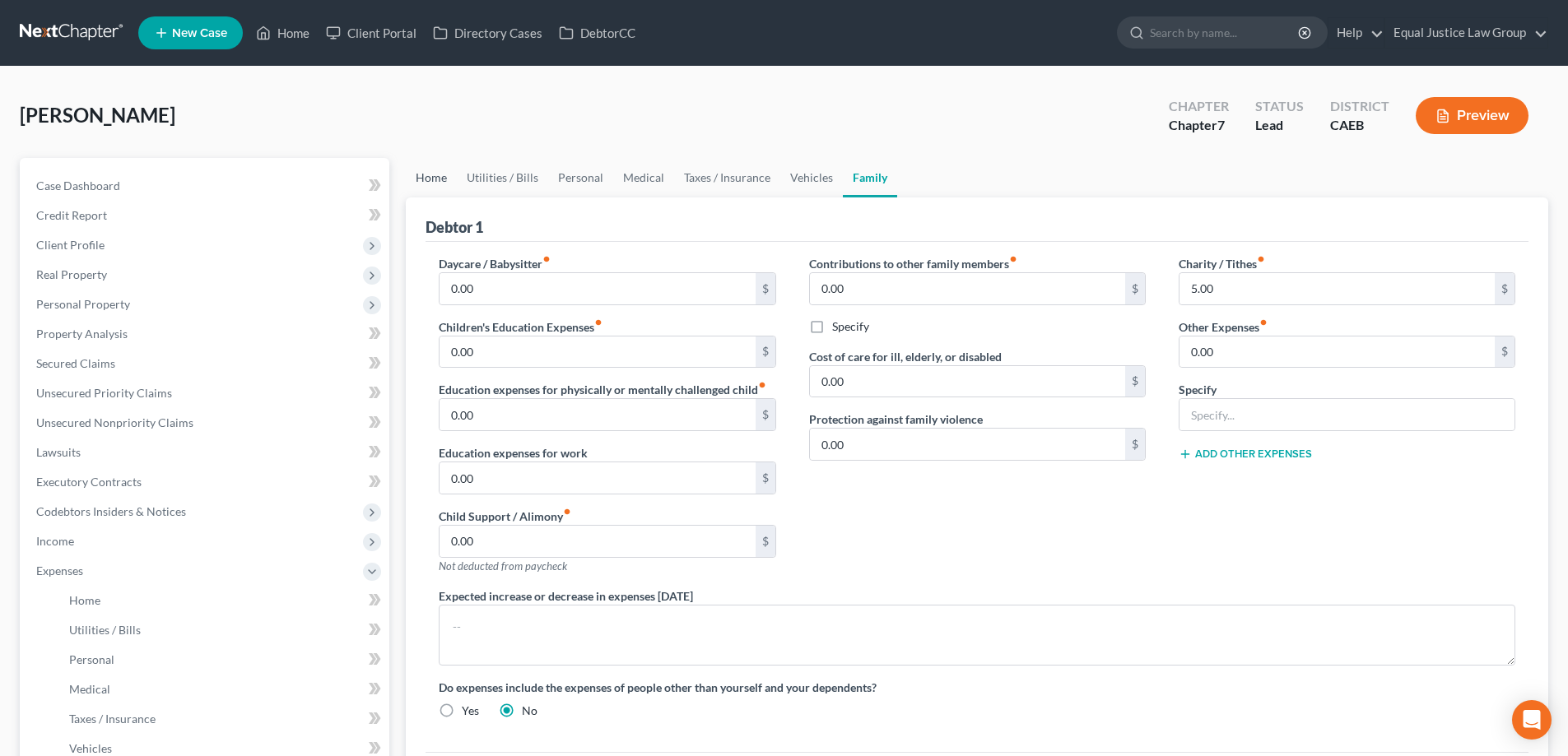
click at [435, 178] on link "Home" at bounding box center [431, 178] width 51 height 39
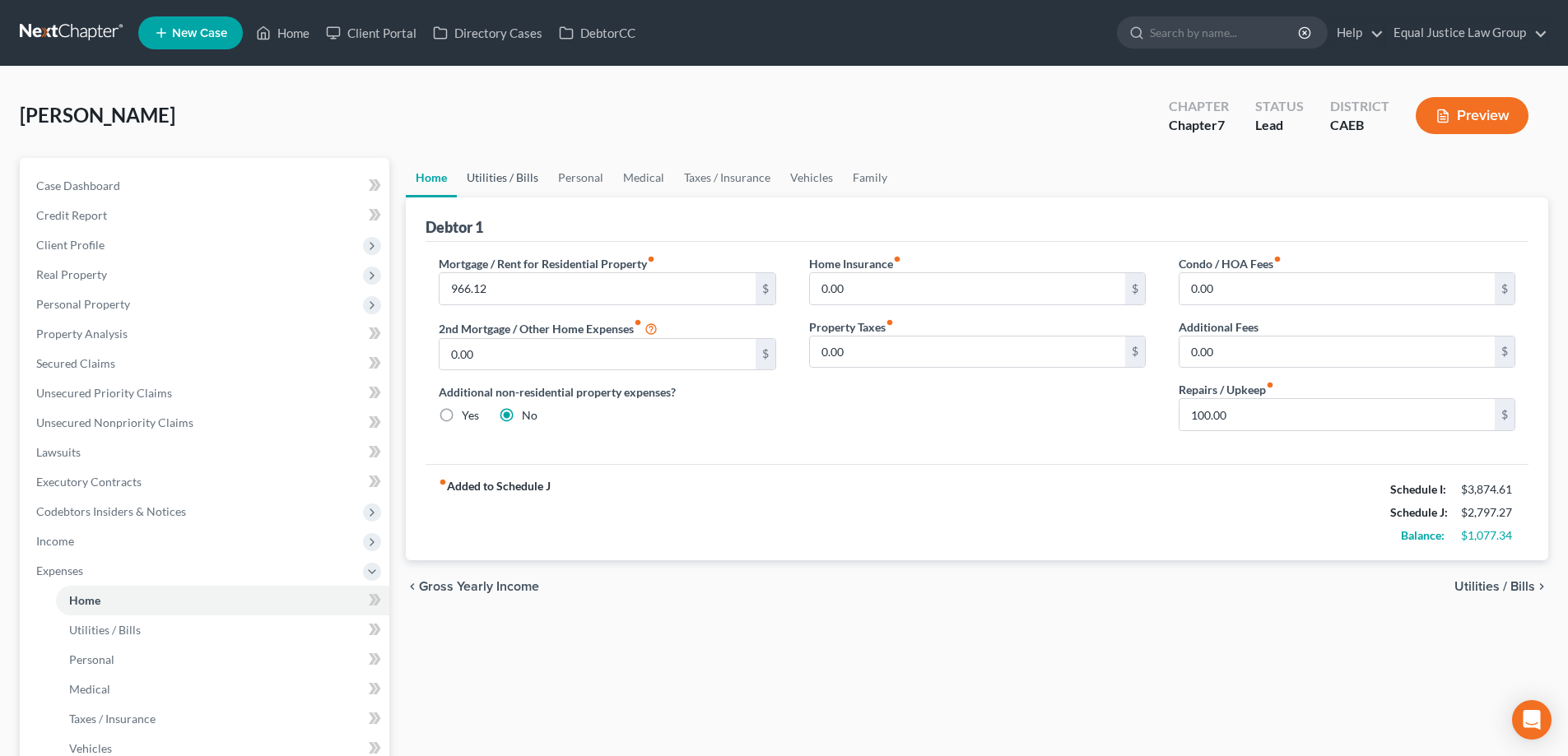
click at [529, 172] on link "Utilities / Bills" at bounding box center [503, 178] width 92 height 39
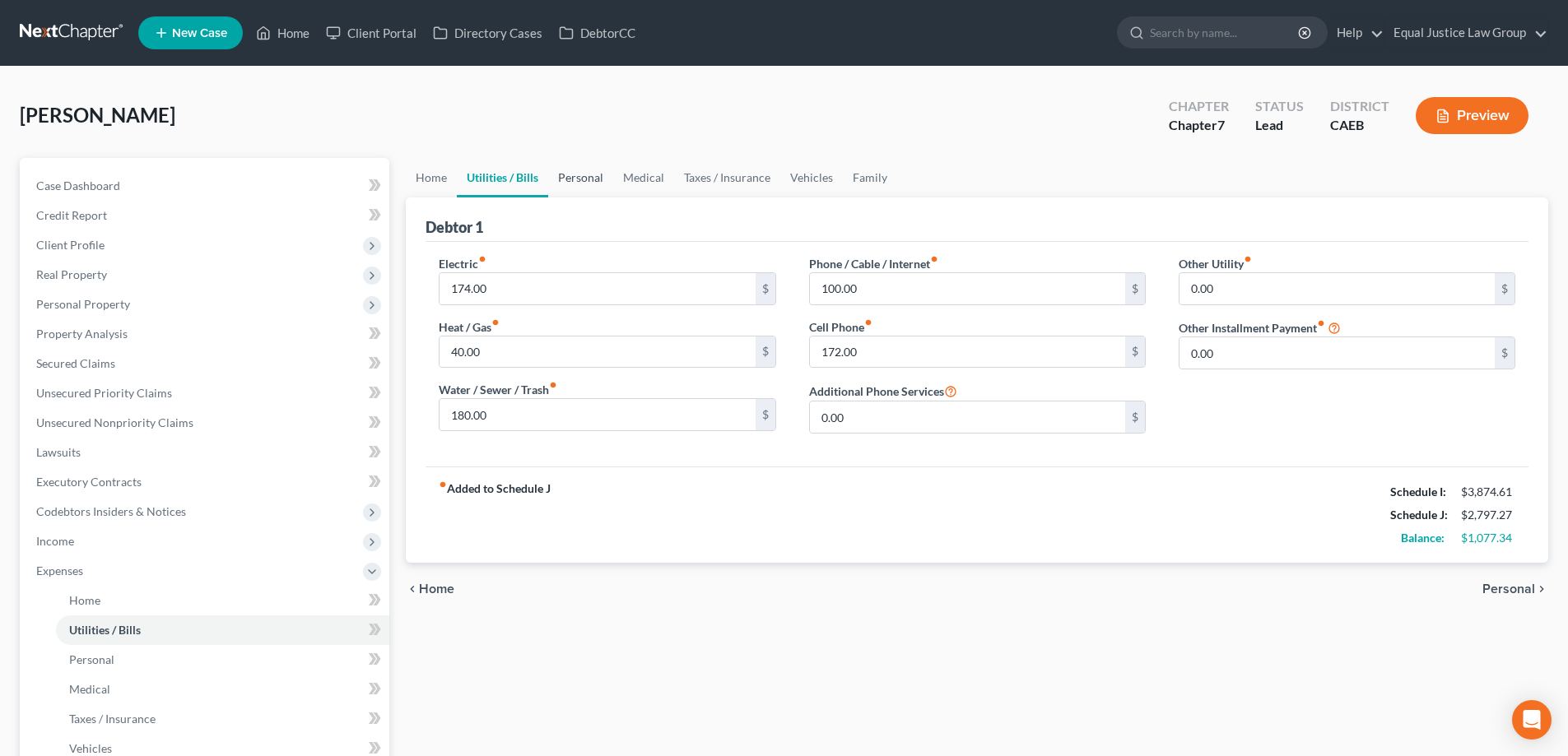
click at [591, 175] on link "Personal" at bounding box center [581, 178] width 65 height 39
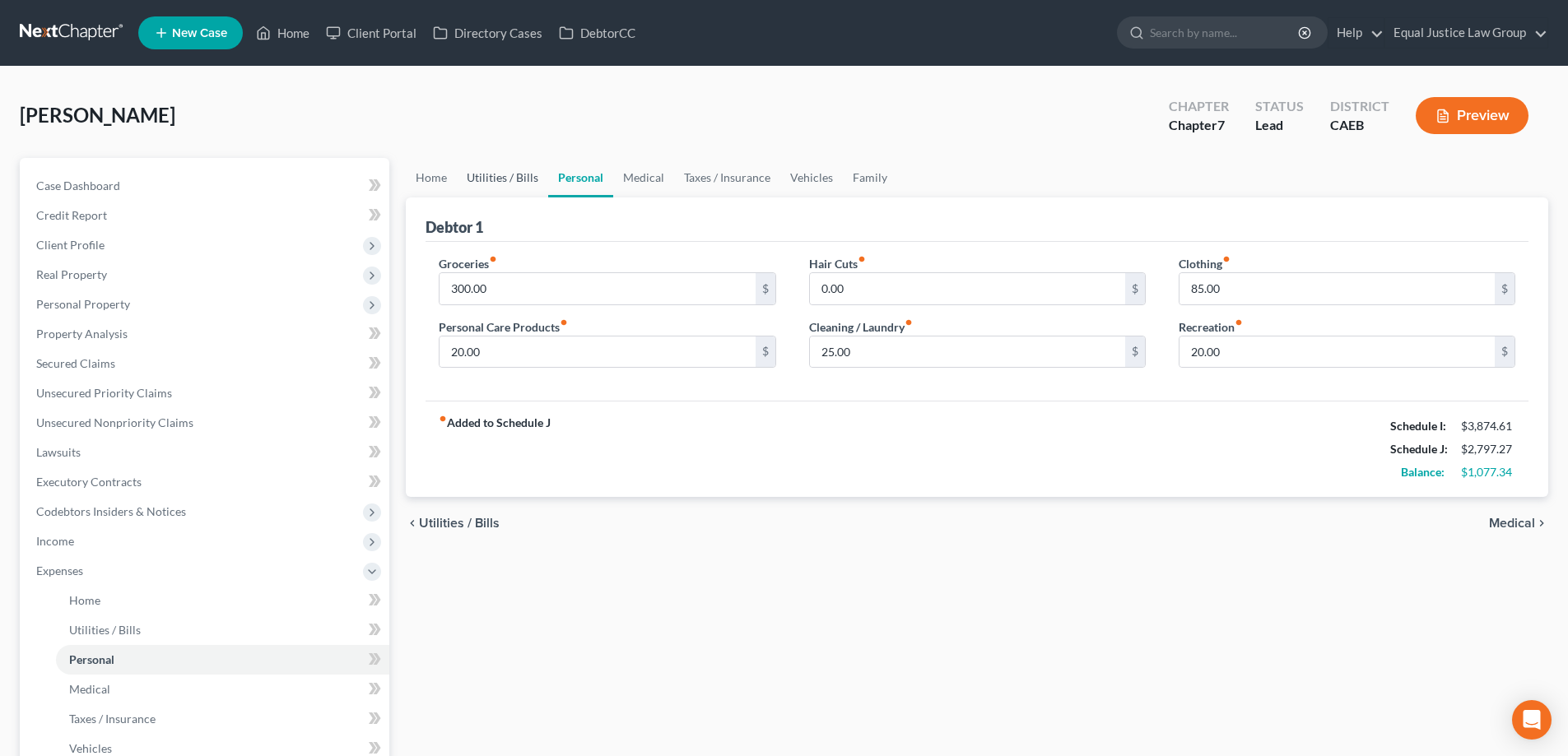
click at [520, 178] on link "Utilities / Bills" at bounding box center [503, 178] width 92 height 39
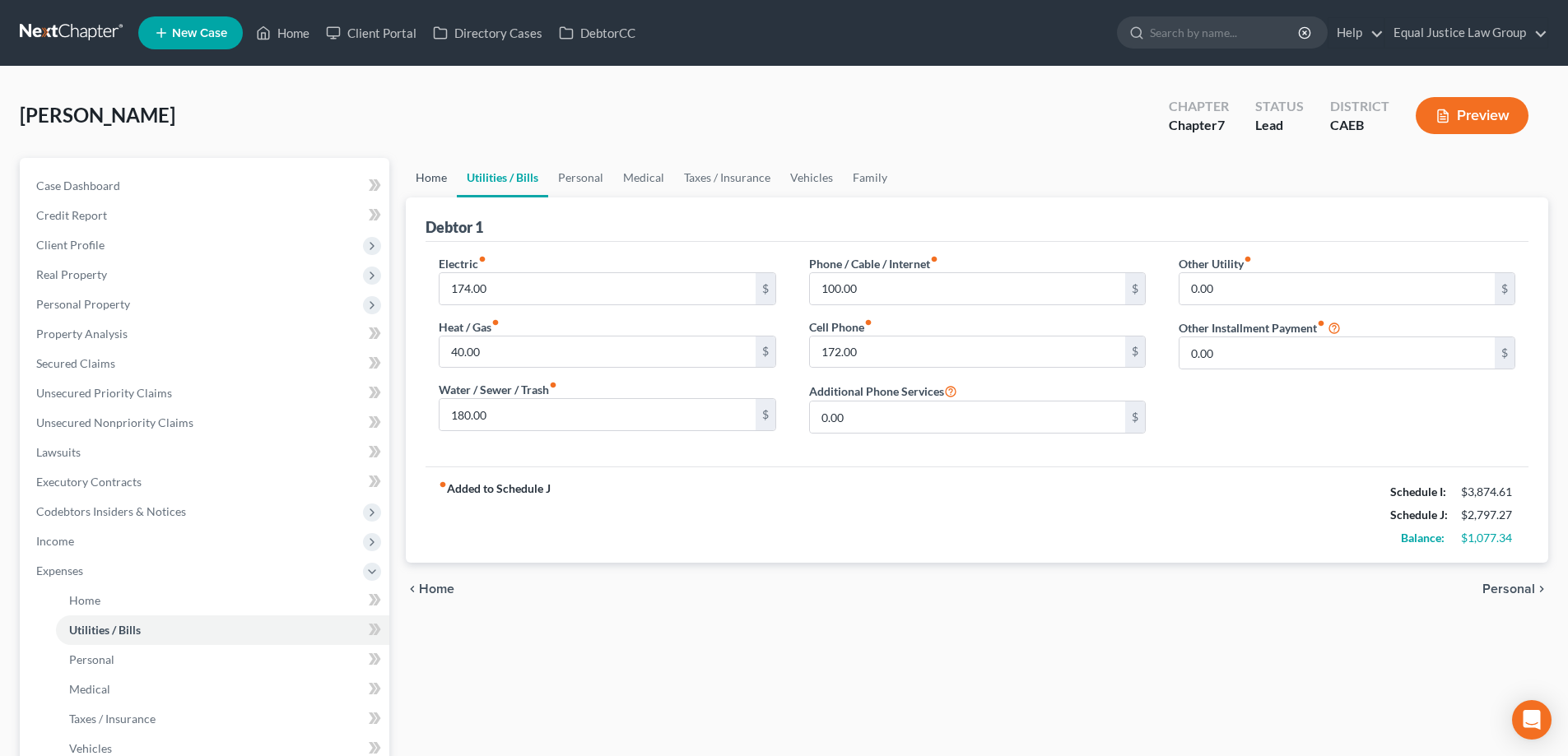
click at [426, 174] on link "Home" at bounding box center [431, 178] width 51 height 39
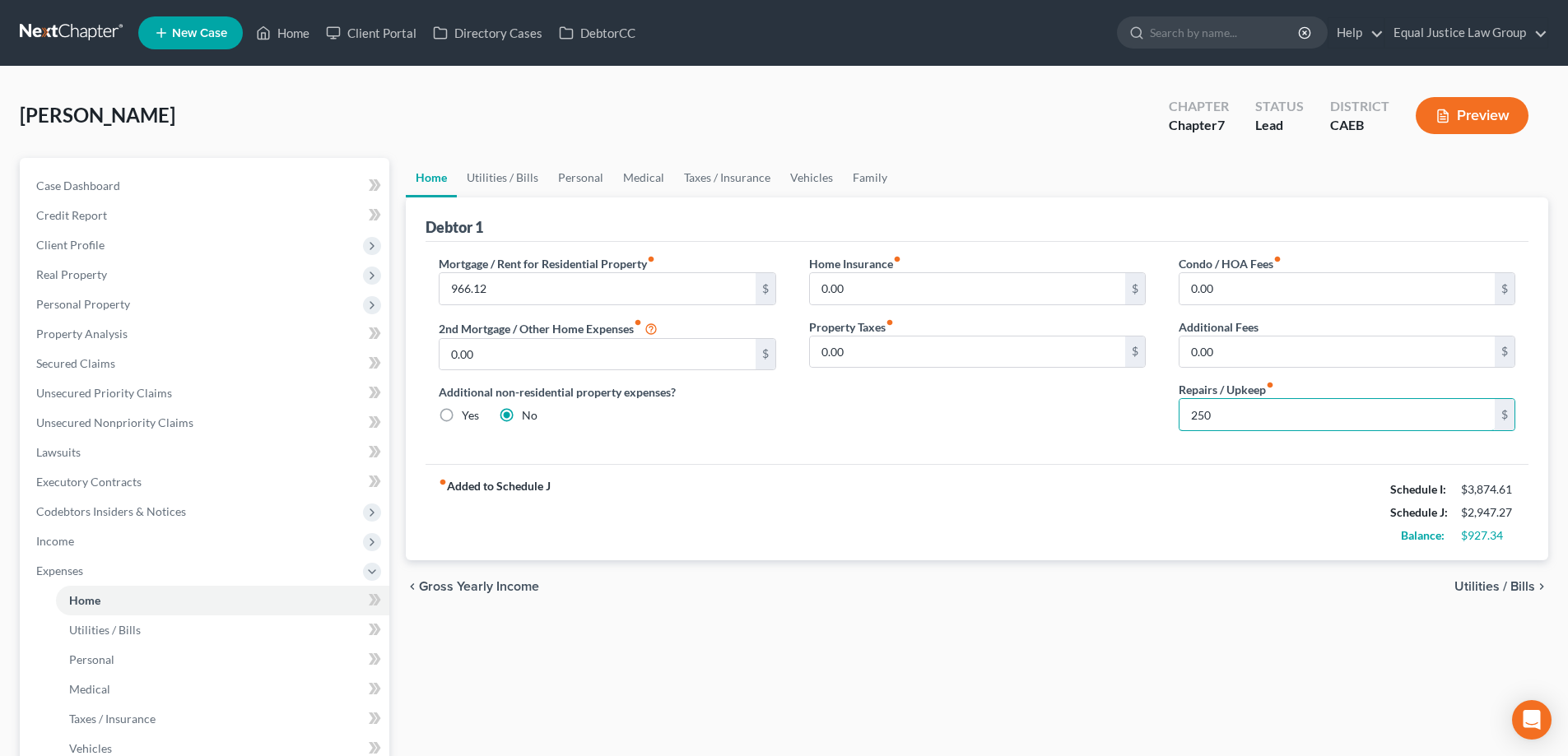
type input "250"
click at [488, 178] on link "Utilities / Bills" at bounding box center [503, 178] width 92 height 39
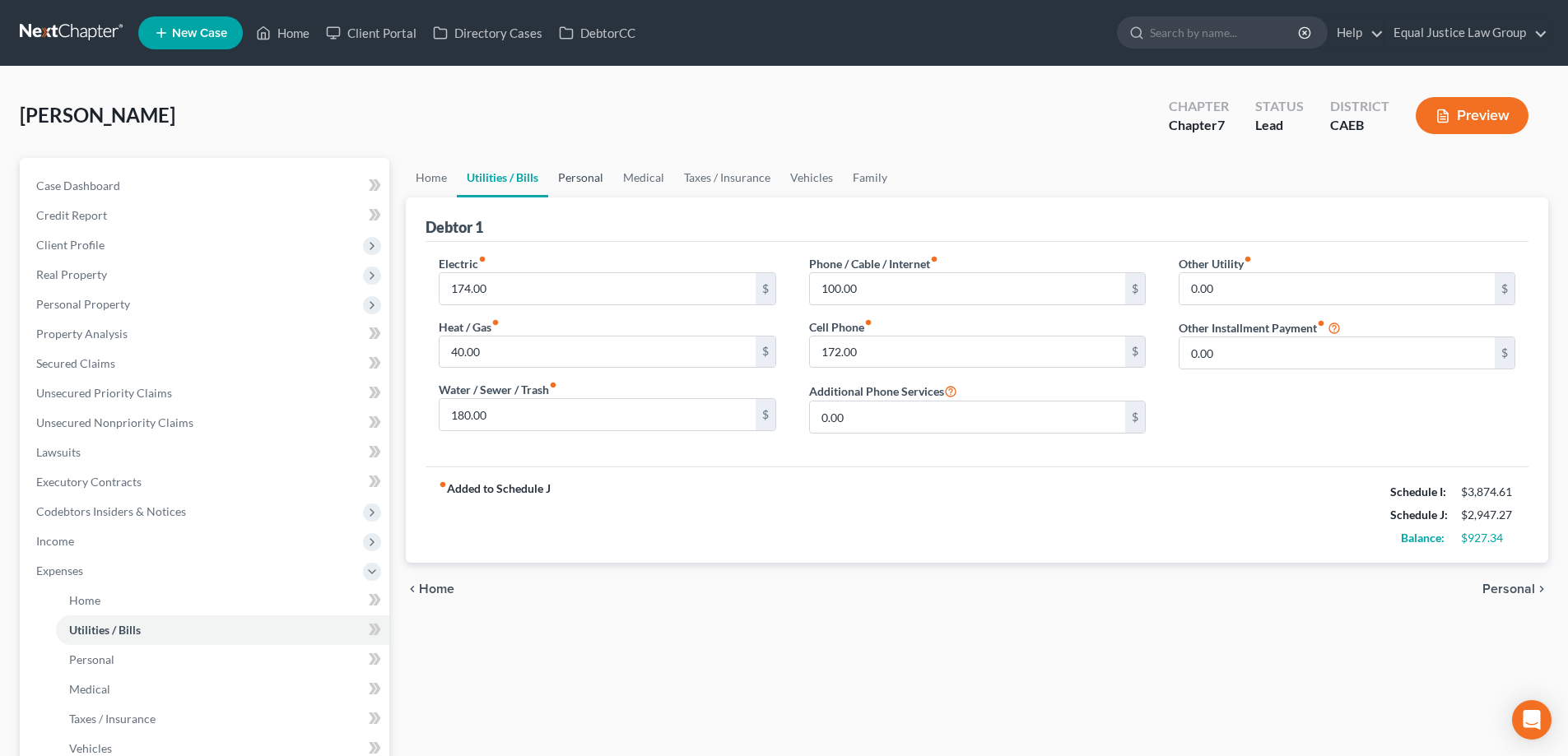
click at [589, 177] on link "Personal" at bounding box center [581, 178] width 65 height 39
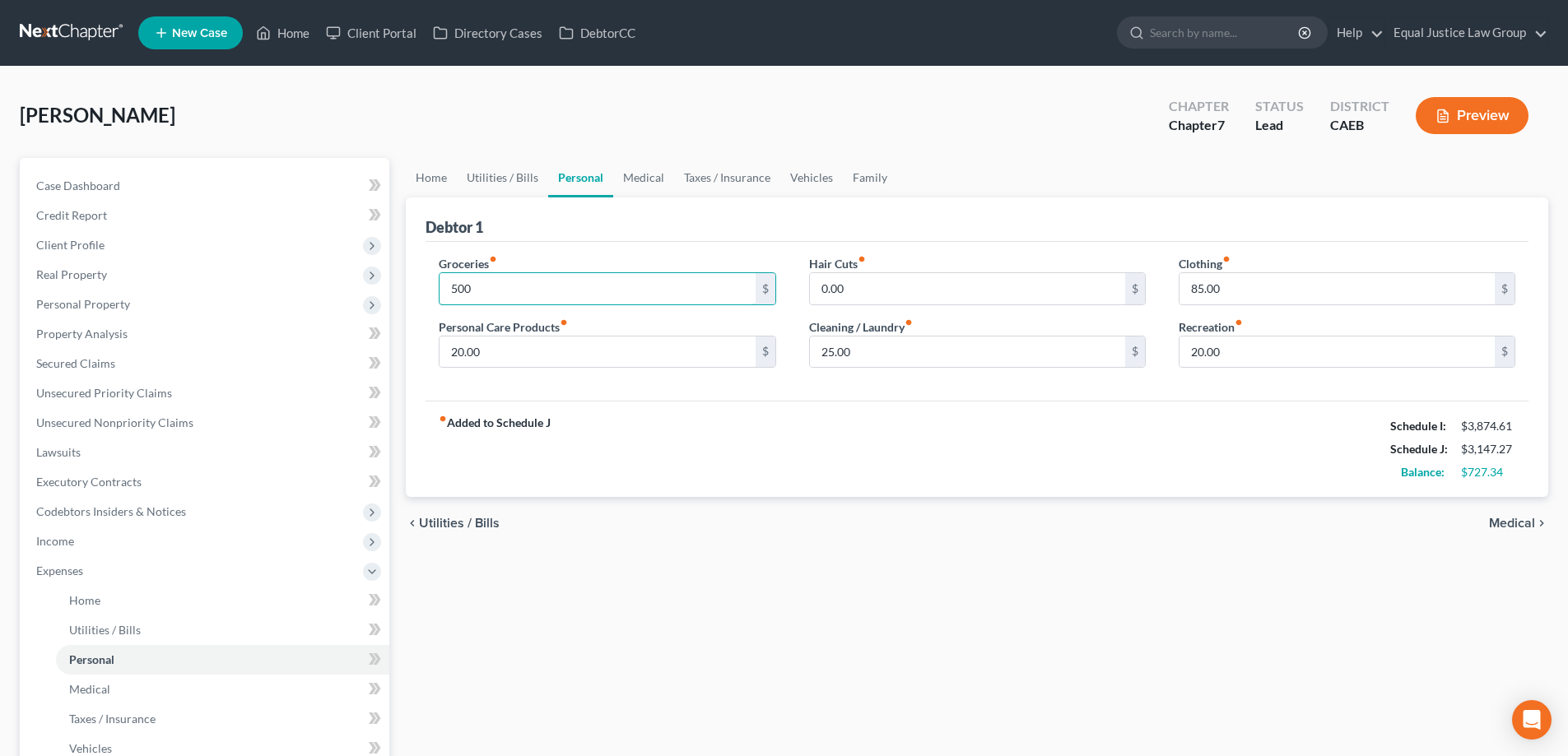
type input "500"
type input "50"
type input "20"
type input "50"
type input "150"
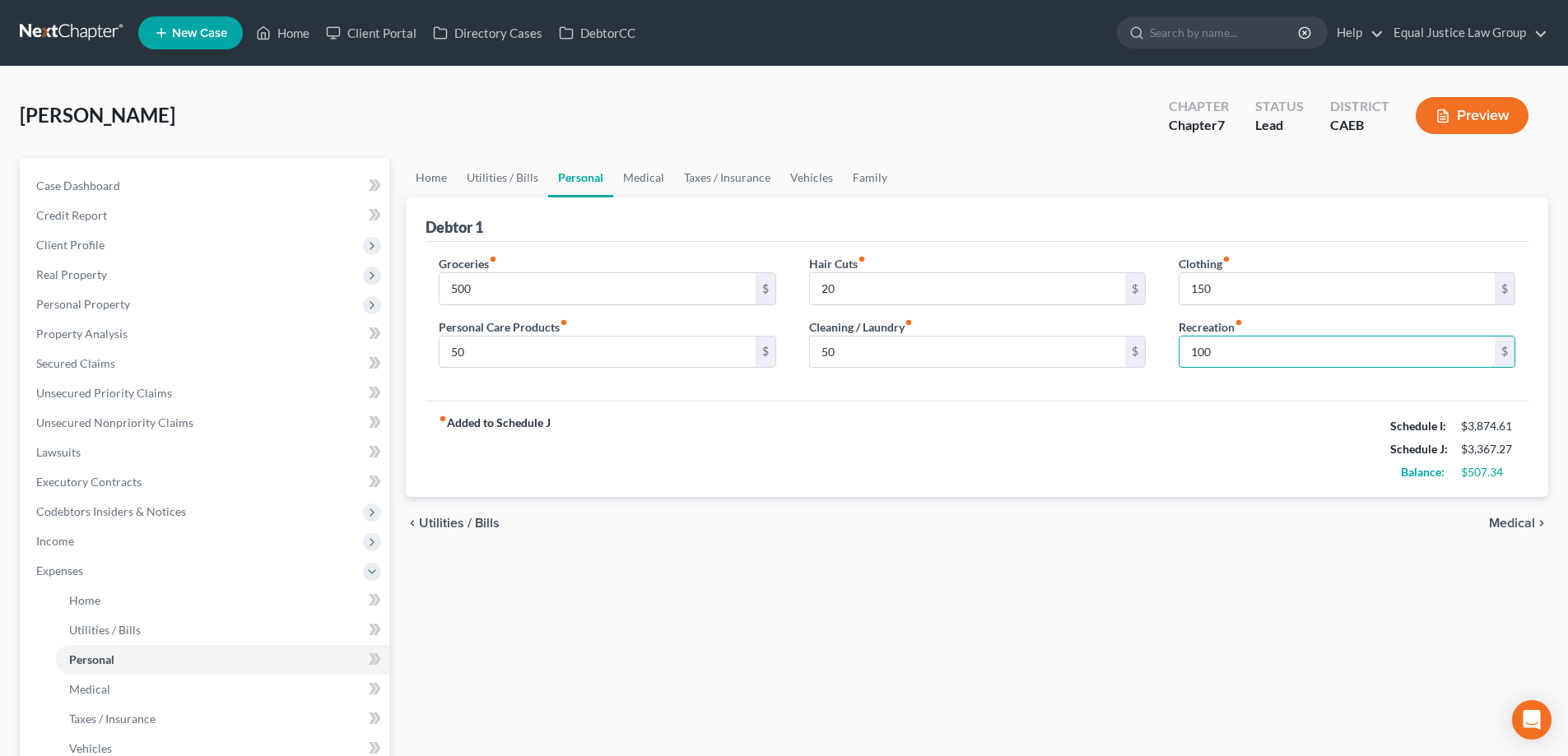
type input "100"
click at [648, 171] on link "Medical" at bounding box center [643, 178] width 61 height 39
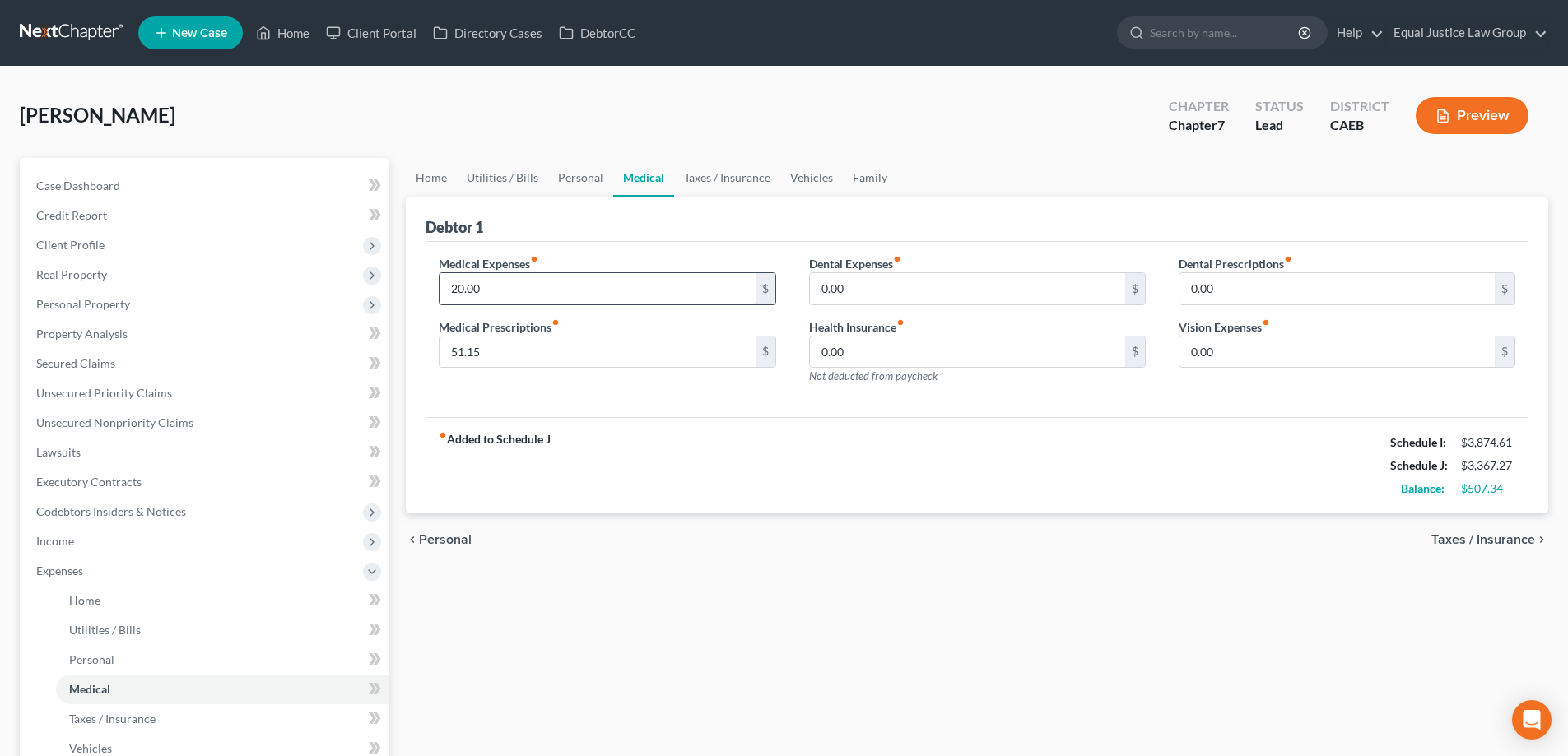
click at [584, 280] on input "20.00" at bounding box center [596, 288] width 315 height 31
type input "100"
click at [717, 164] on link "Taxes / Insurance" at bounding box center [727, 178] width 107 height 39
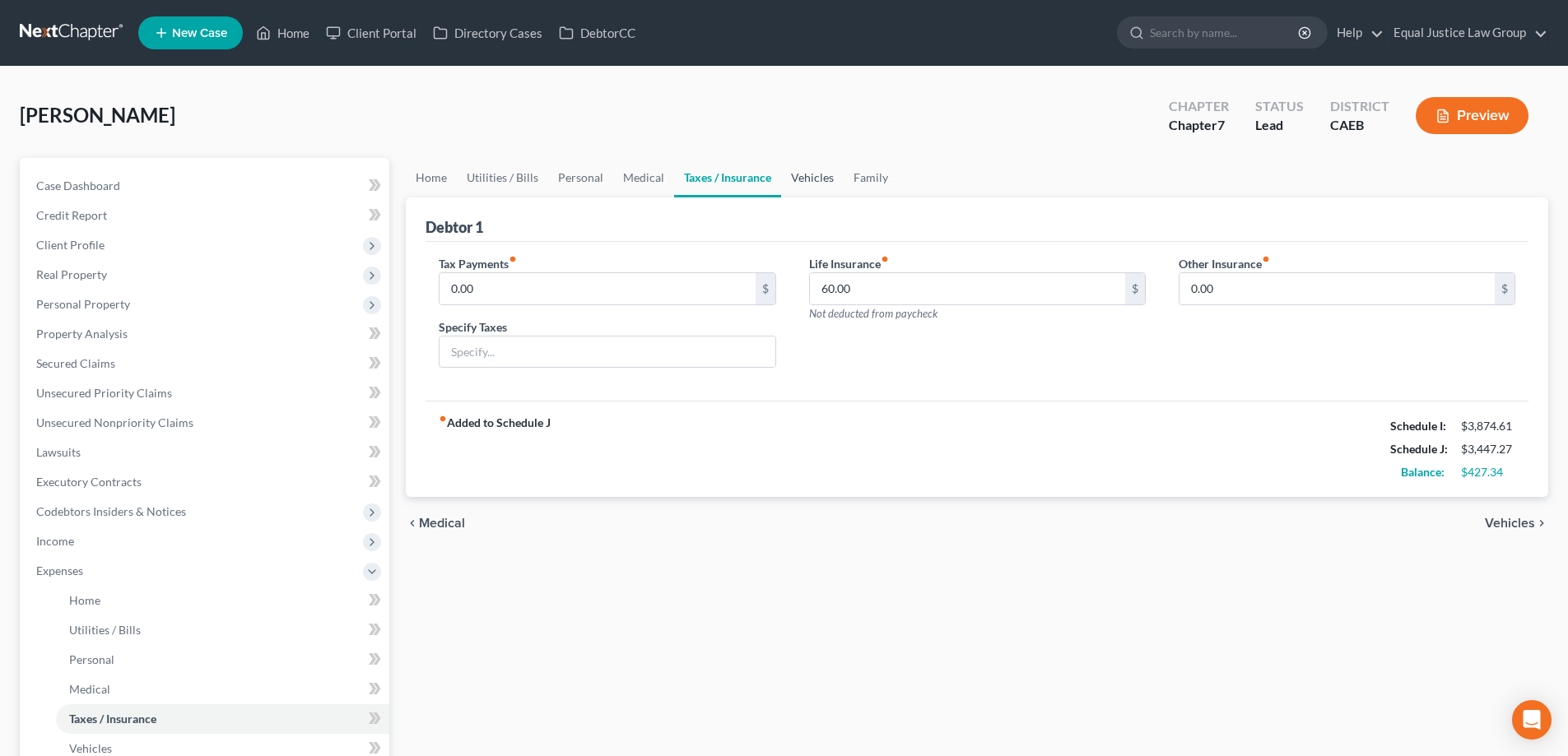
click at [804, 182] on link "Vehicles" at bounding box center [812, 178] width 63 height 39
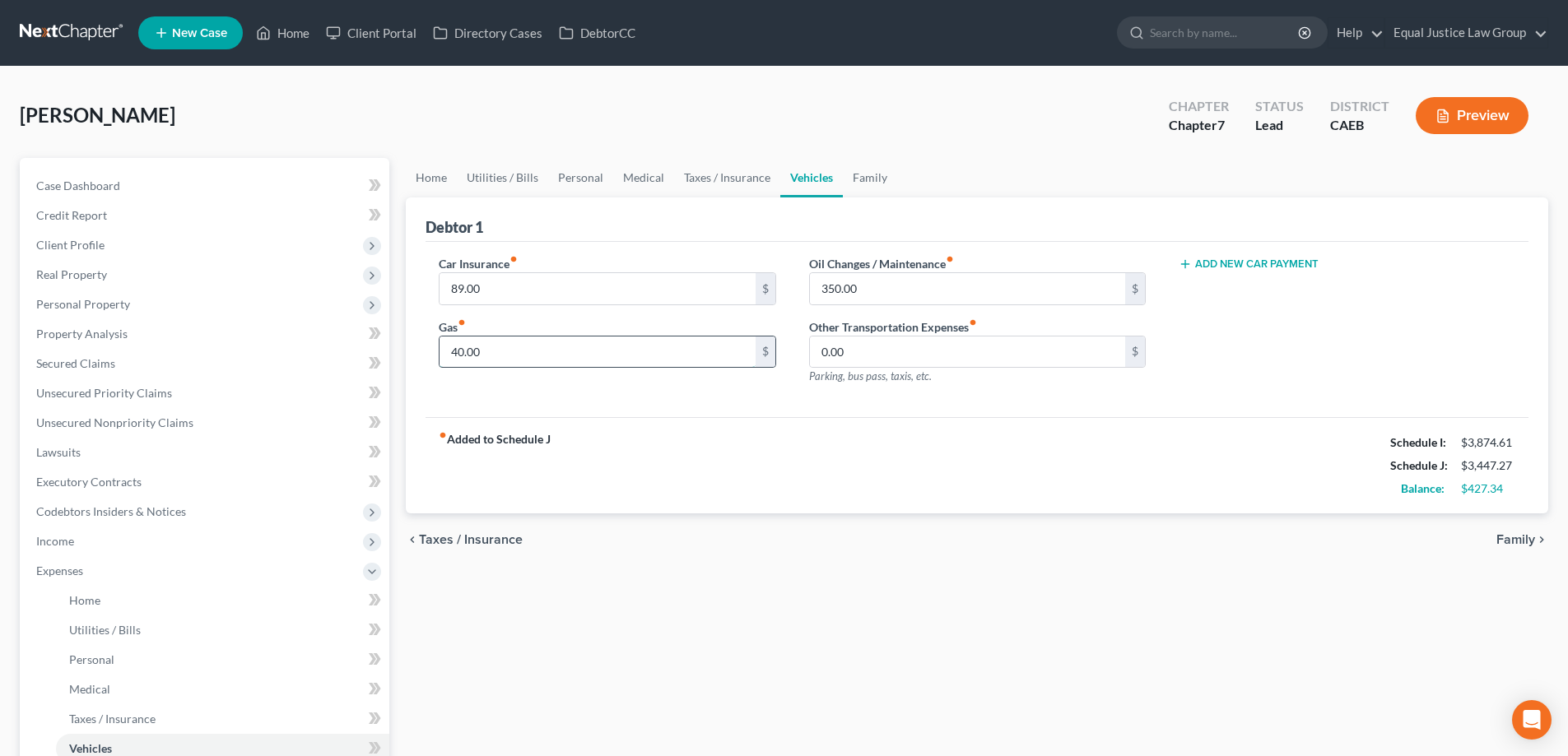
click at [654, 345] on input "40.00" at bounding box center [596, 351] width 315 height 31
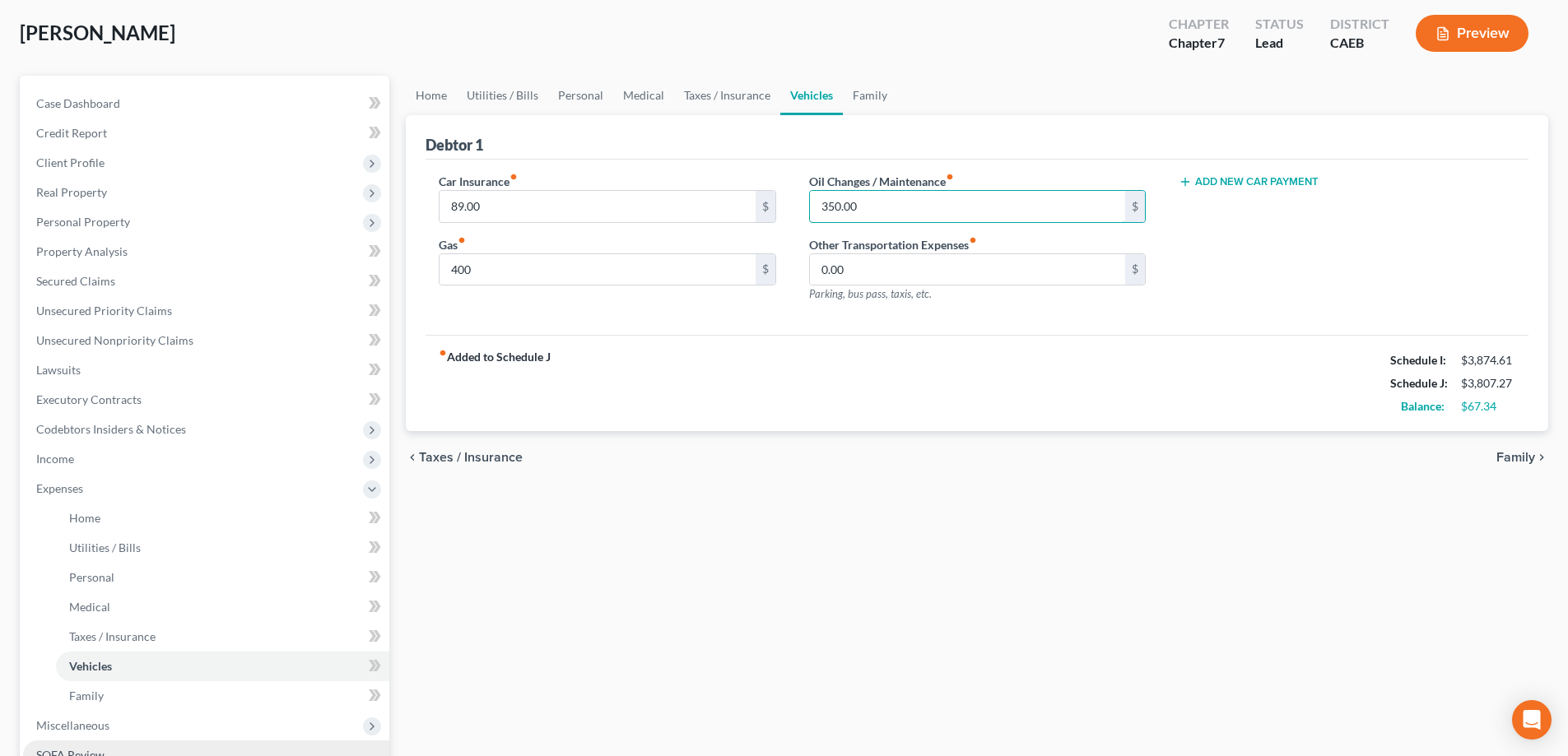
scroll to position [326, 0]
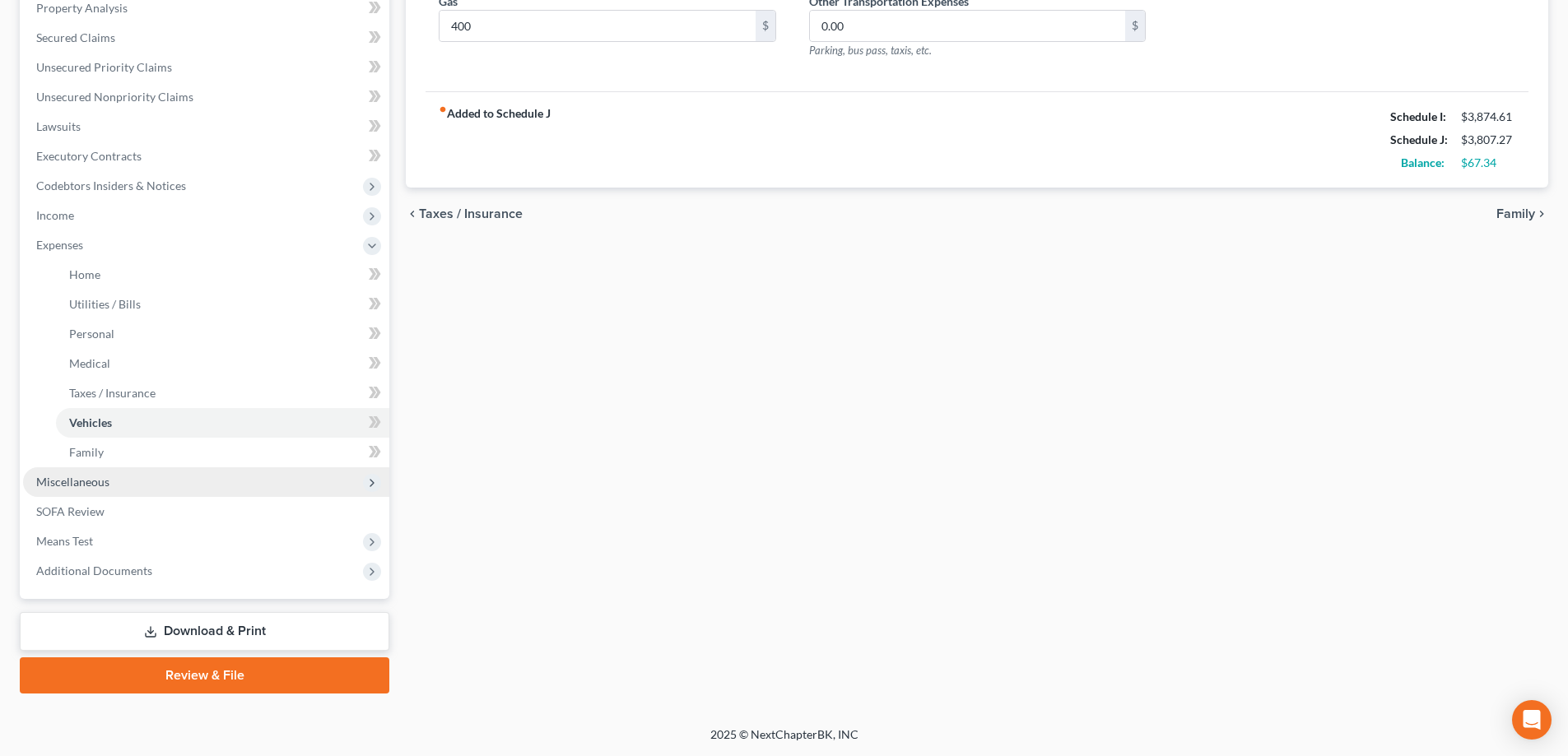
click at [180, 490] on span "Miscellaneous" at bounding box center [207, 482] width 366 height 30
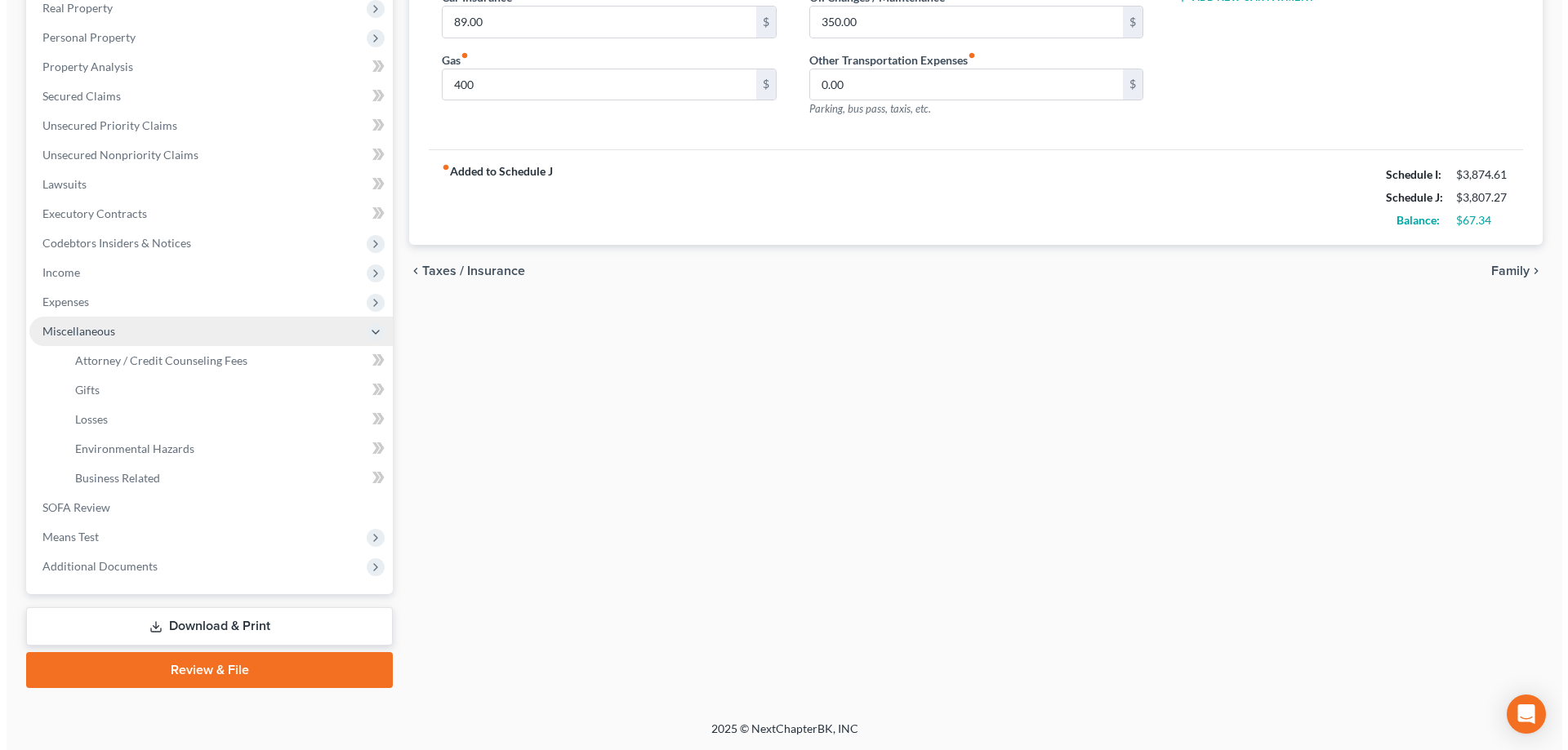
scroll to position [264, 0]
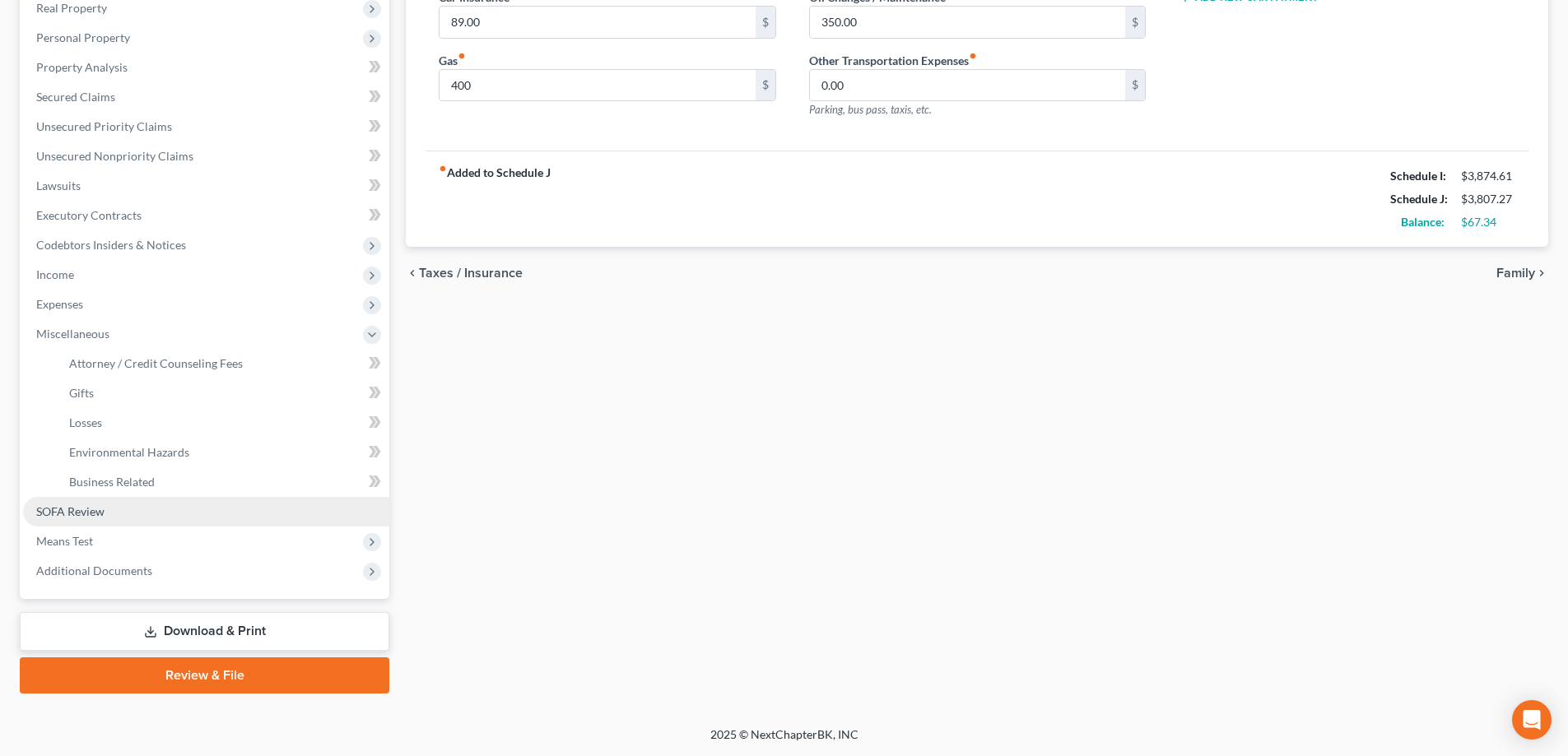
click at [178, 509] on link "SOFA Review" at bounding box center [207, 512] width 366 height 30
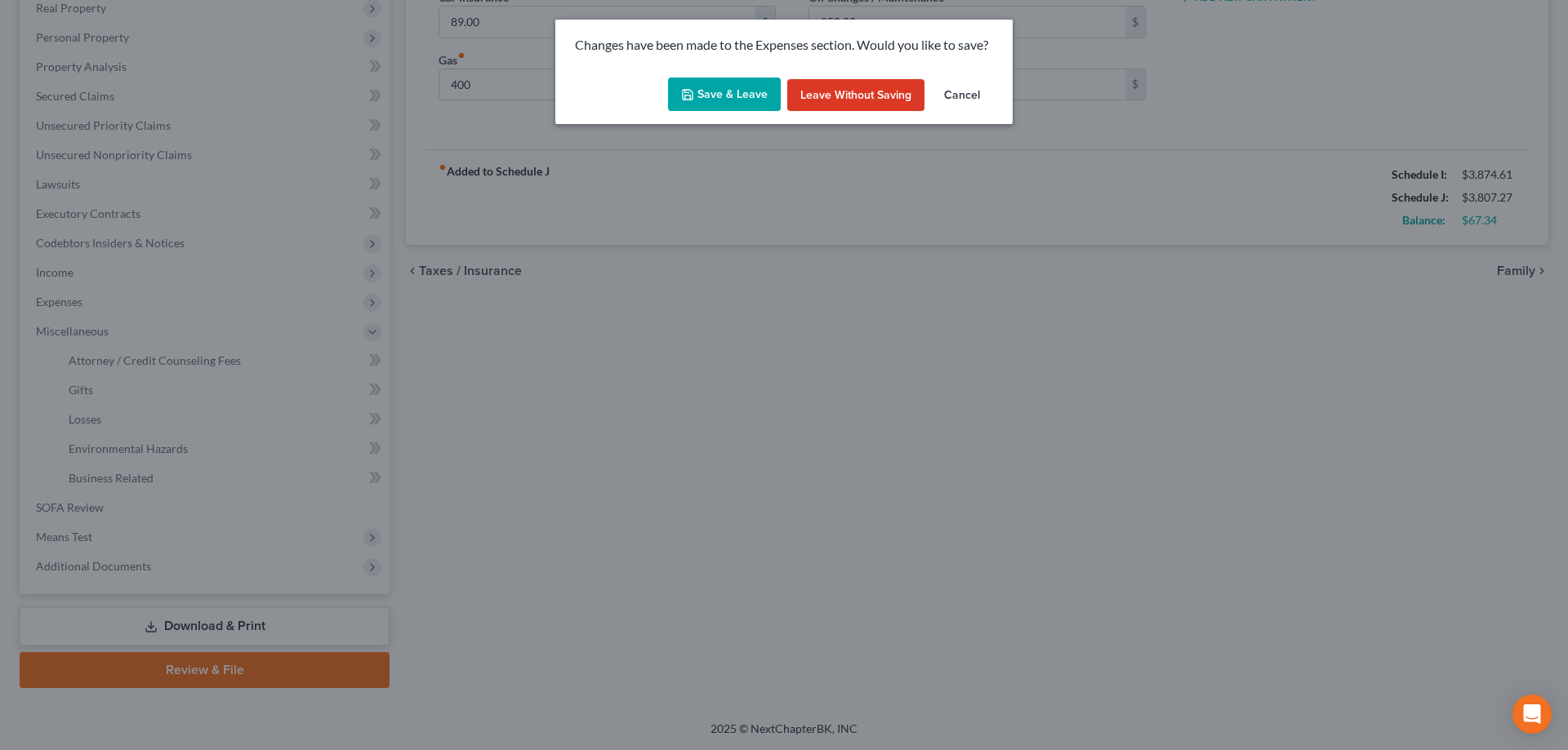
click at [756, 96] on button "Save & Leave" at bounding box center [724, 95] width 113 height 34
type input "400.00"
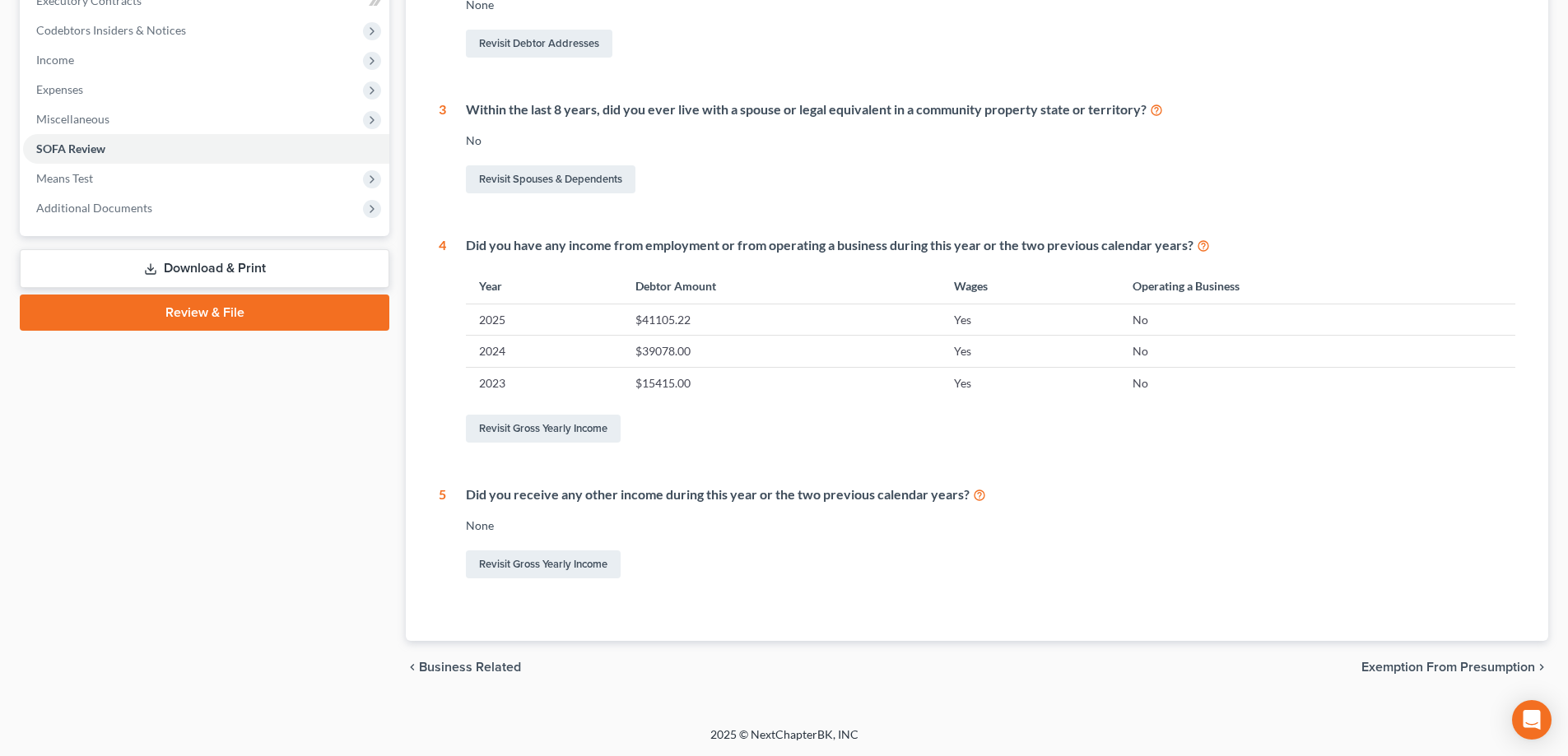
scroll to position [152, 0]
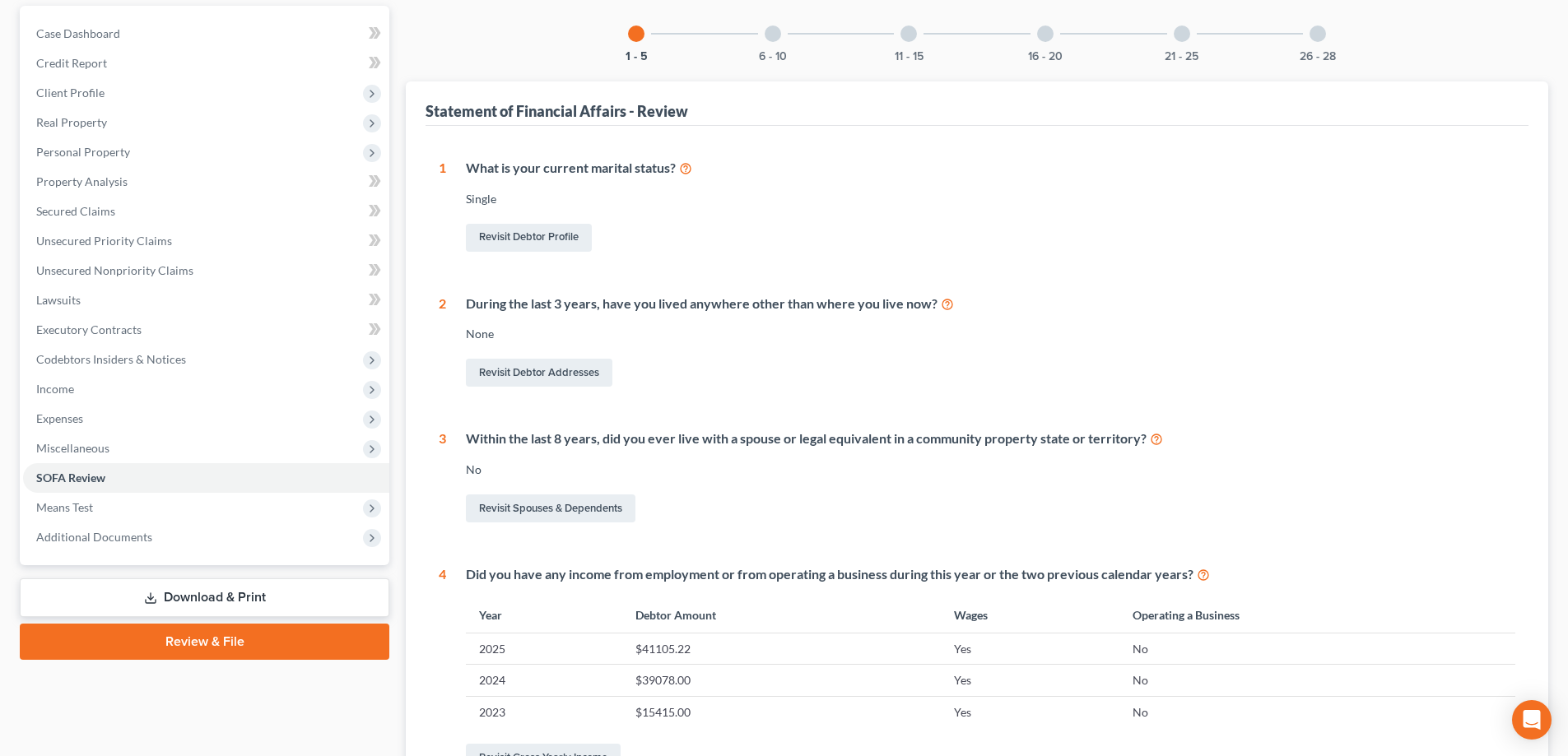
click at [773, 37] on div at bounding box center [773, 34] width 17 height 17
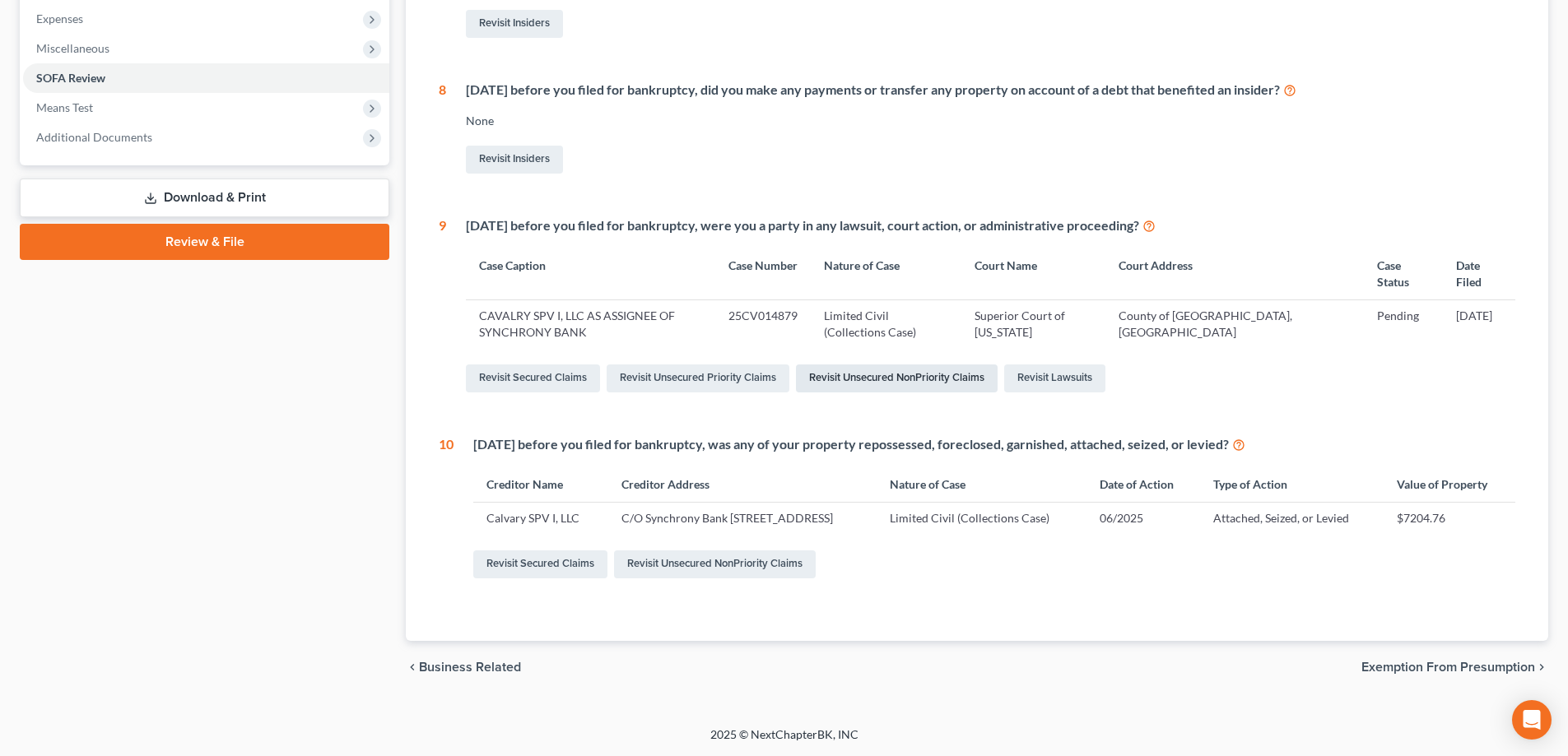
scroll to position [174, 0]
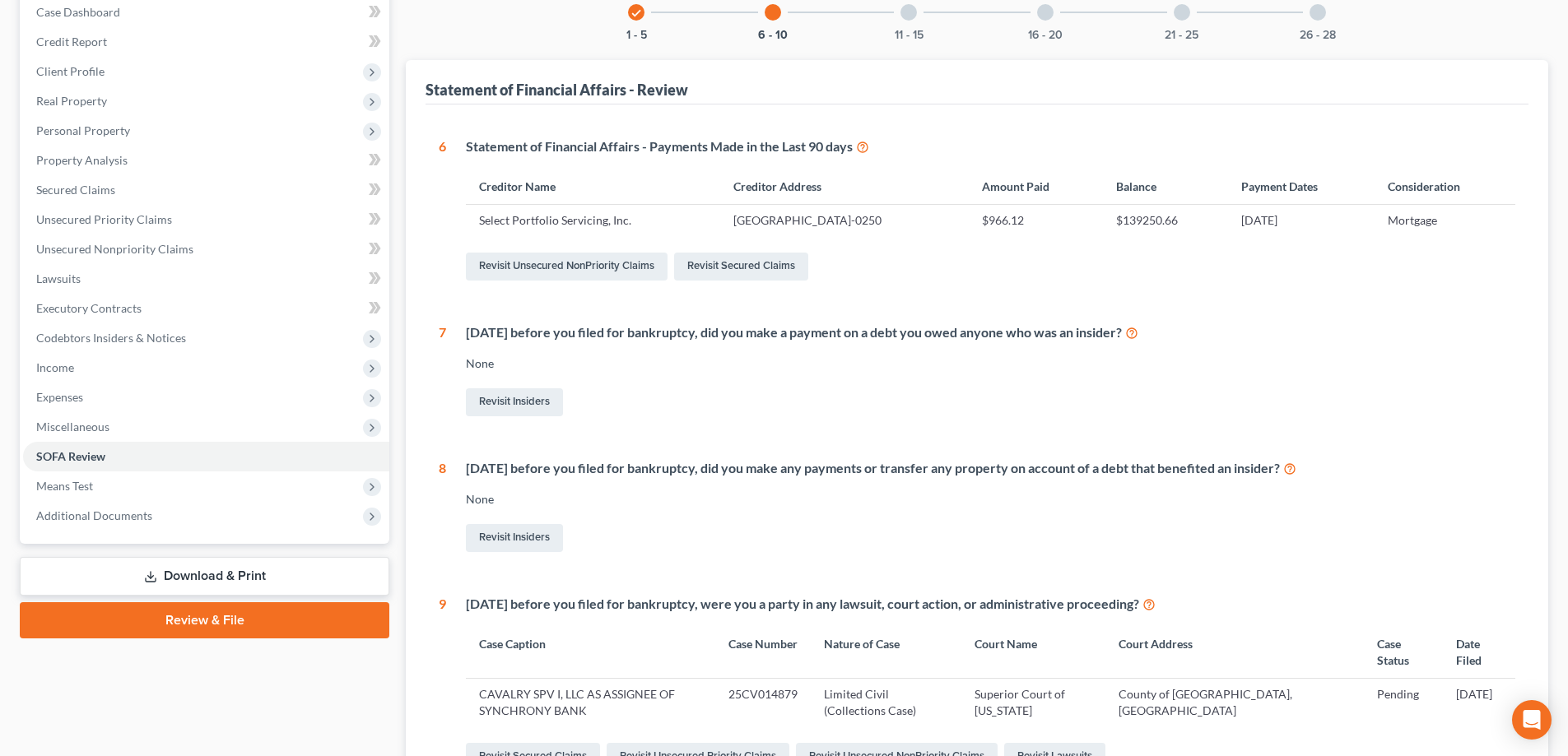
click at [910, 10] on div at bounding box center [908, 12] width 17 height 17
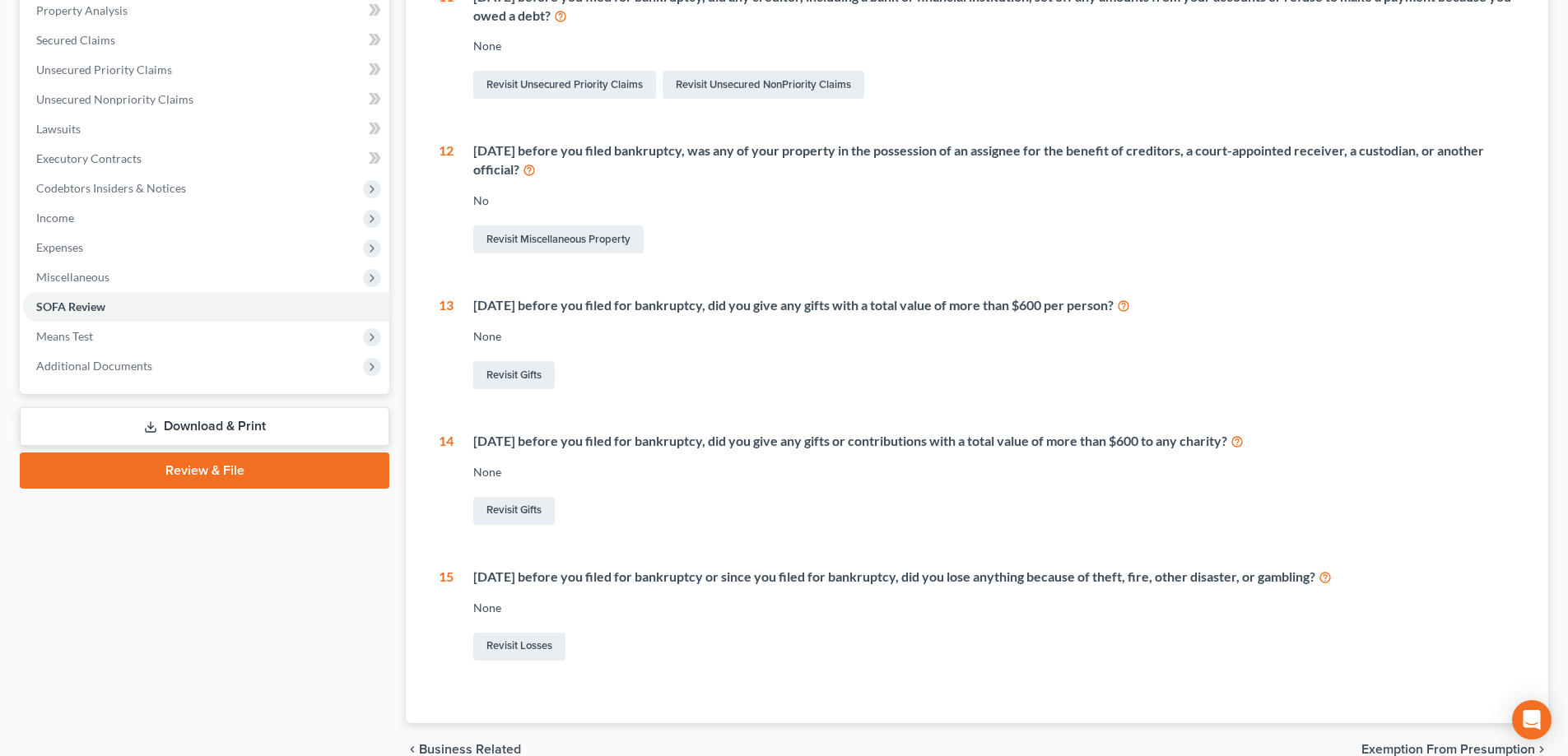
scroll to position [0, 0]
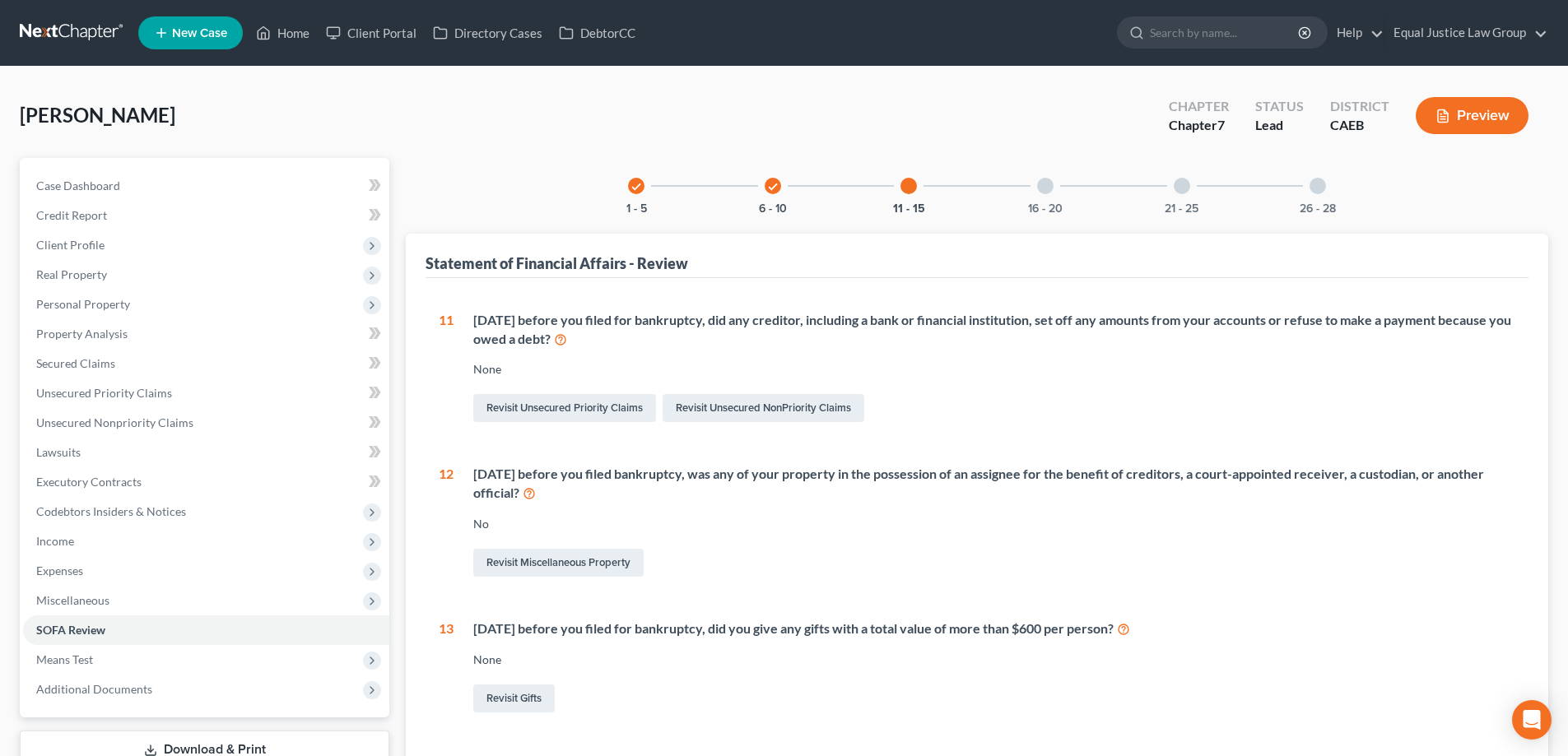
click at [1036, 192] on div "16 - 20" at bounding box center [1046, 186] width 56 height 56
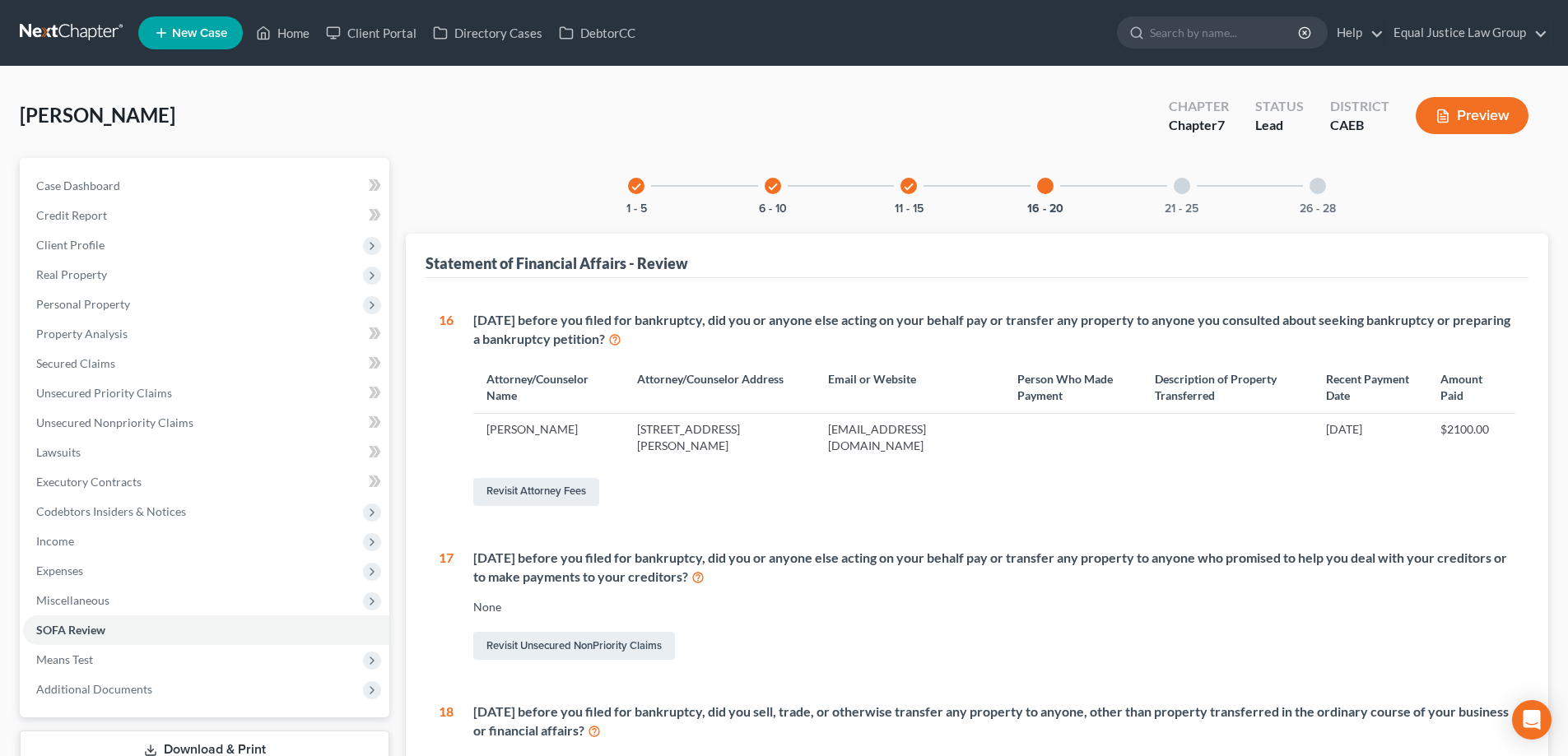
click at [1176, 185] on div at bounding box center [1182, 186] width 17 height 17
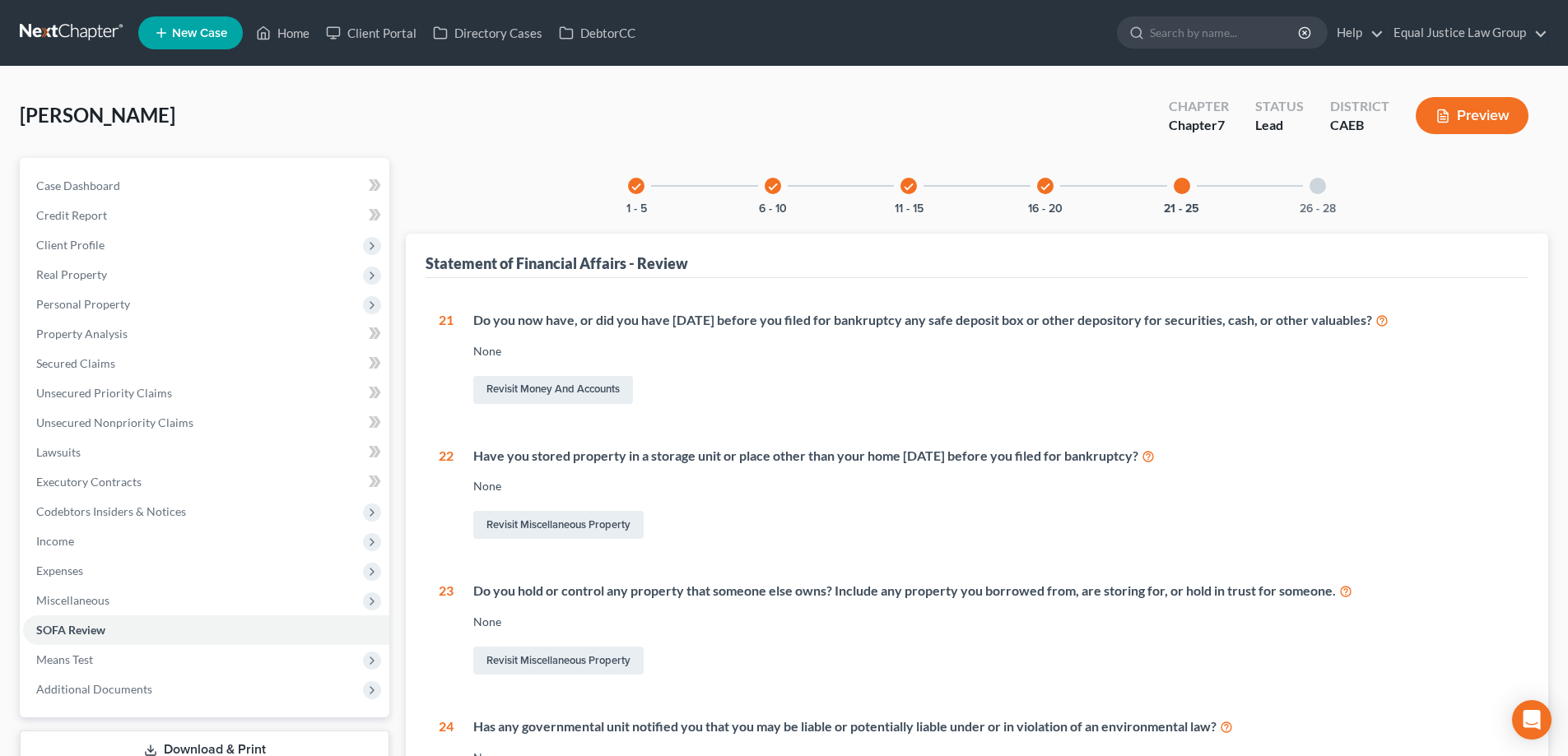
scroll to position [164, 0]
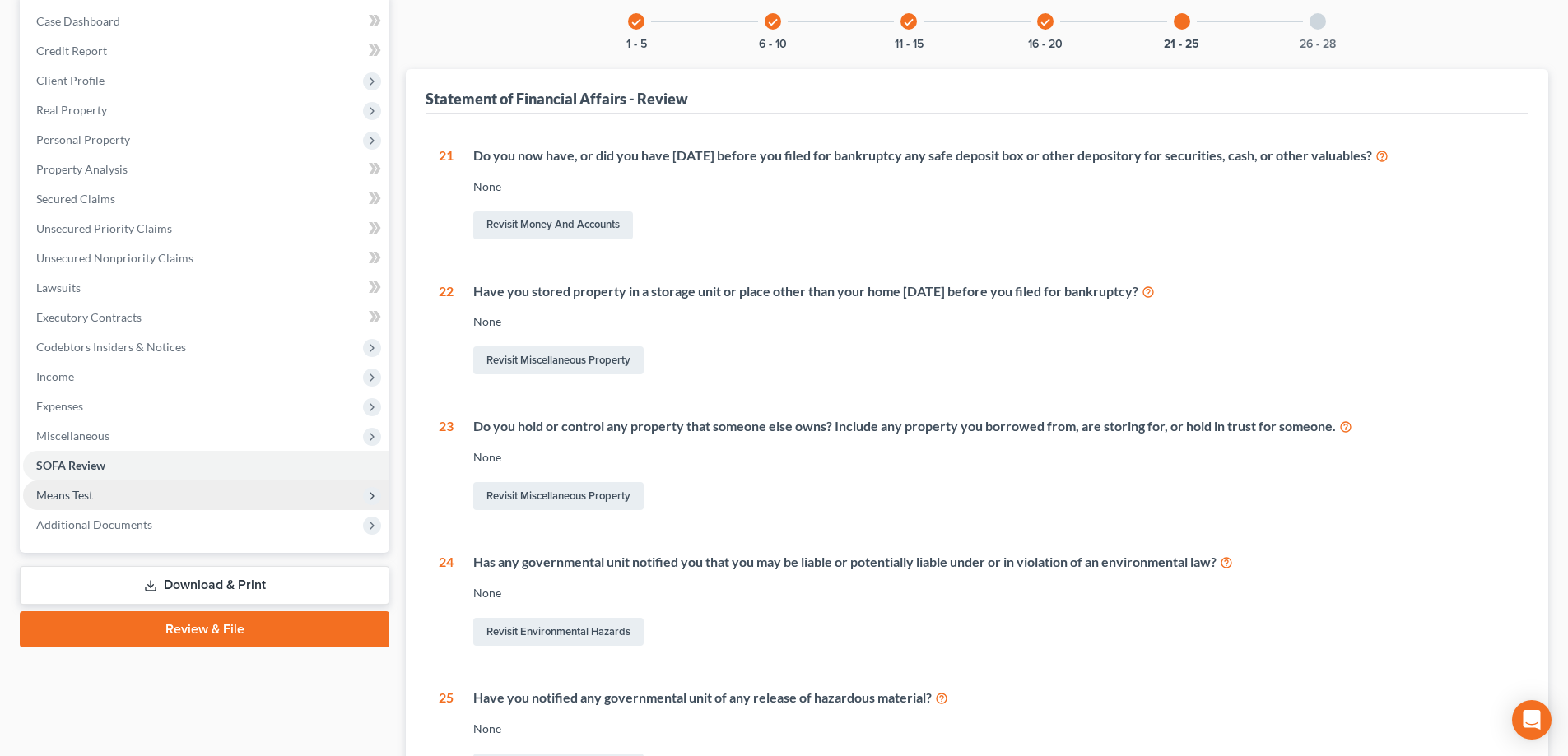
click at [92, 499] on span "Means Test" at bounding box center [64, 494] width 57 height 14
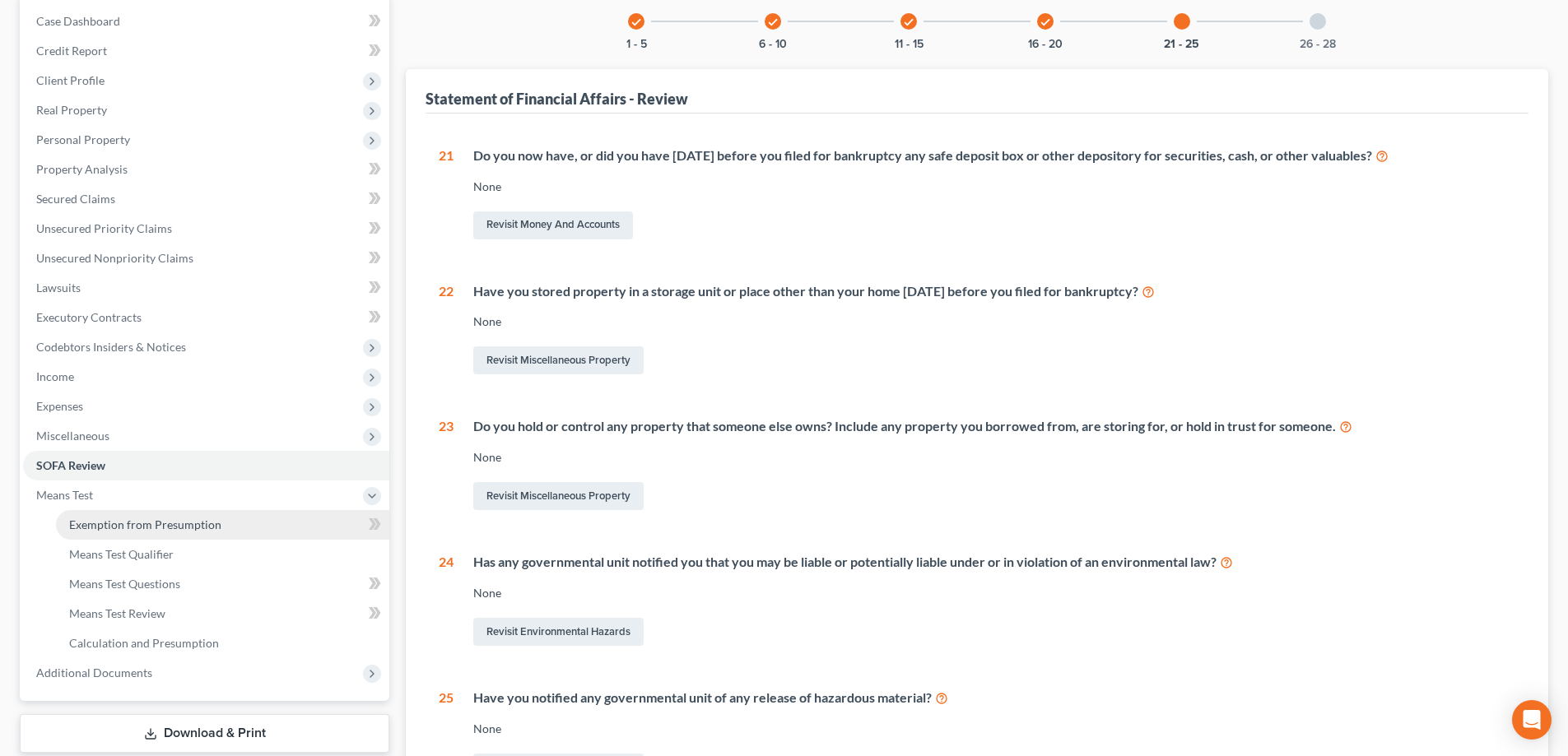
click at [112, 528] on span "Exemption from Presumption" at bounding box center [145, 524] width 152 height 14
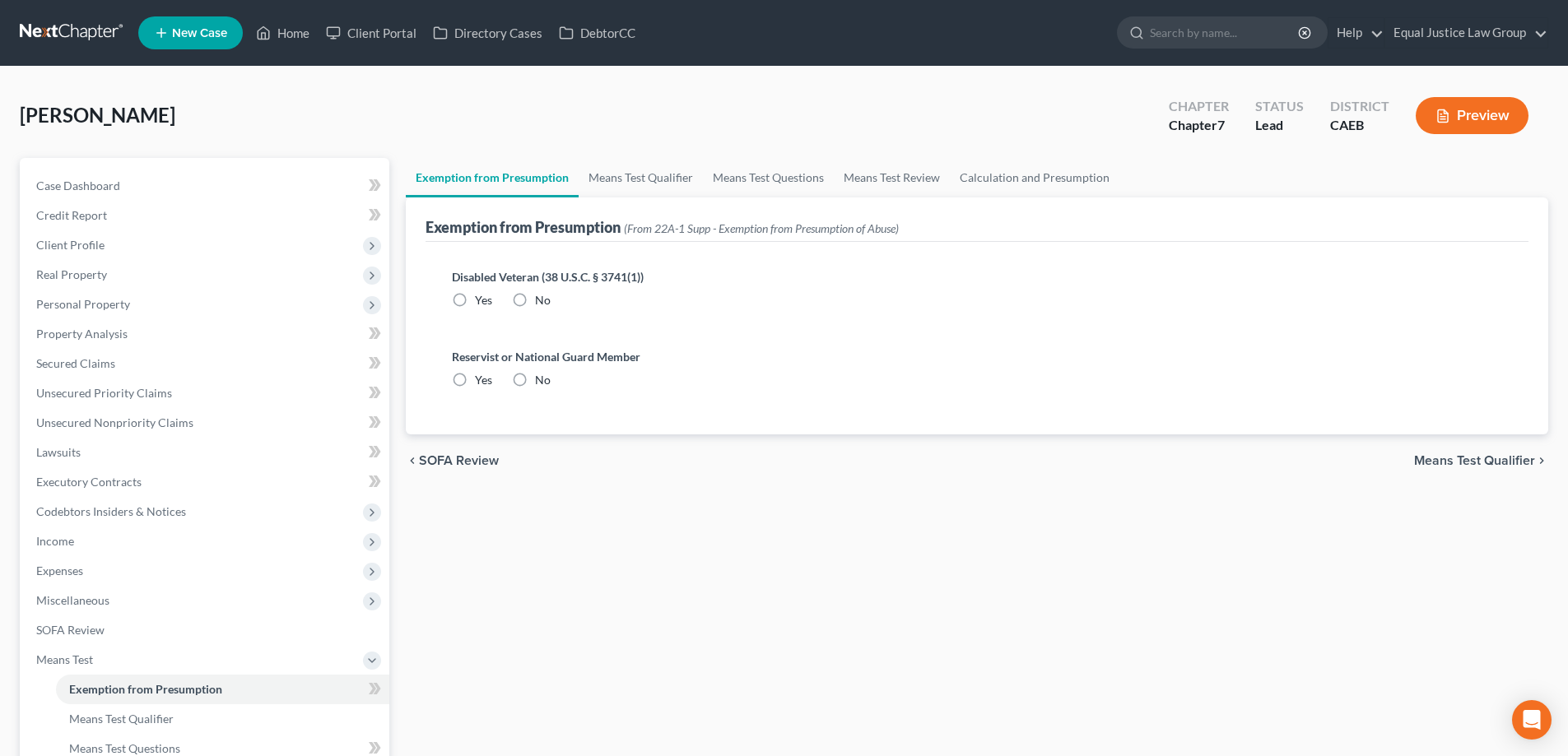
click at [535, 300] on label "No" at bounding box center [542, 301] width 16 height 17
click at [541, 300] on input "No" at bounding box center [546, 297] width 10 height 10
radio input "true"
click at [535, 381] on label "No" at bounding box center [542, 380] width 16 height 17
click at [541, 381] on input "No" at bounding box center [546, 377] width 10 height 10
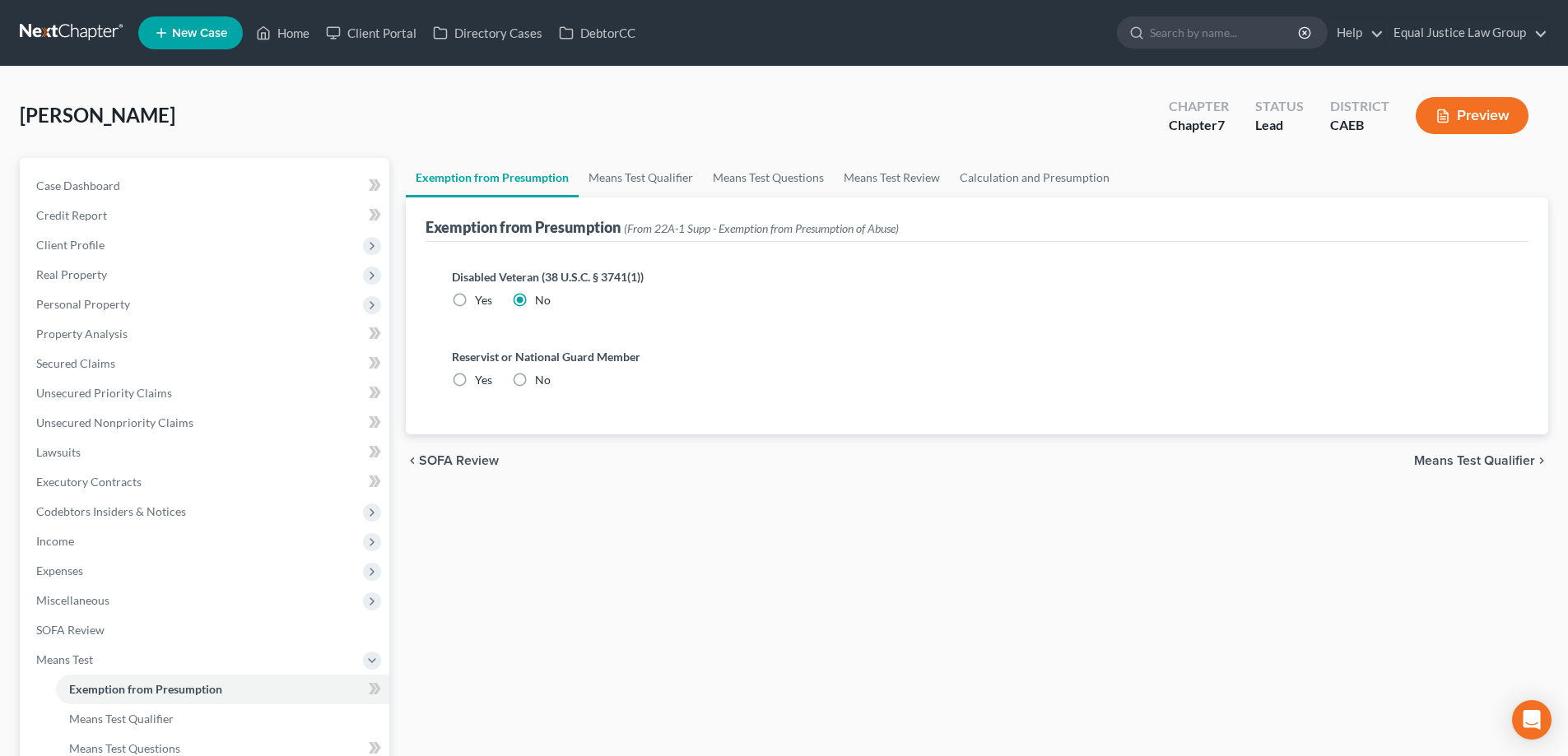
radio input "true"
click at [645, 179] on link "Means Test Qualifier" at bounding box center [640, 178] width 124 height 39
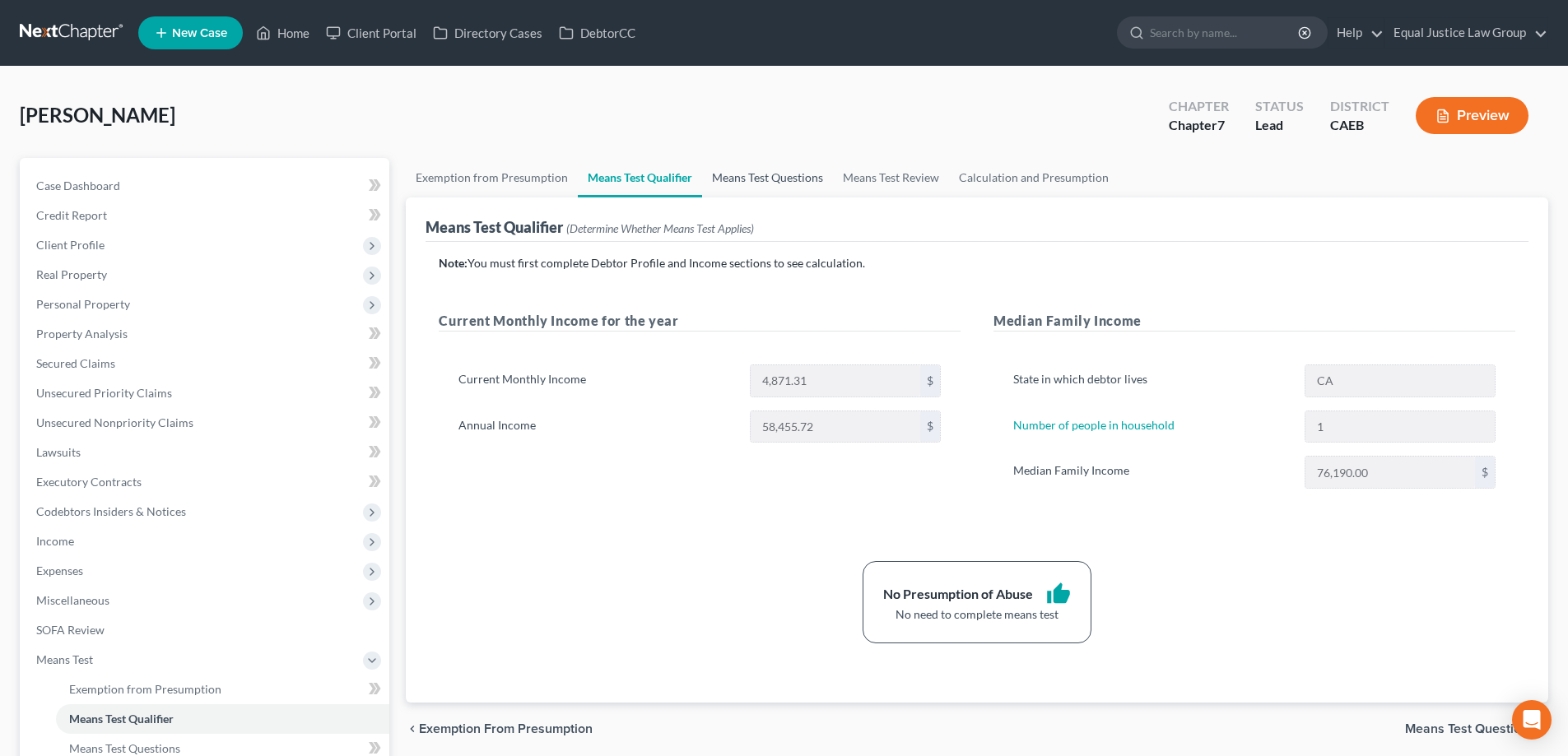
click at [757, 177] on link "Means Test Questions" at bounding box center [767, 178] width 131 height 39
